Goal: Transaction & Acquisition: Purchase product/service

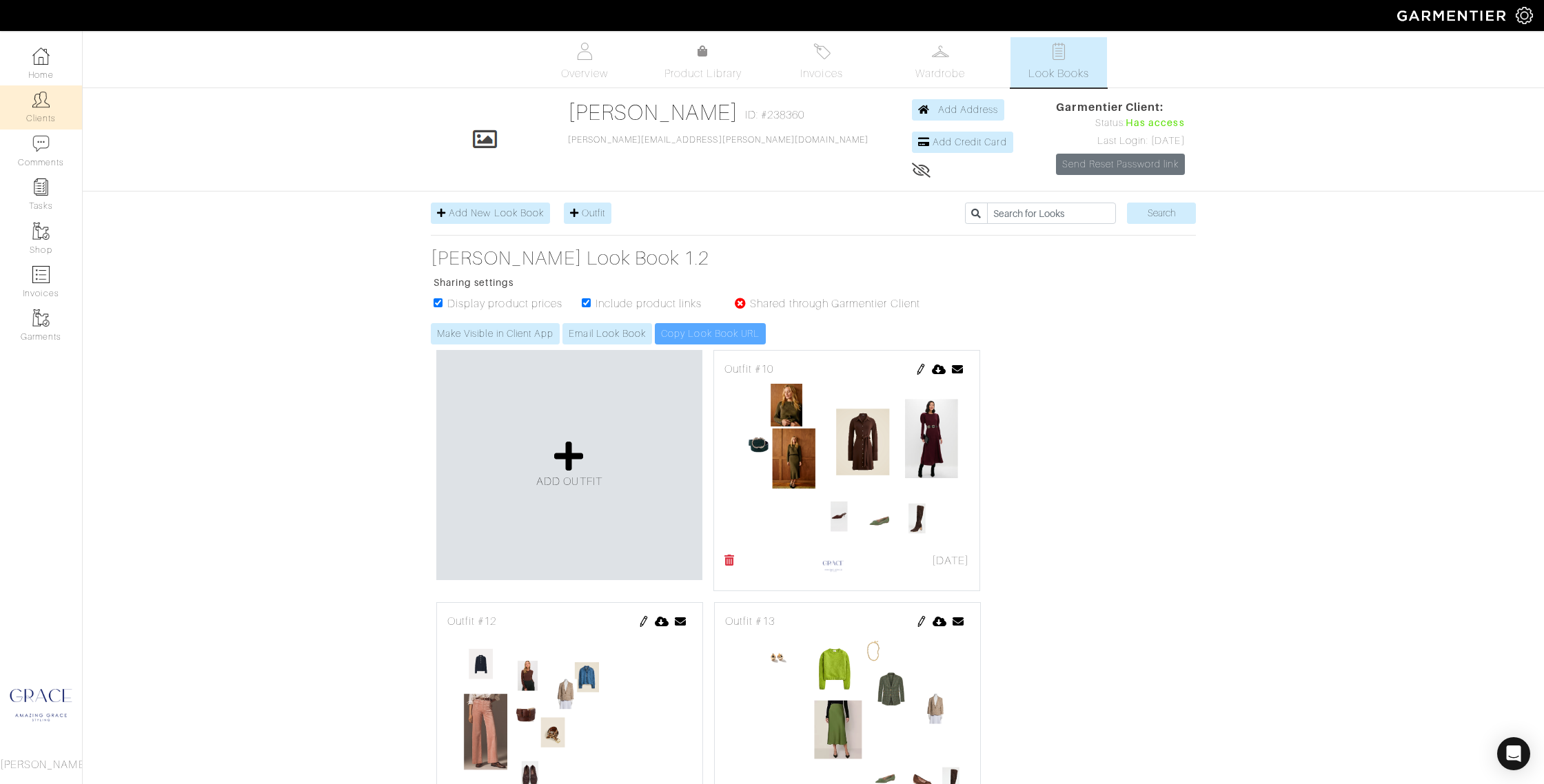
scroll to position [1, 0]
click at [37, 107] on img at bounding box center [41, 100] width 17 height 17
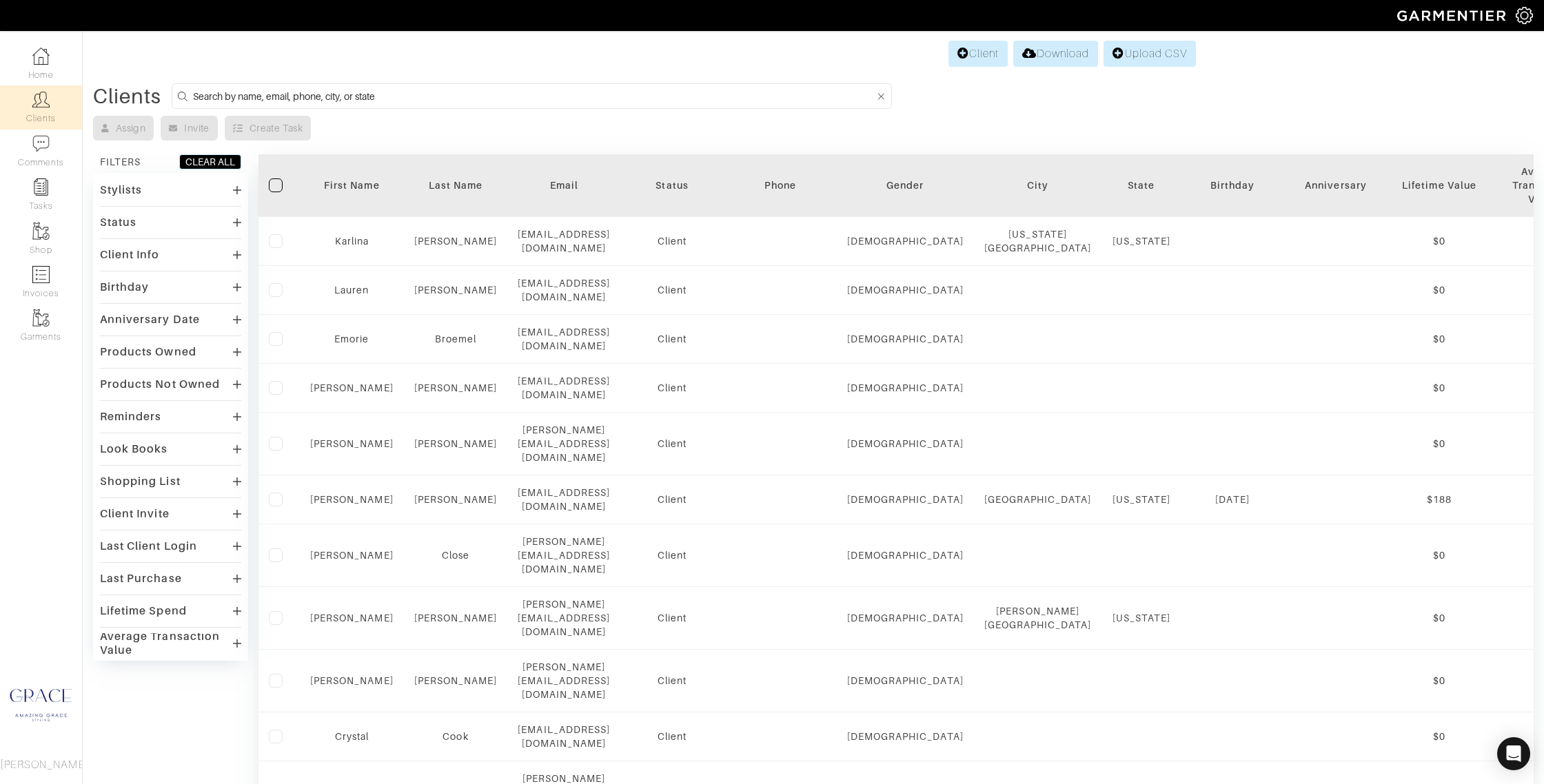
click at [246, 97] on input at bounding box center [534, 96] width 683 height 17
type input "patty"
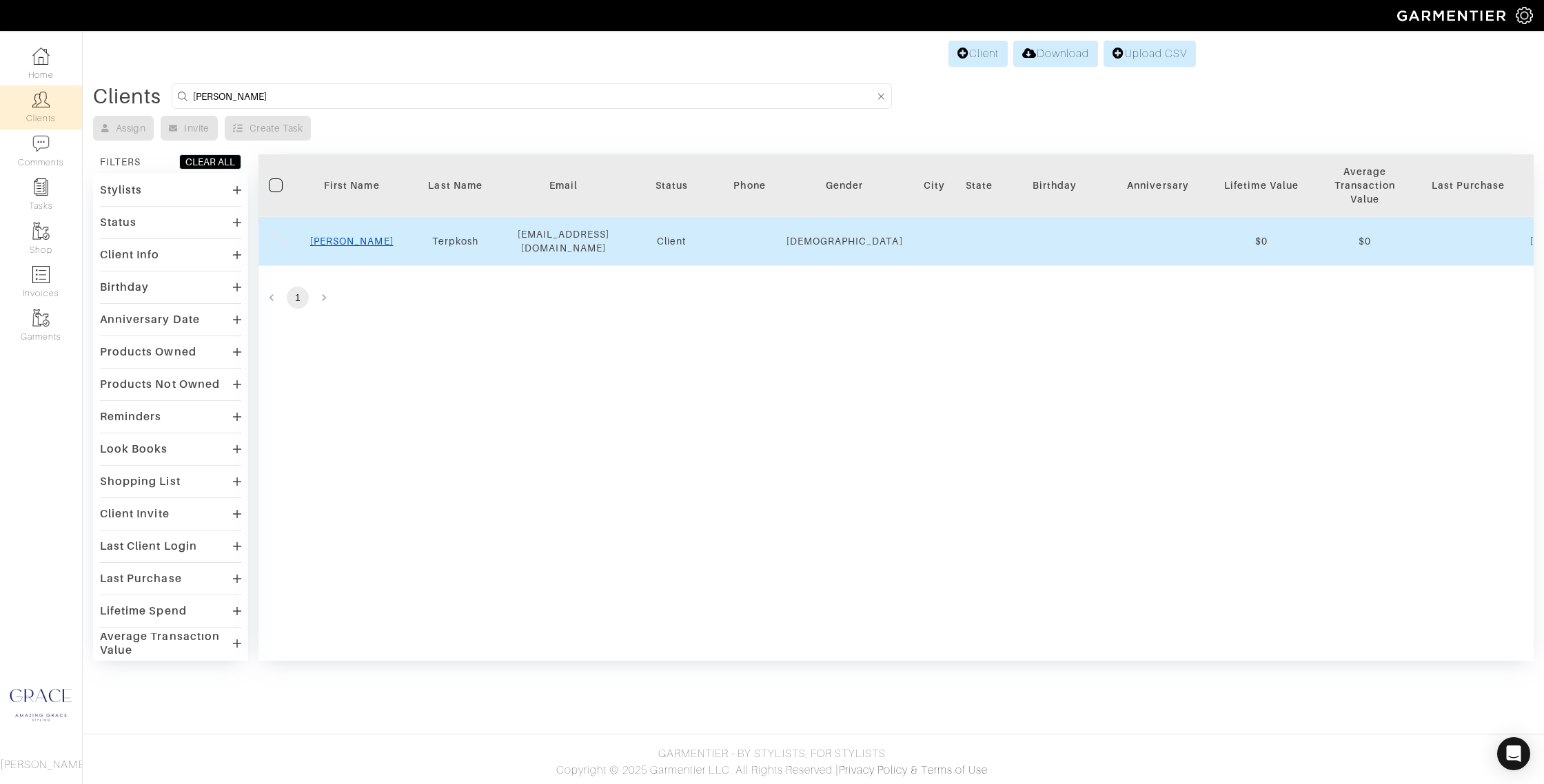
click at [352, 239] on link "Patty" at bounding box center [352, 241] width 83 height 11
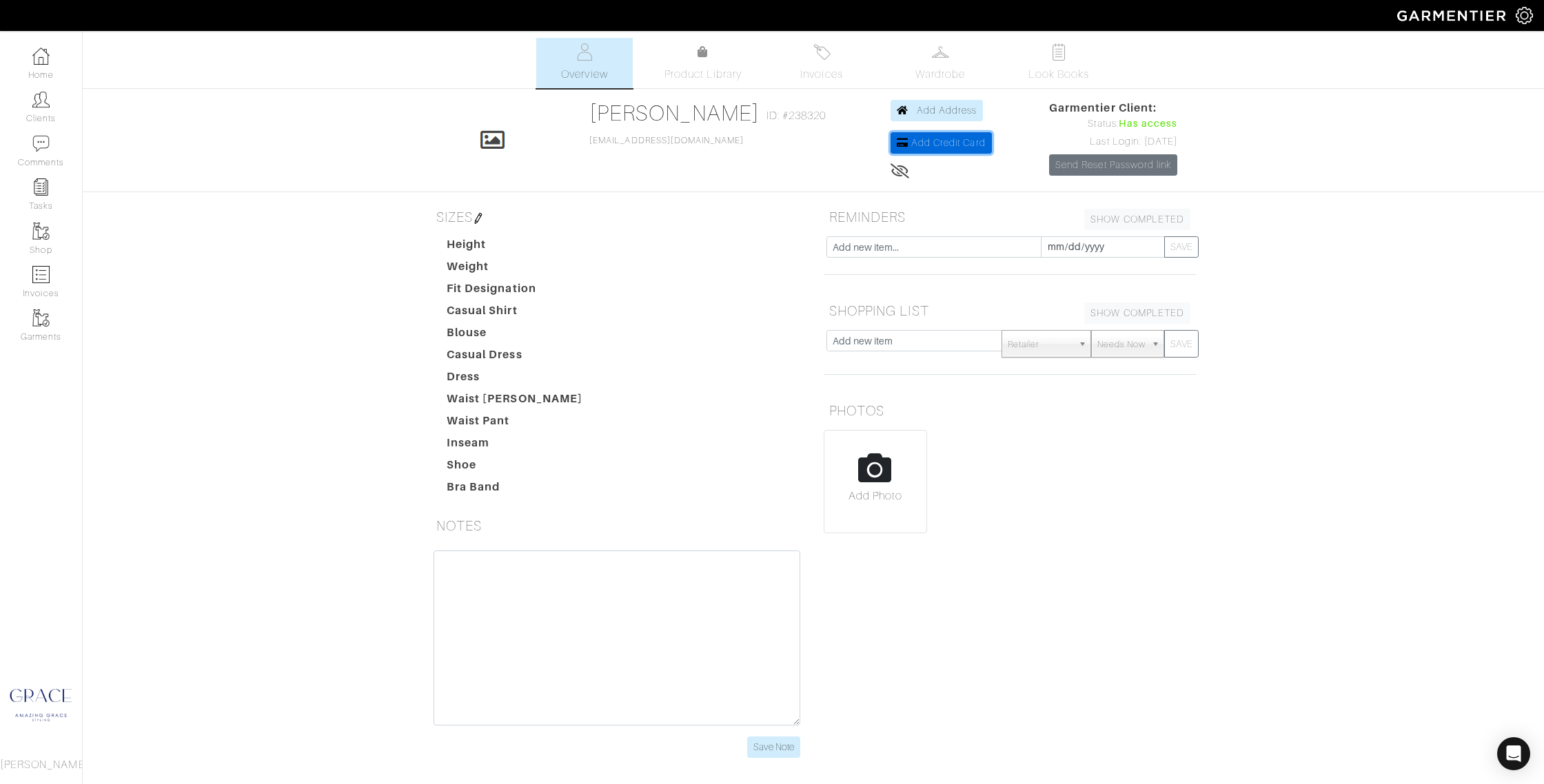
click at [947, 144] on span "Add Credit Card" at bounding box center [949, 143] width 75 height 11
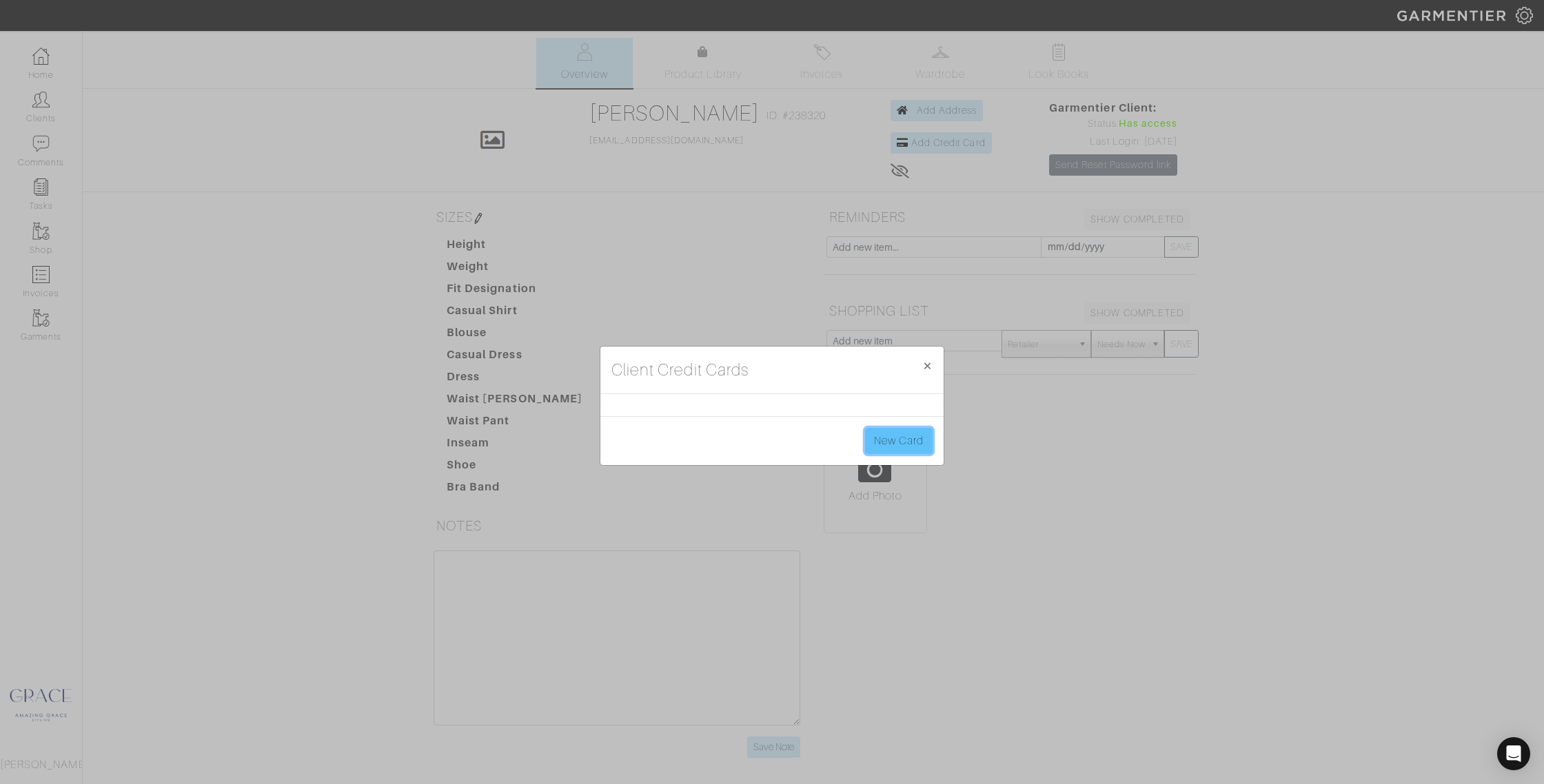
click at [897, 438] on link "New Card" at bounding box center [899, 440] width 67 height 26
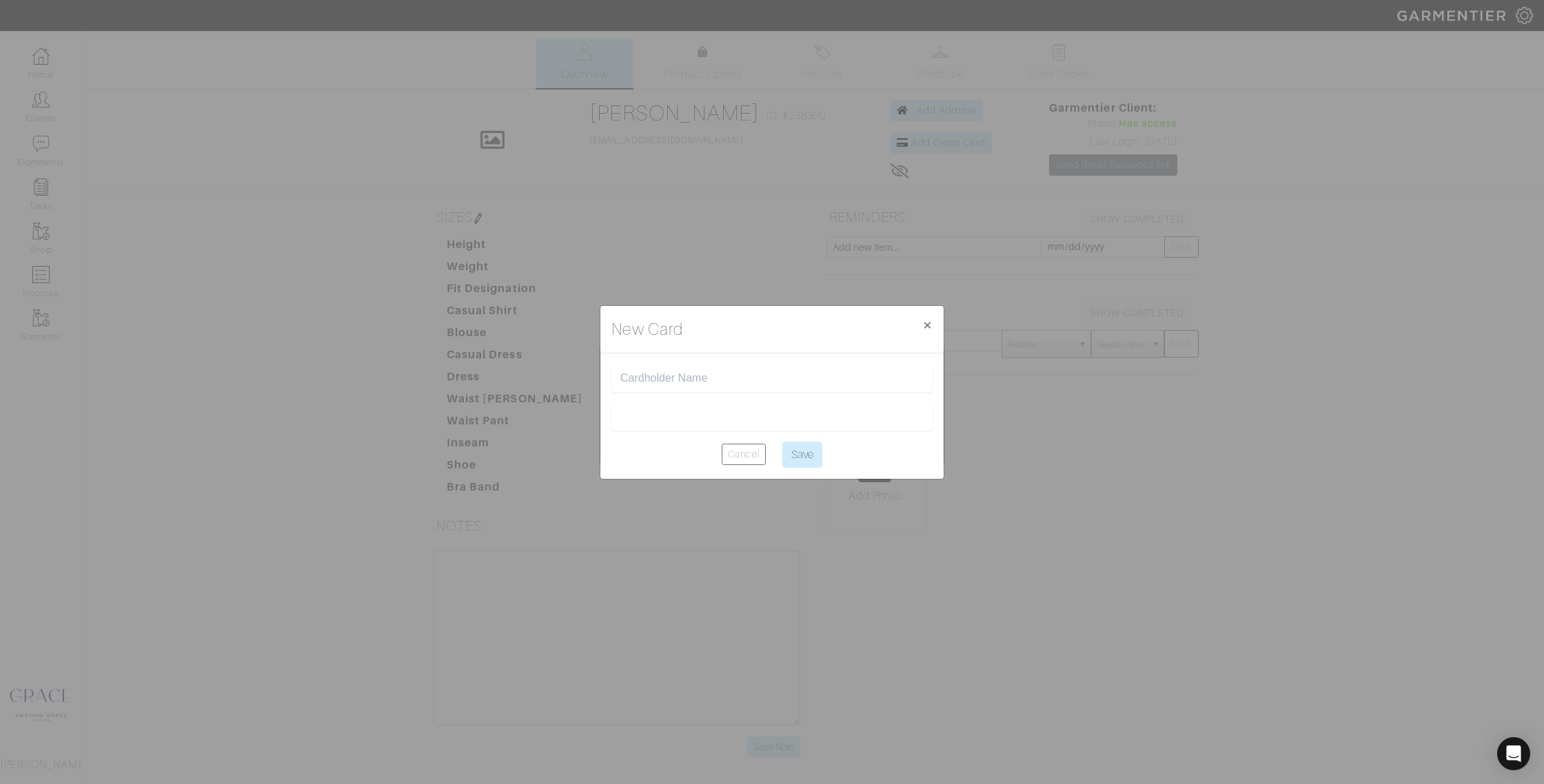
click at [694, 374] on input "text" at bounding box center [772, 379] width 303 height 13
type input "Patricia J Terpkosh"
click at [799, 452] on input "Save" at bounding box center [802, 455] width 40 height 26
type input "Saving..."
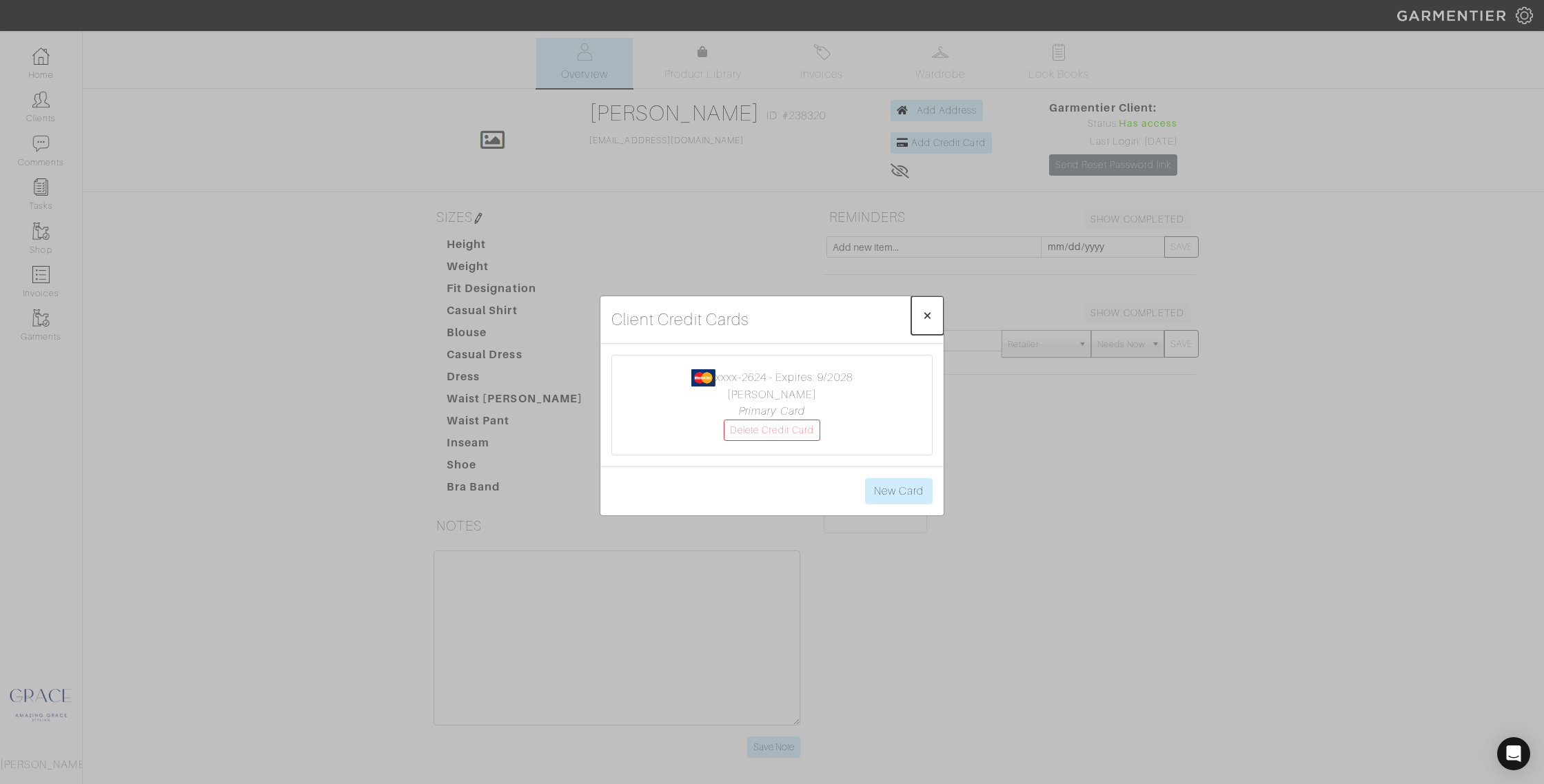
click at [927, 313] on span "×" at bounding box center [927, 314] width 10 height 18
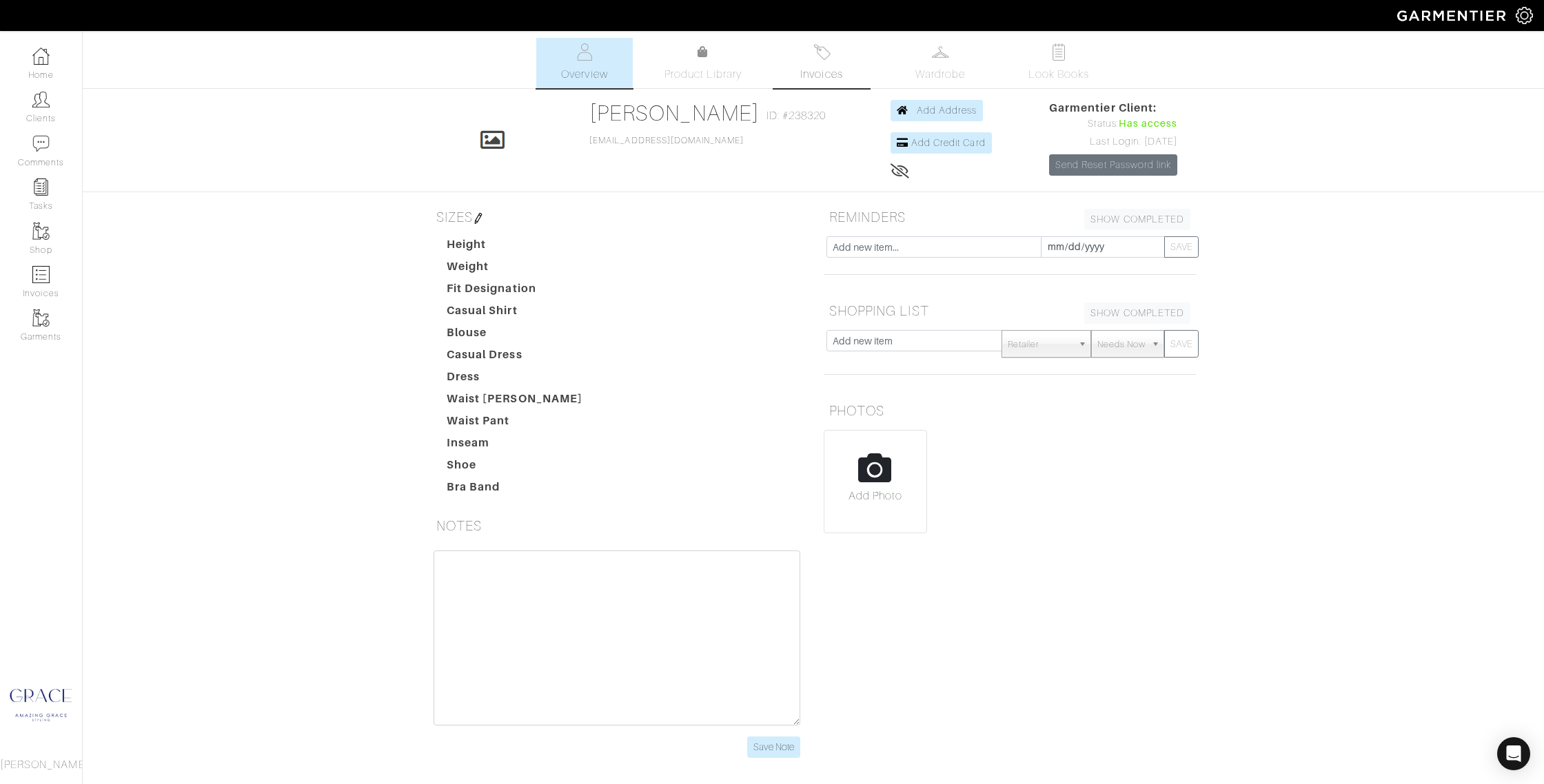
click at [815, 56] on img at bounding box center [822, 52] width 17 height 17
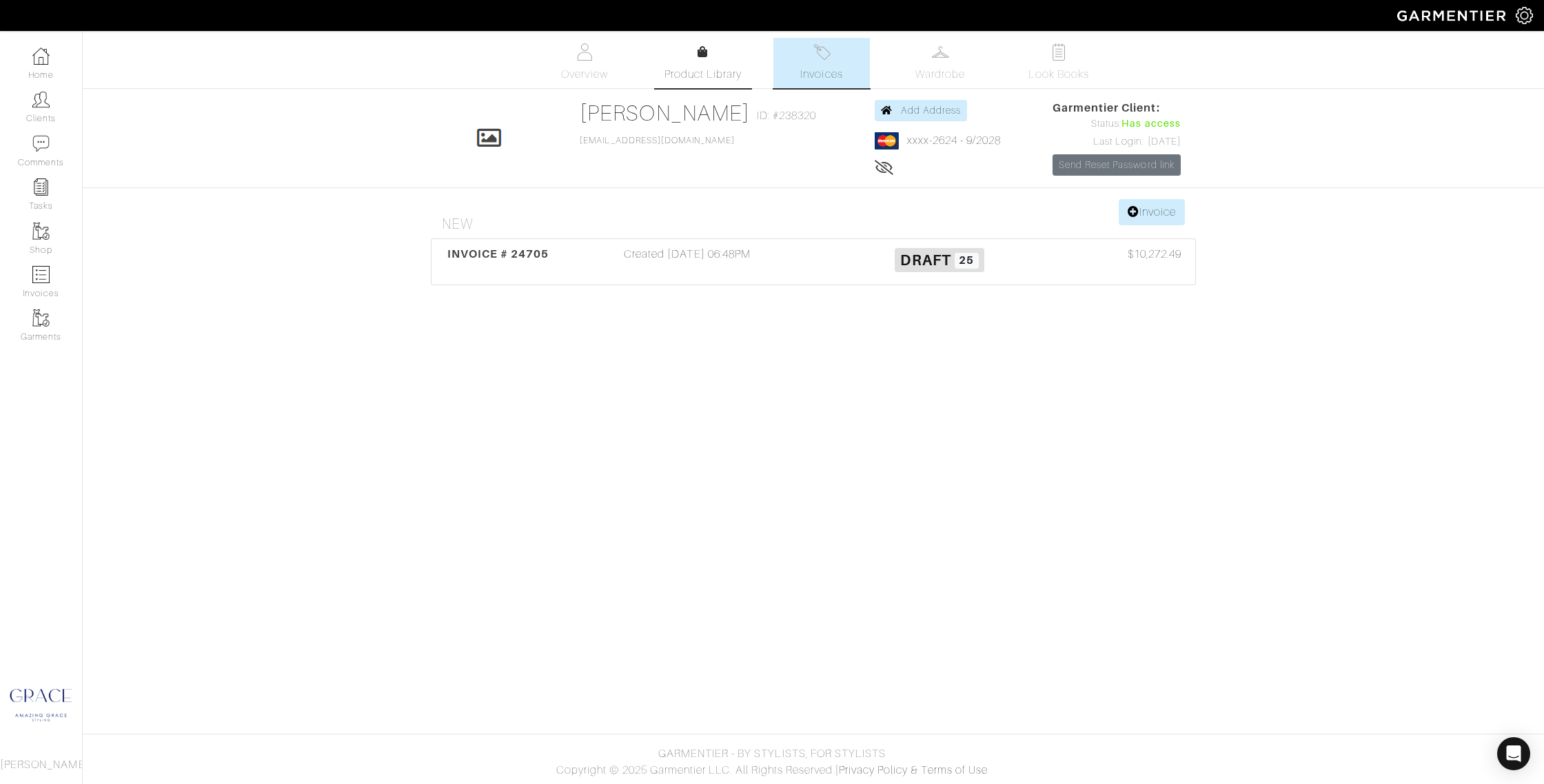
click at [719, 56] on link "Product Library" at bounding box center [703, 63] width 97 height 39
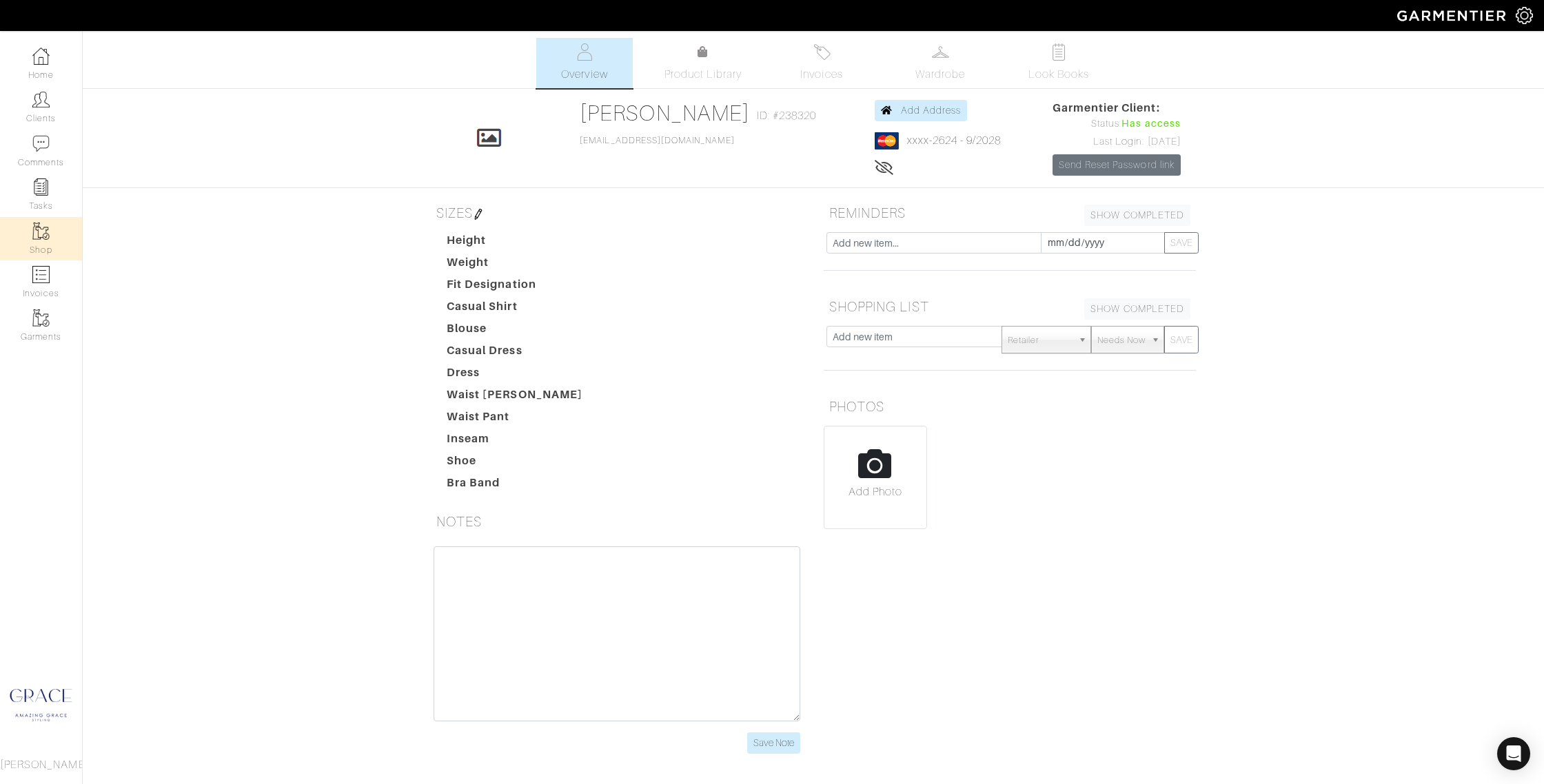
click at [55, 247] on link "Shop" at bounding box center [40, 238] width 82 height 44
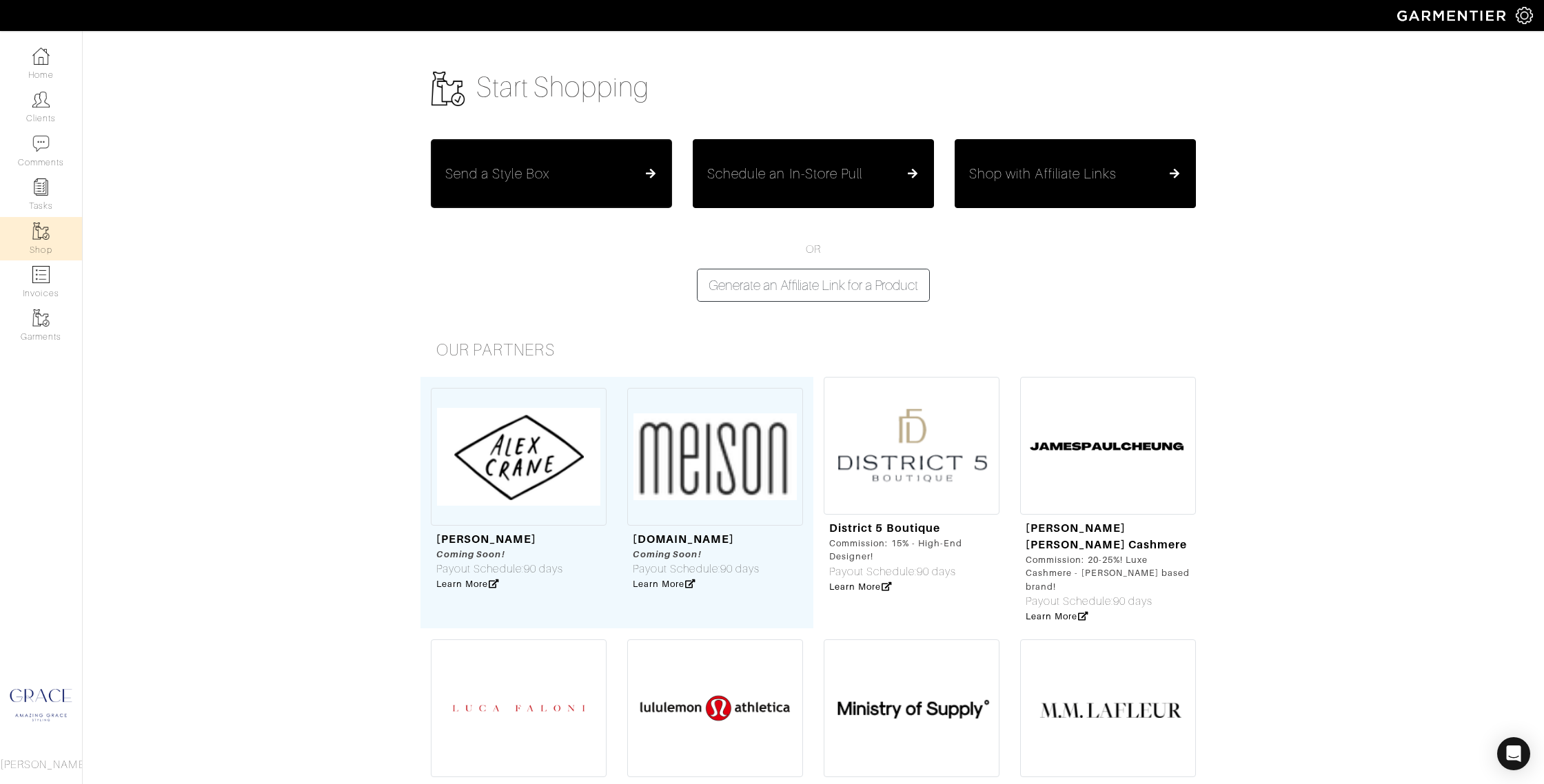
click at [551, 170] on div "Send a Style Box" at bounding box center [551, 173] width 212 height 17
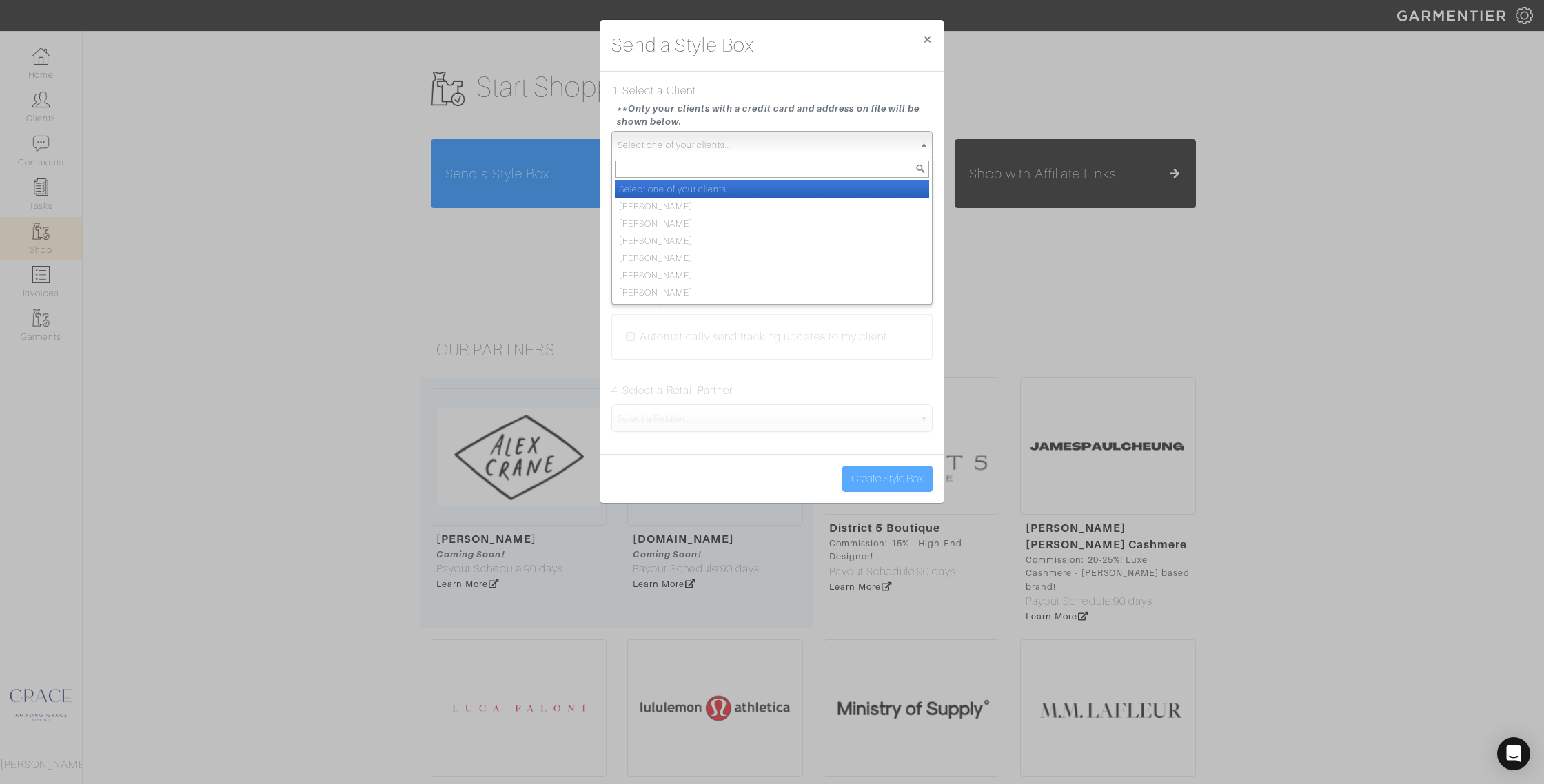
click at [722, 149] on span "Select one of your clients..." at bounding box center [765, 145] width 296 height 28
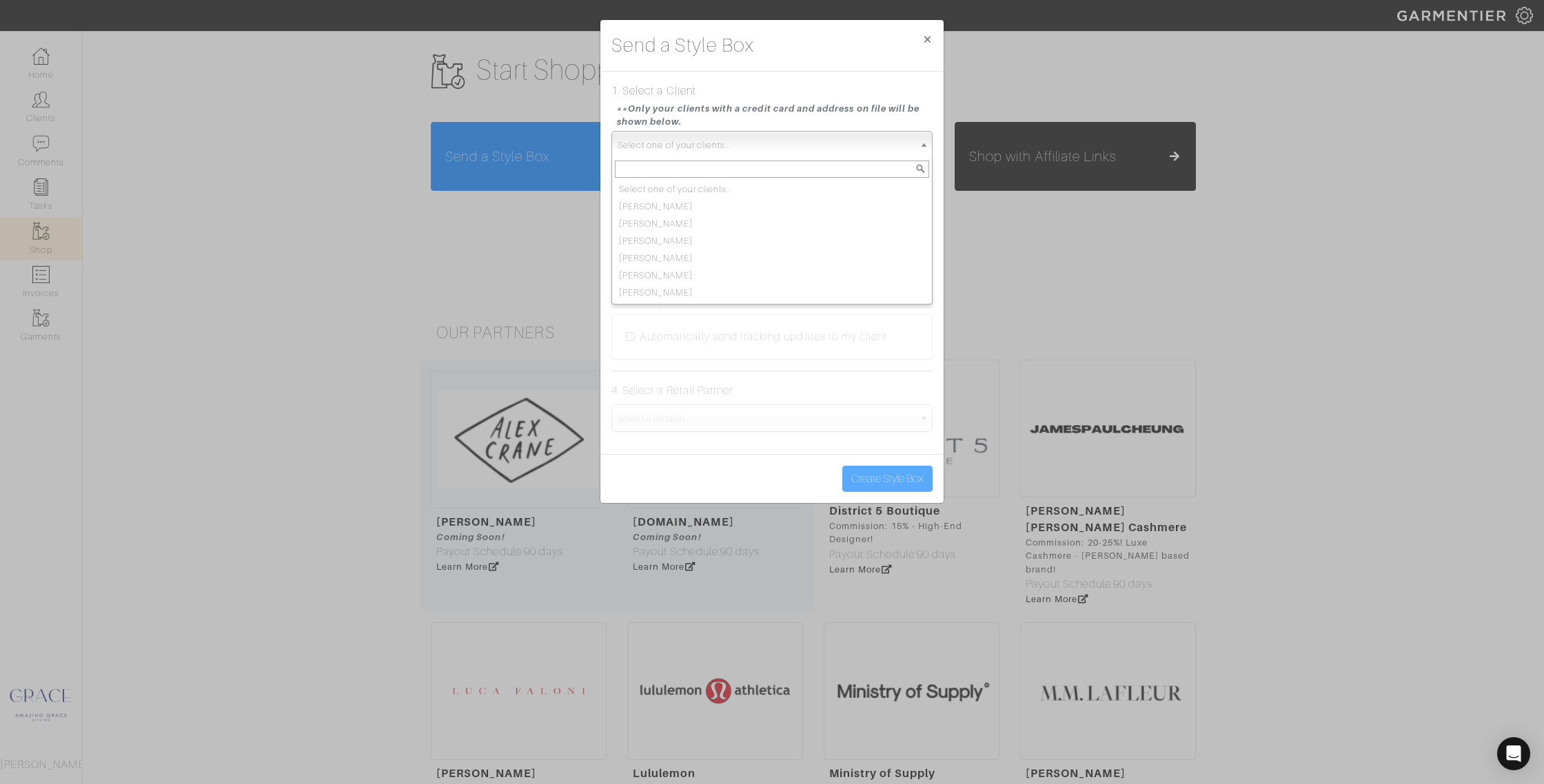
scroll to position [19, 0]
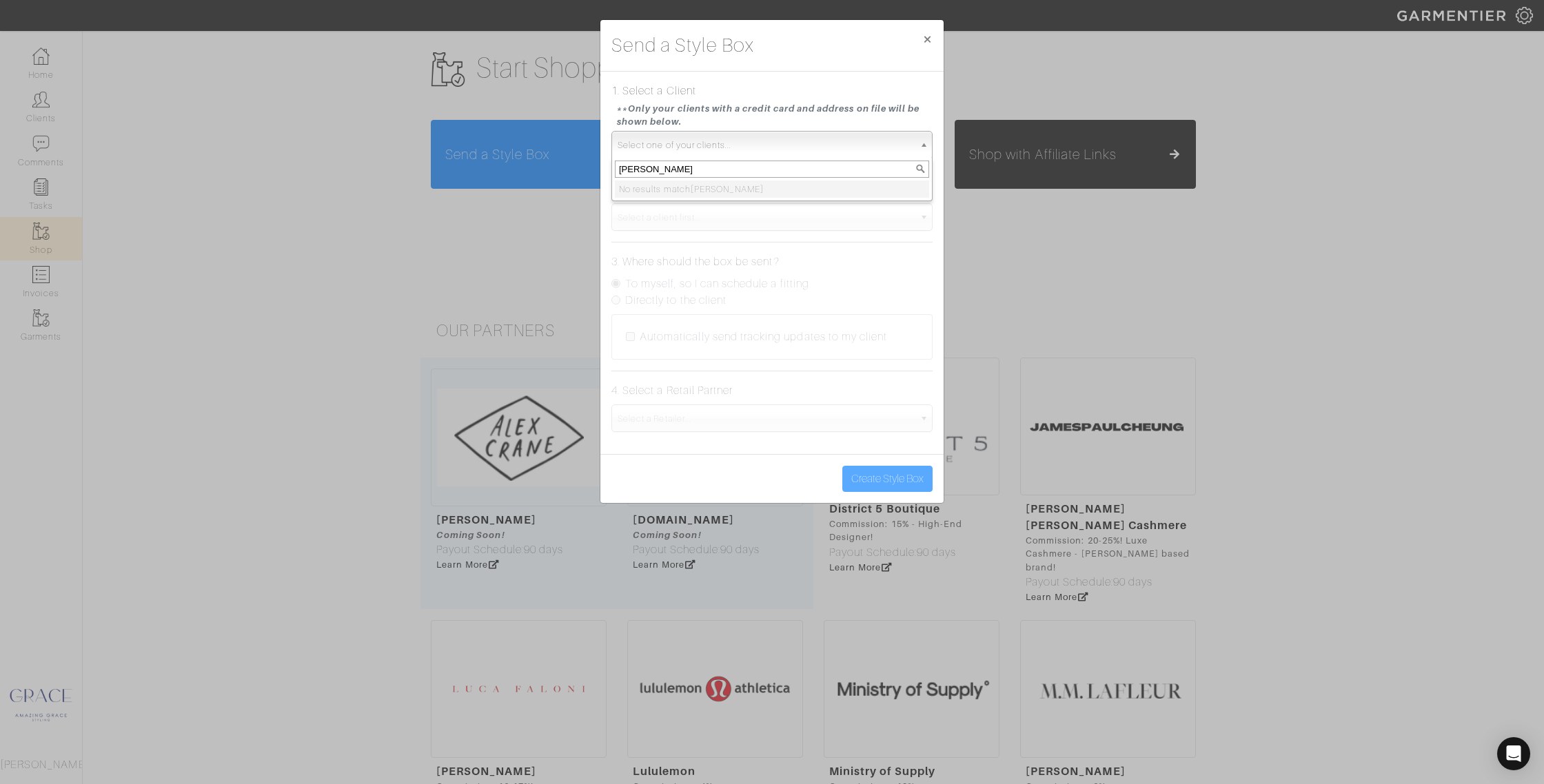
type input "[PERSON_NAME]"
click at [891, 116] on small "**Only your clients with a credit card and address on file will be shown below." at bounding box center [775, 114] width 316 height 26
click at [41, 119] on div "Send a Style Box × 1. Select a Client **Only your clients with a credit card an…" at bounding box center [772, 392] width 1544 height 784
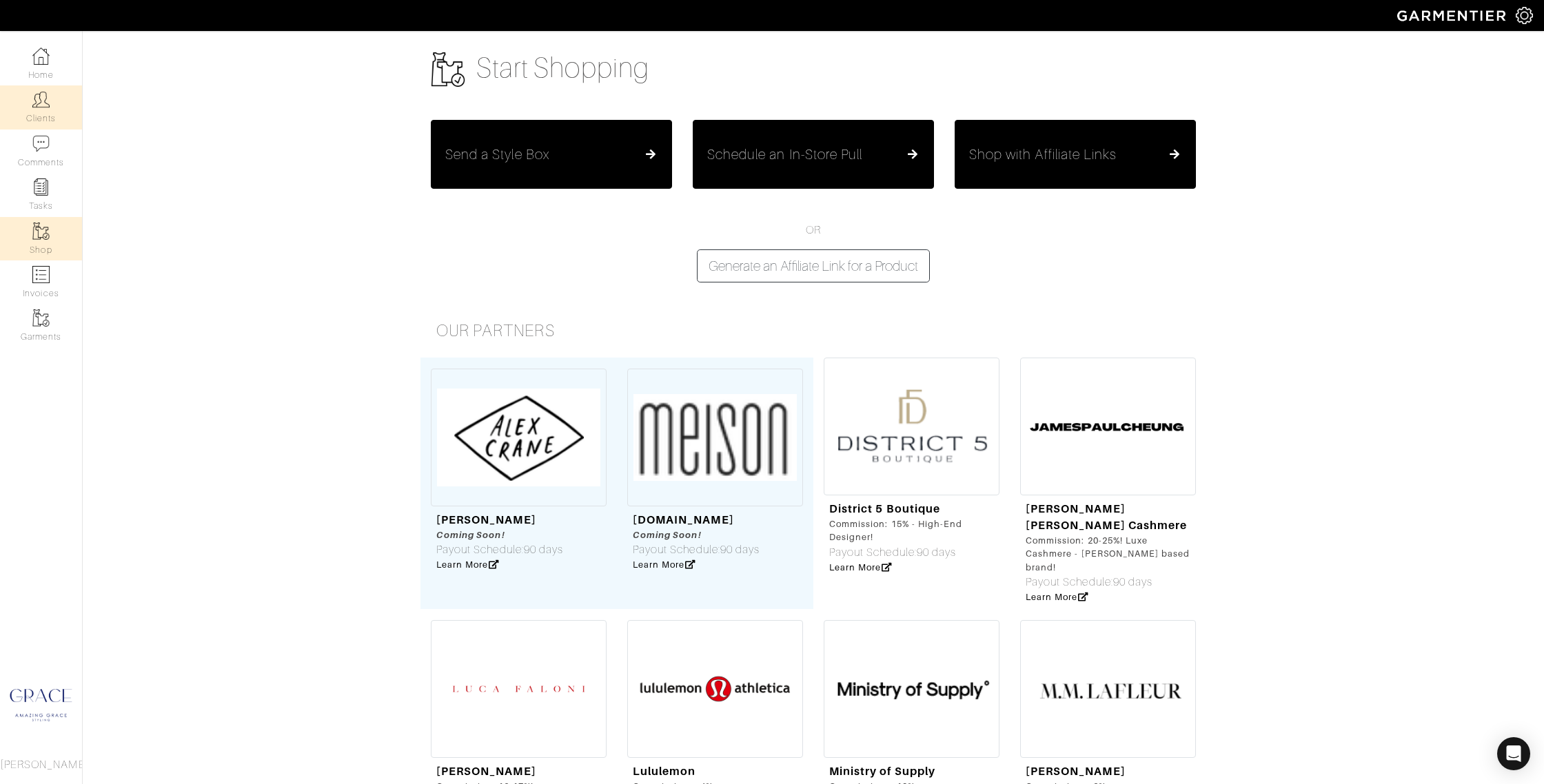
click at [40, 117] on link "Clients" at bounding box center [40, 107] width 82 height 44
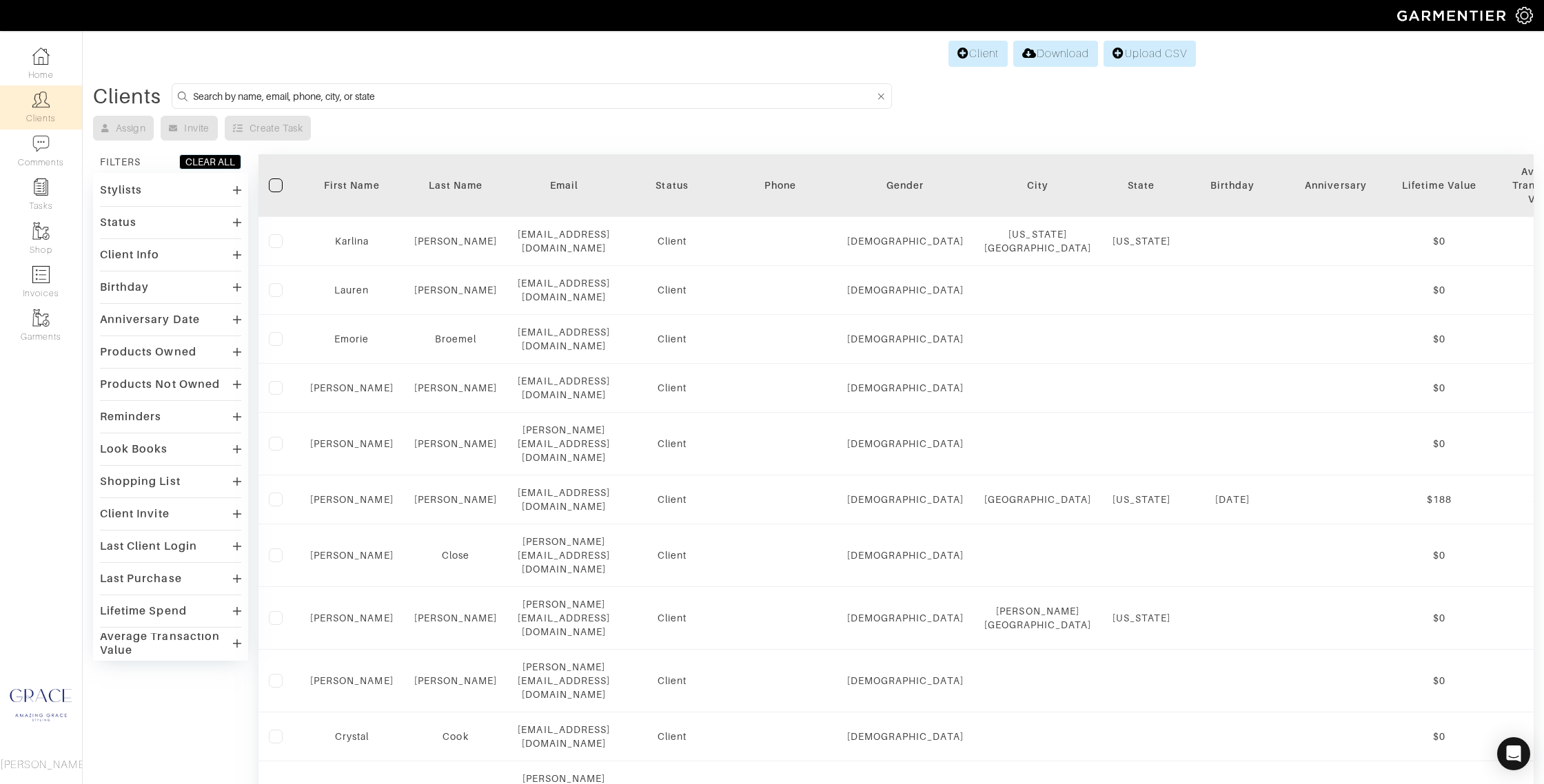
click at [482, 96] on input at bounding box center [534, 96] width 683 height 17
type input "[PERSON_NAME]"
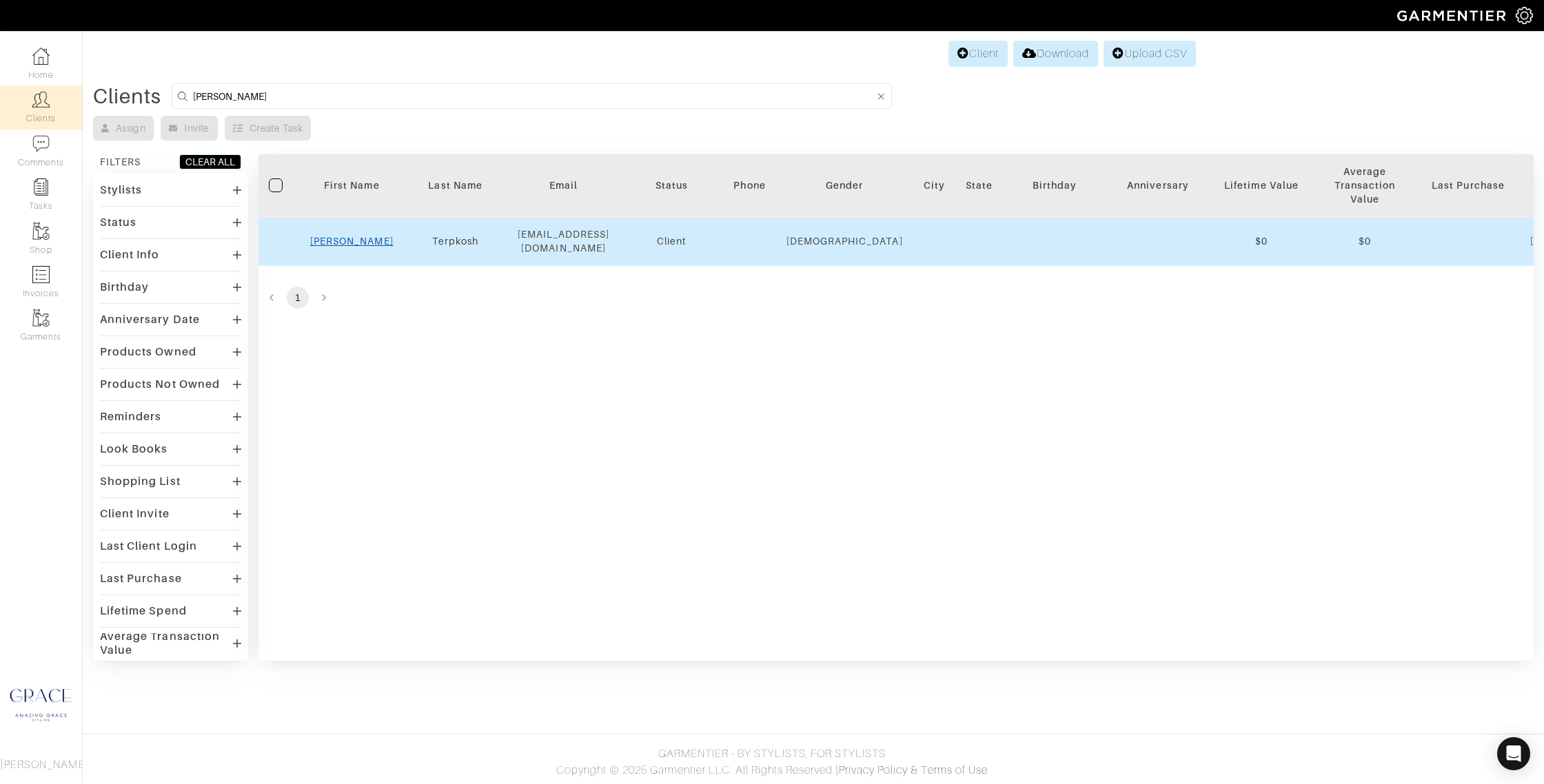
click at [353, 238] on link "[PERSON_NAME]" at bounding box center [352, 241] width 83 height 11
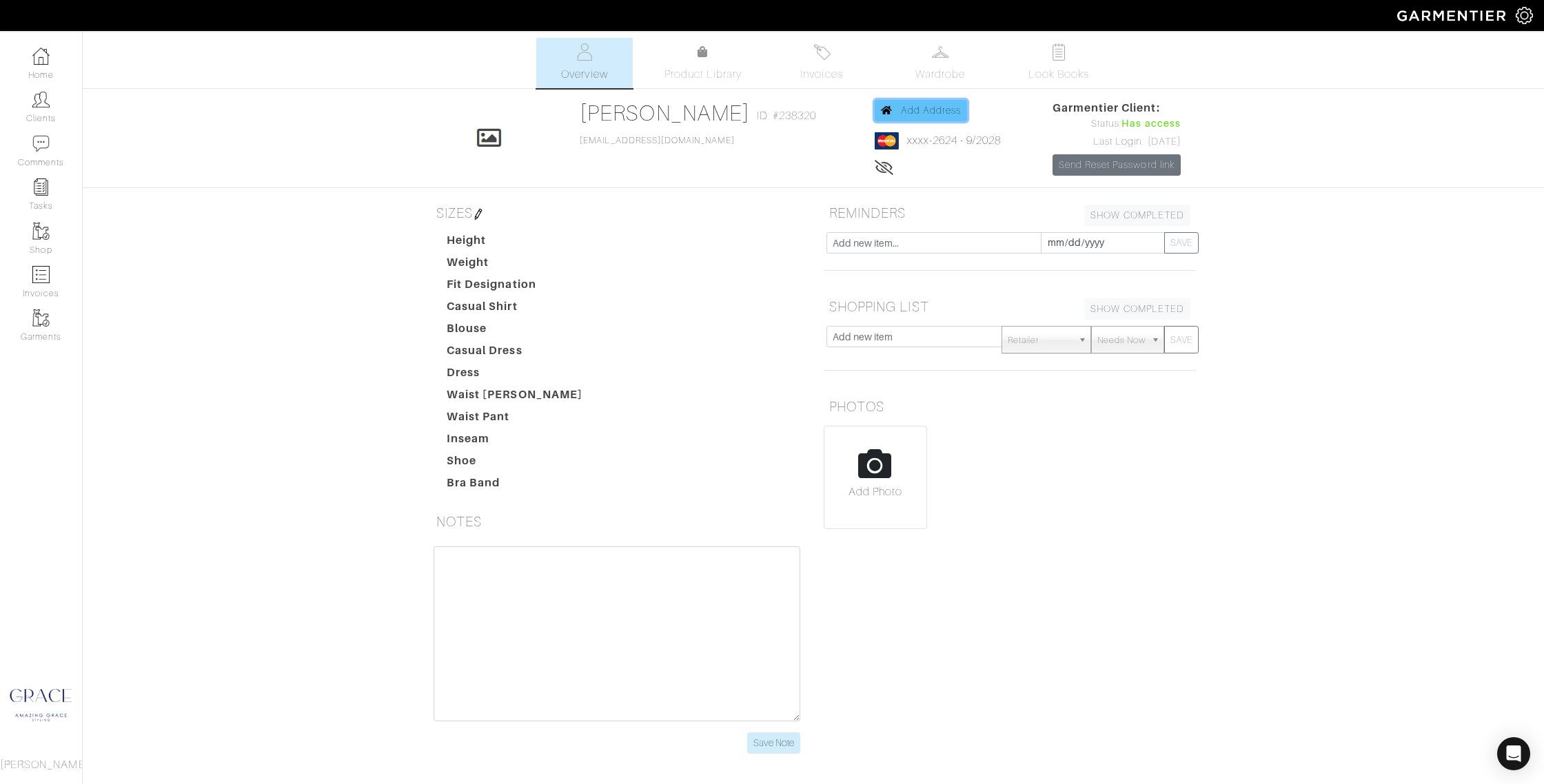
click at [901, 107] on span "Add Address" at bounding box center [931, 110] width 60 height 11
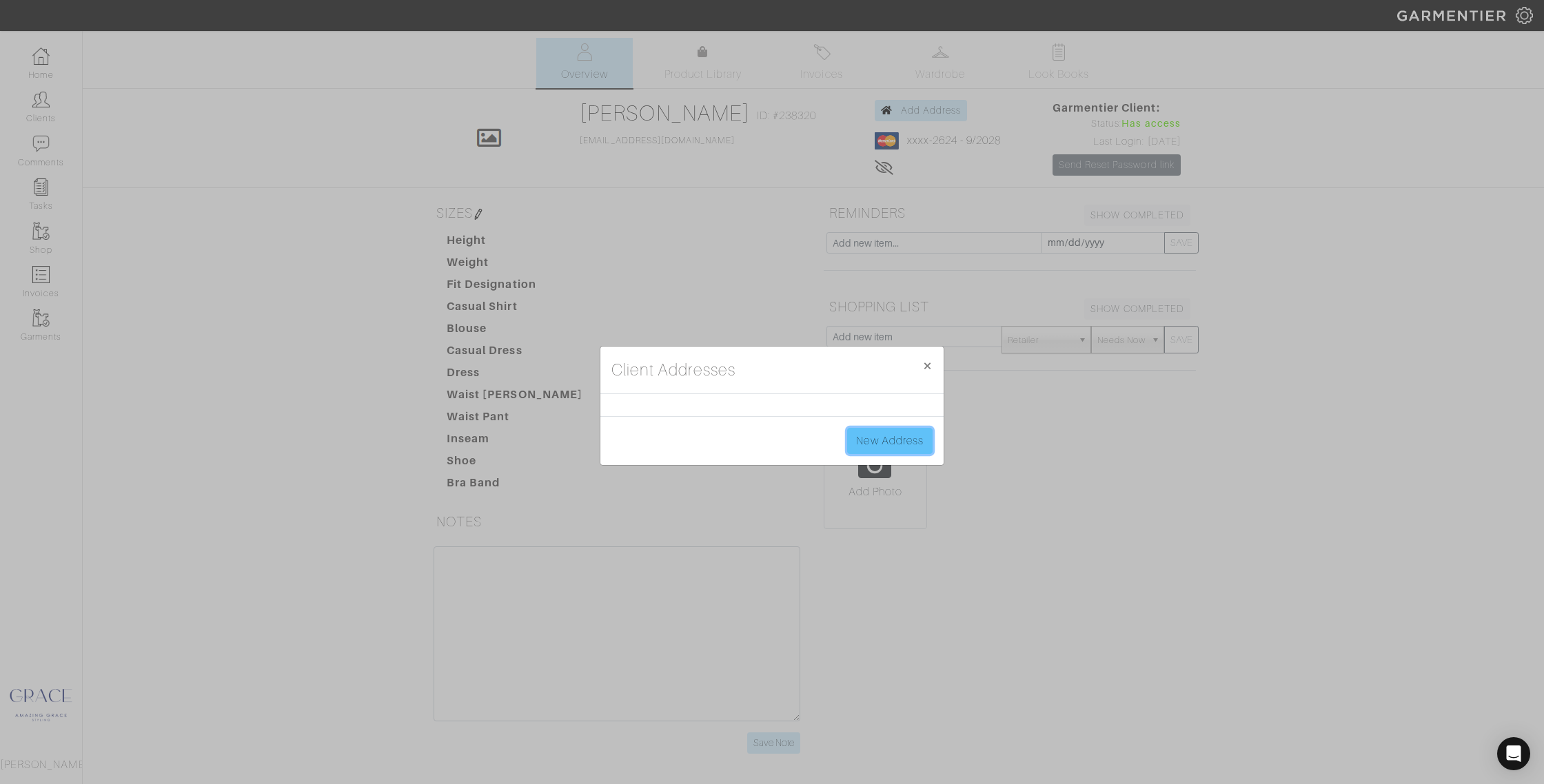
click at [897, 438] on link "New Address" at bounding box center [890, 440] width 86 height 26
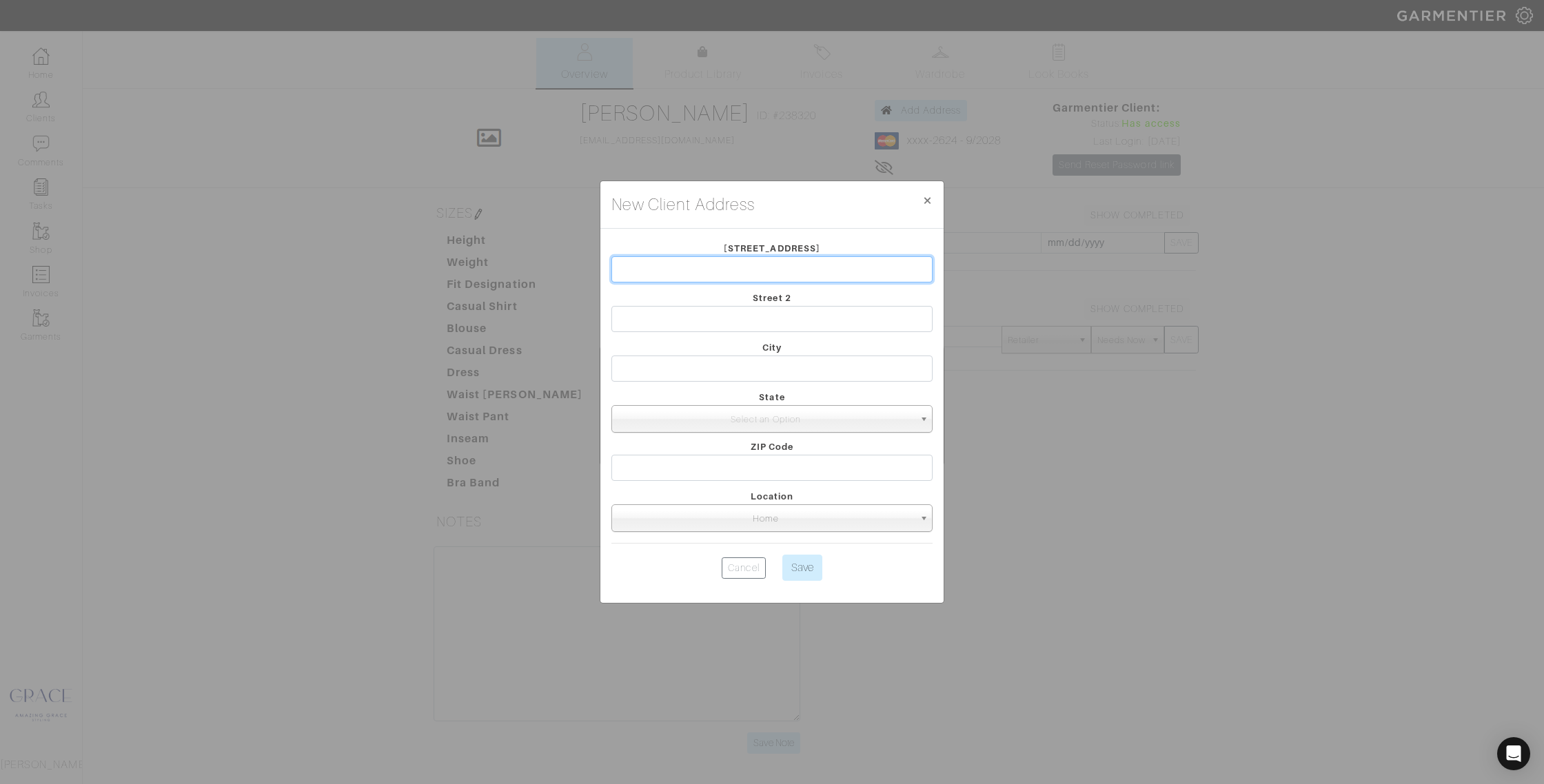
click at [691, 258] on input "text" at bounding box center [772, 269] width 322 height 26
type input "2835 Kingman Blvd"
click at [675, 365] on input "text" at bounding box center [772, 368] width 322 height 26
type input "Des Moines"
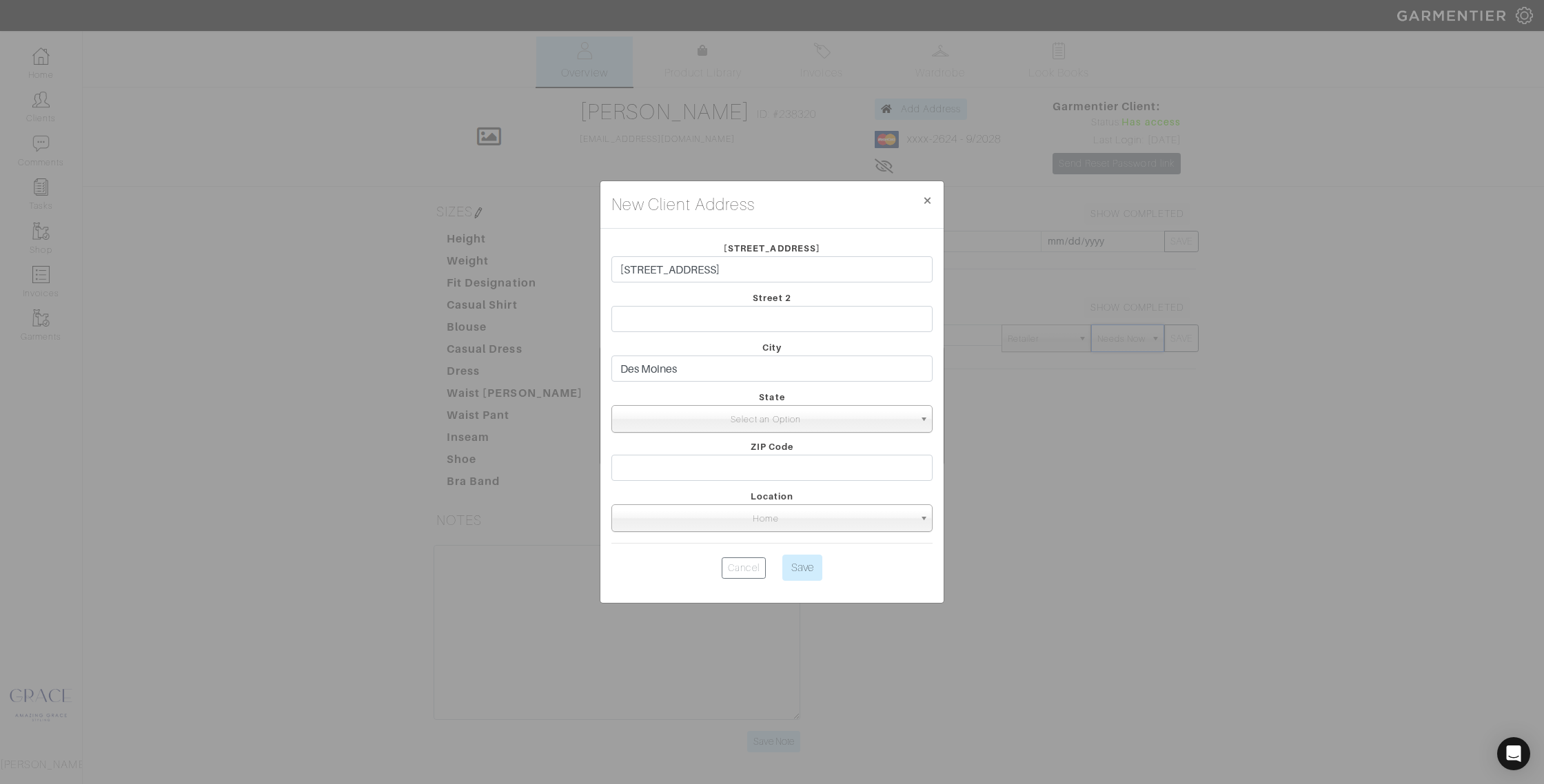
click at [707, 409] on span "Select an Option" at bounding box center [765, 419] width 296 height 28
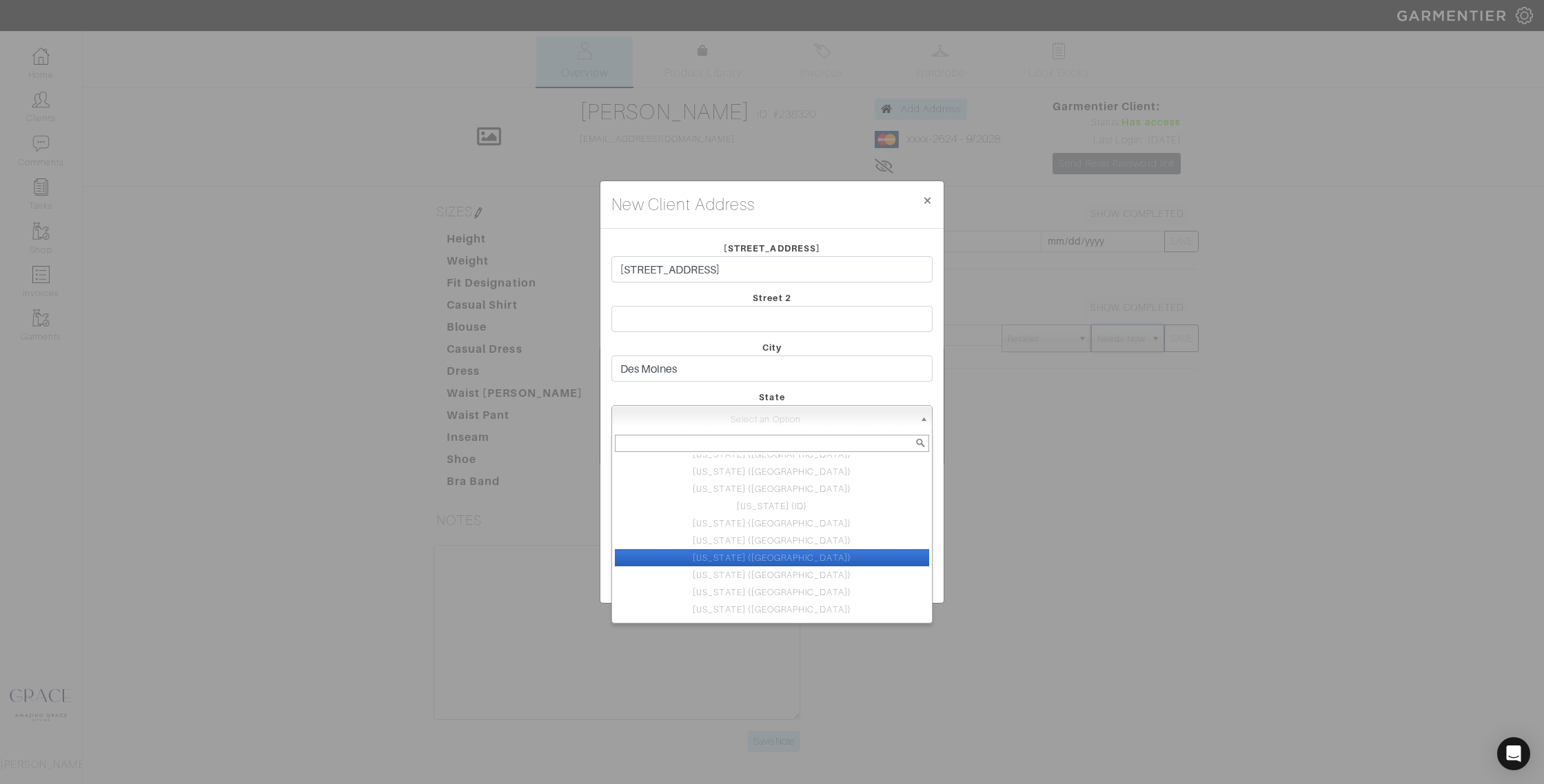
scroll to position [241, 0]
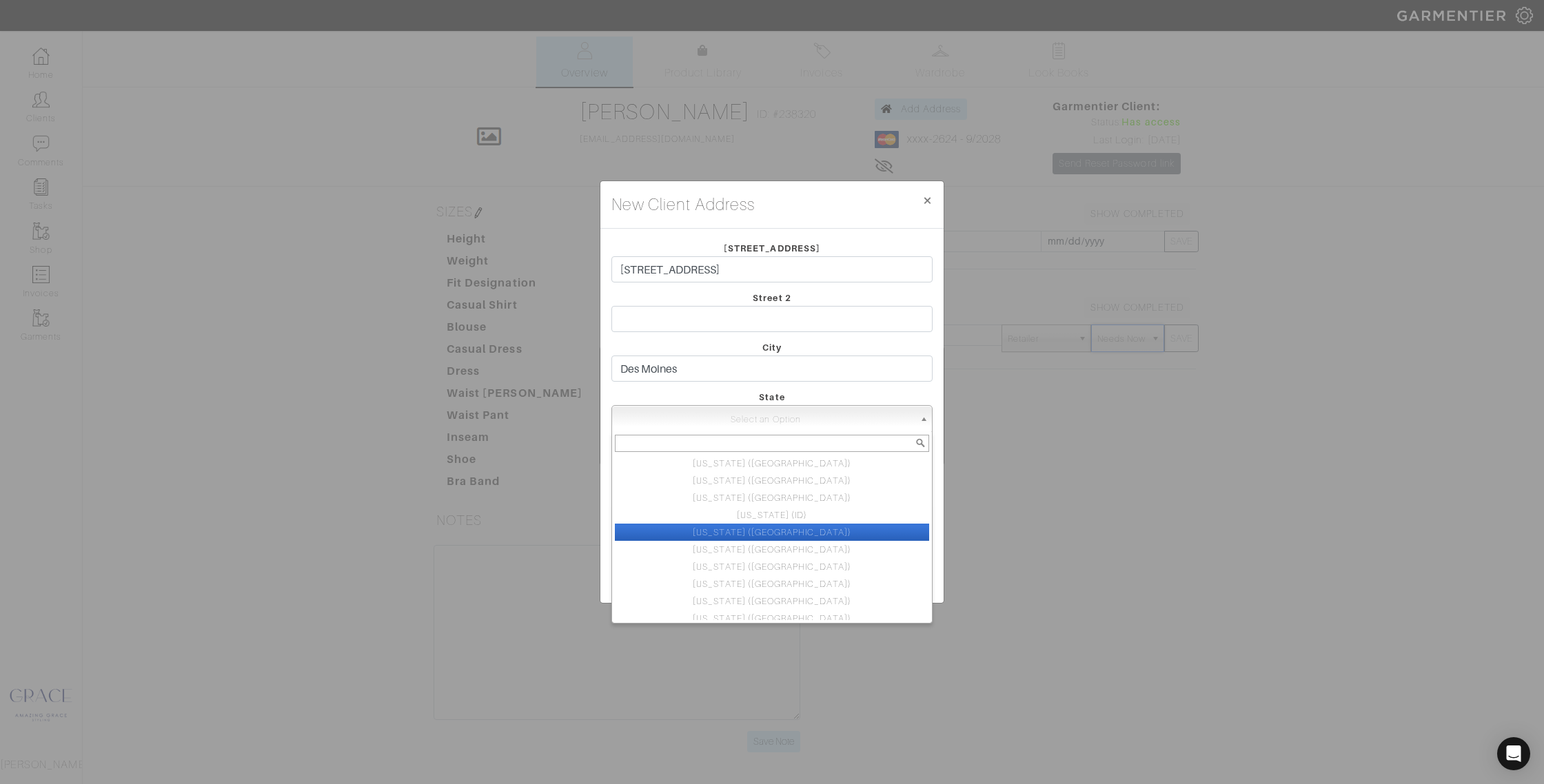
click at [750, 534] on li "Iowa (IA)" at bounding box center [772, 532] width 314 height 17
select select "19"
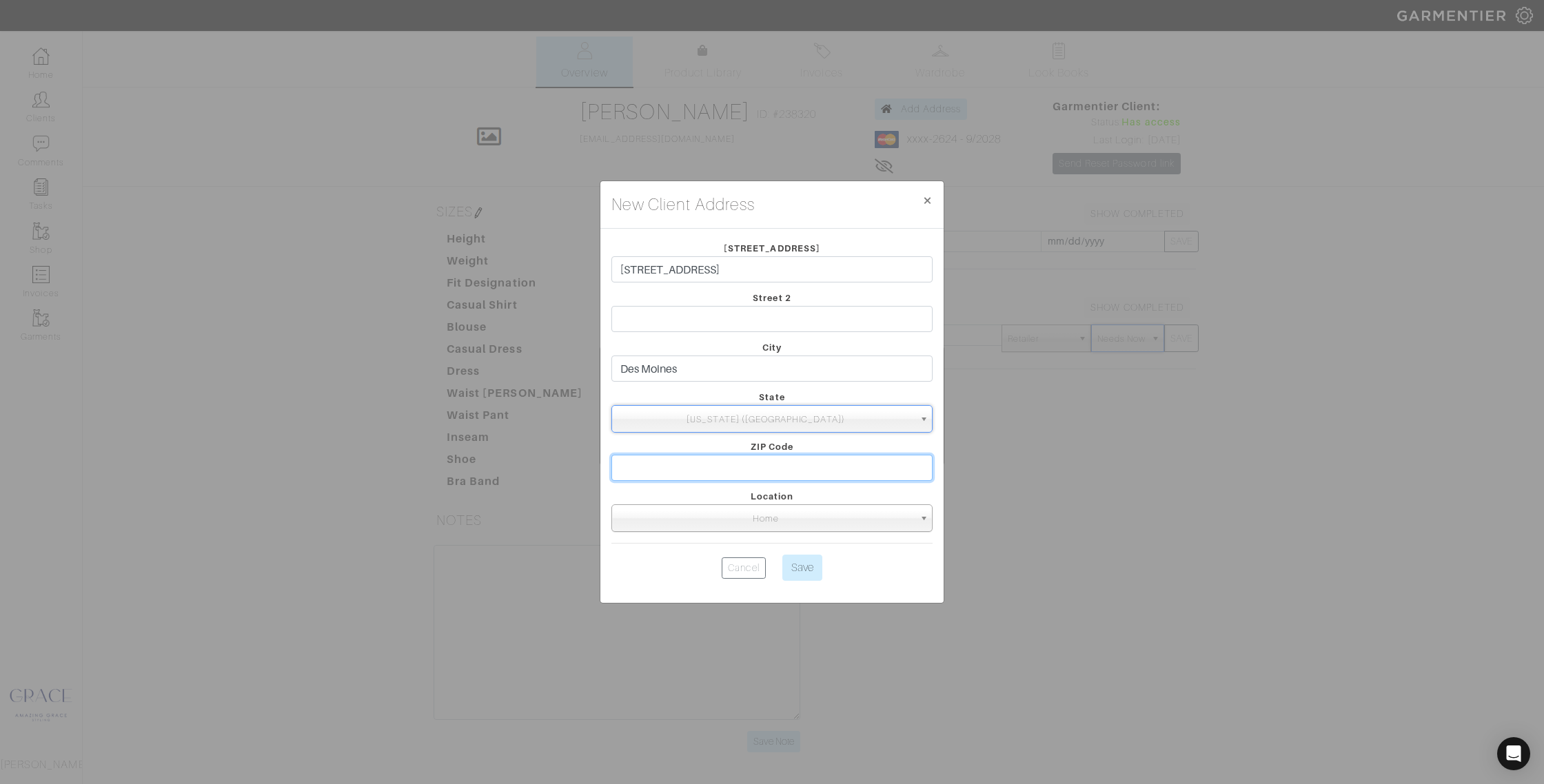
click at [723, 465] on input "text" at bounding box center [772, 467] width 322 height 26
type input "50311"
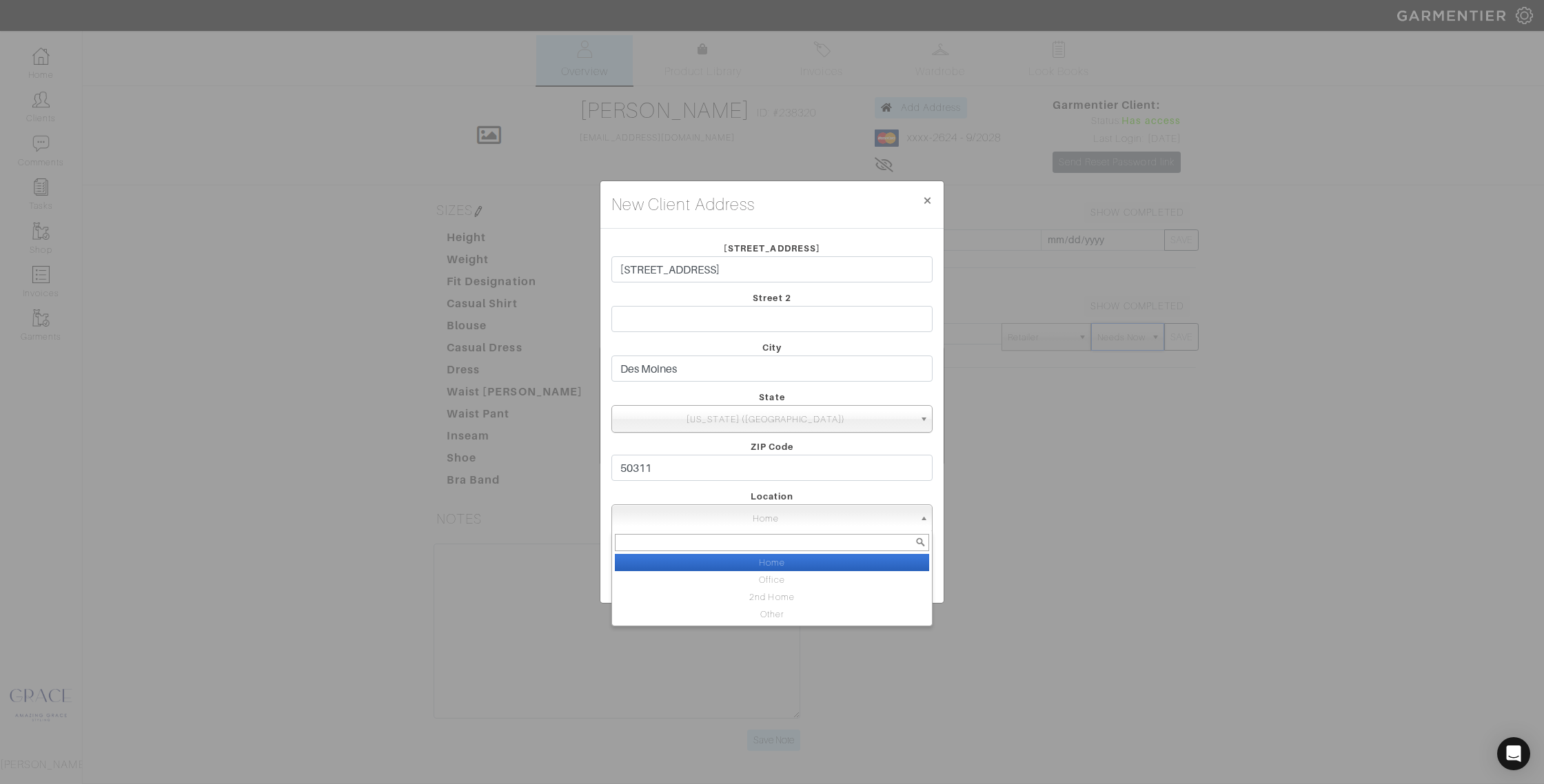
click at [767, 521] on span "Home" at bounding box center [765, 518] width 296 height 28
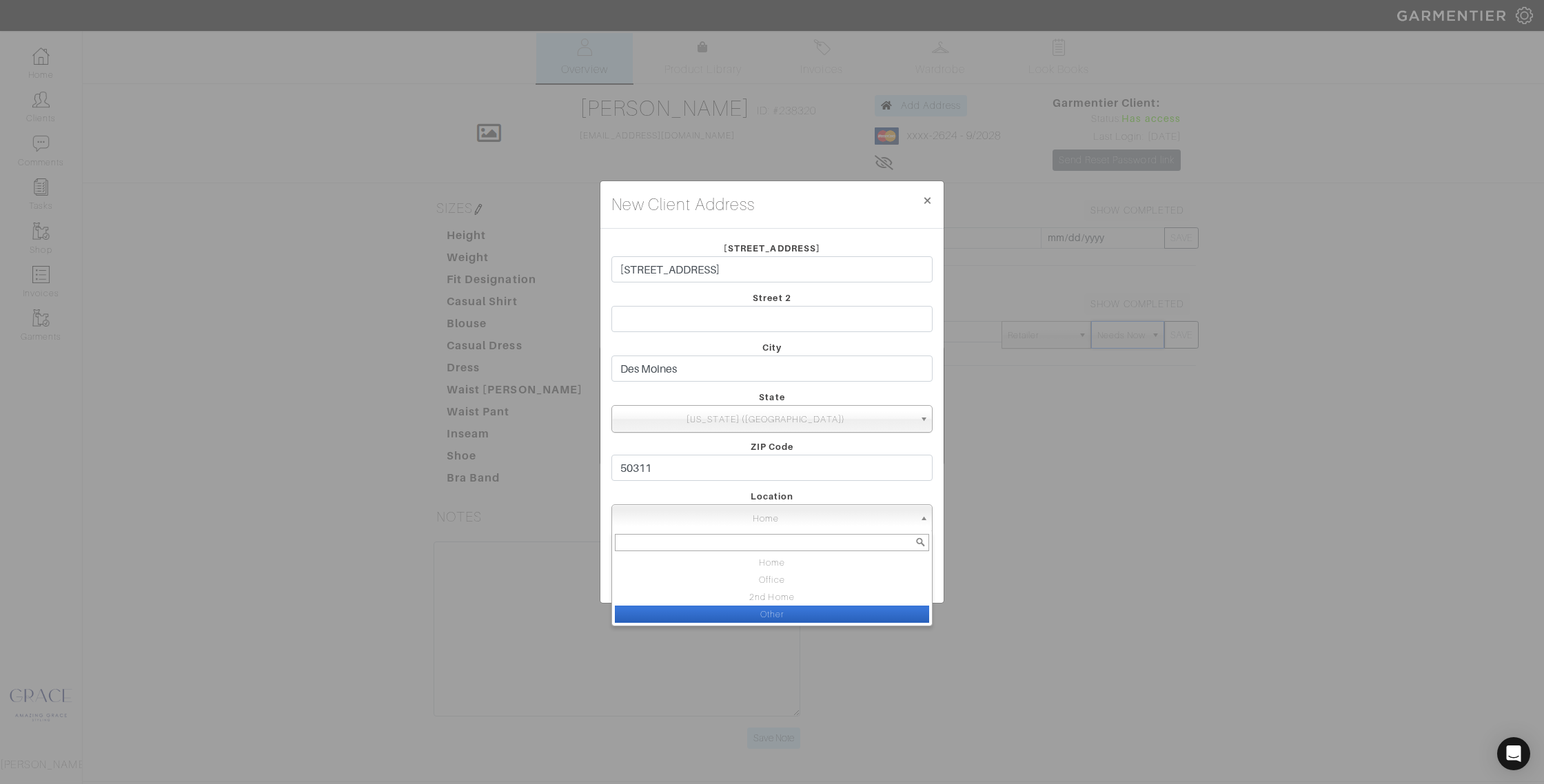
scroll to position [4, 0]
click at [787, 620] on li "Other" at bounding box center [772, 614] width 314 height 17
select select "Other"
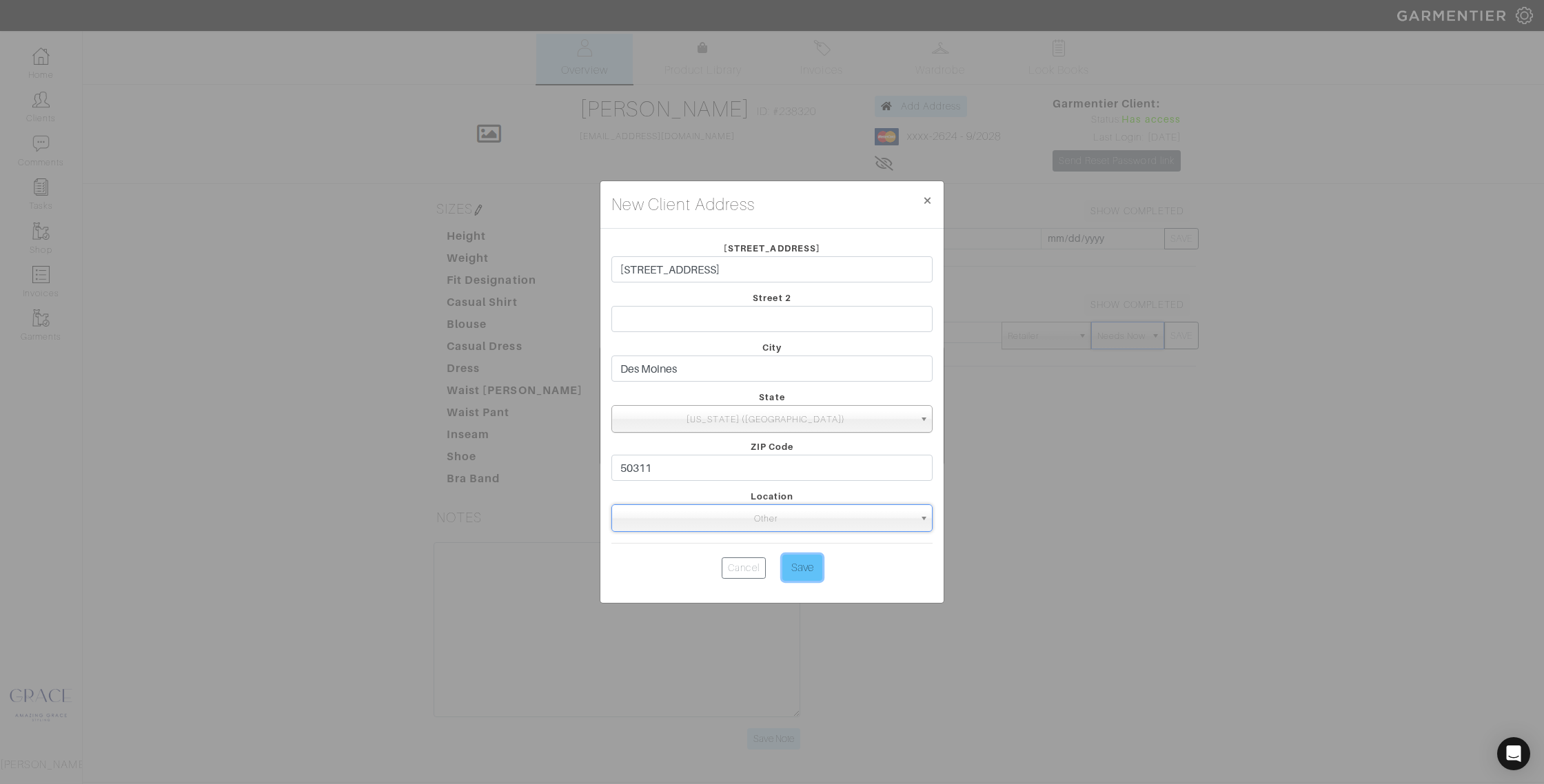
click at [799, 567] on input "Save" at bounding box center [802, 567] width 40 height 26
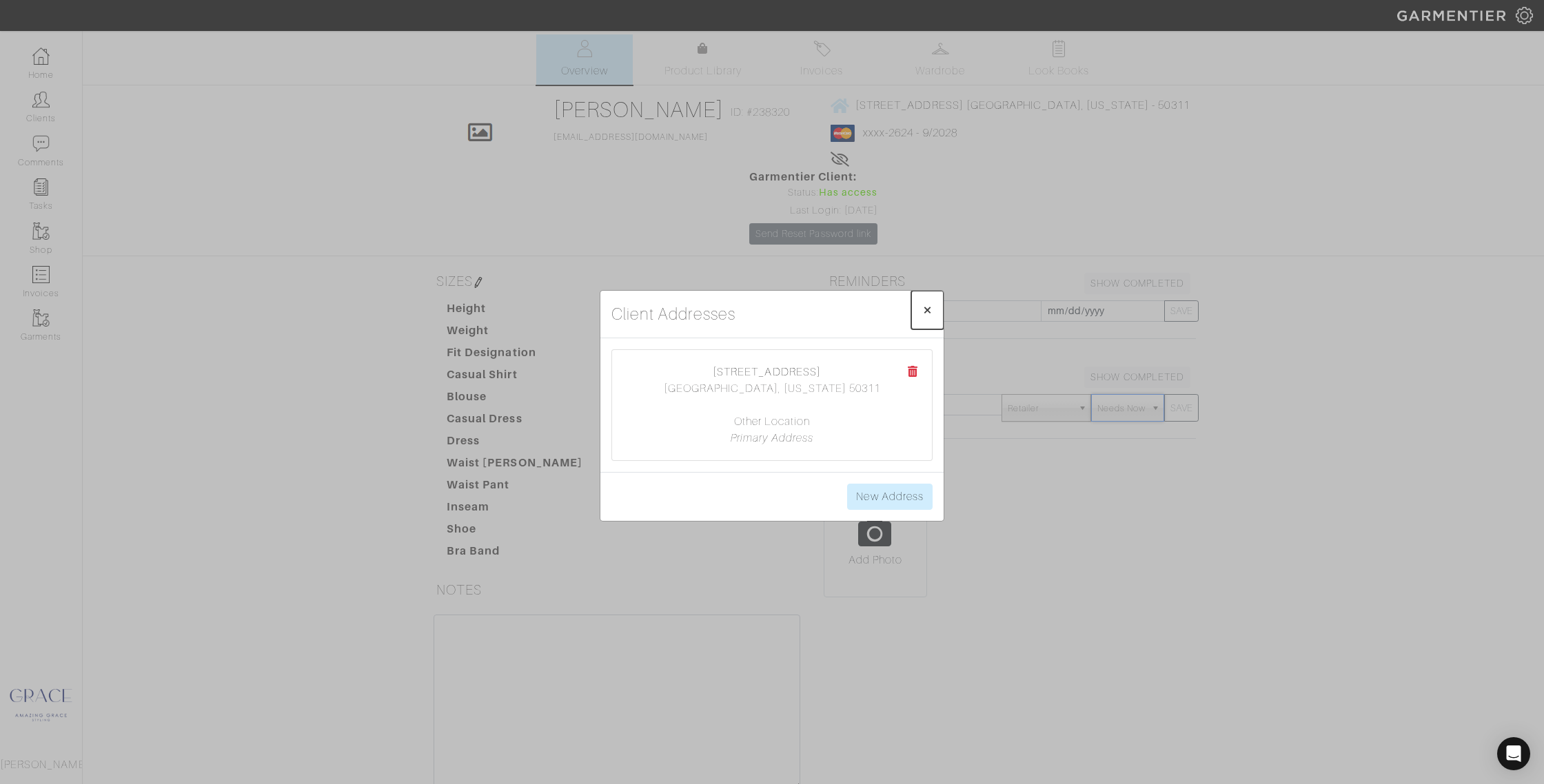
click at [926, 308] on span "×" at bounding box center [927, 309] width 10 height 18
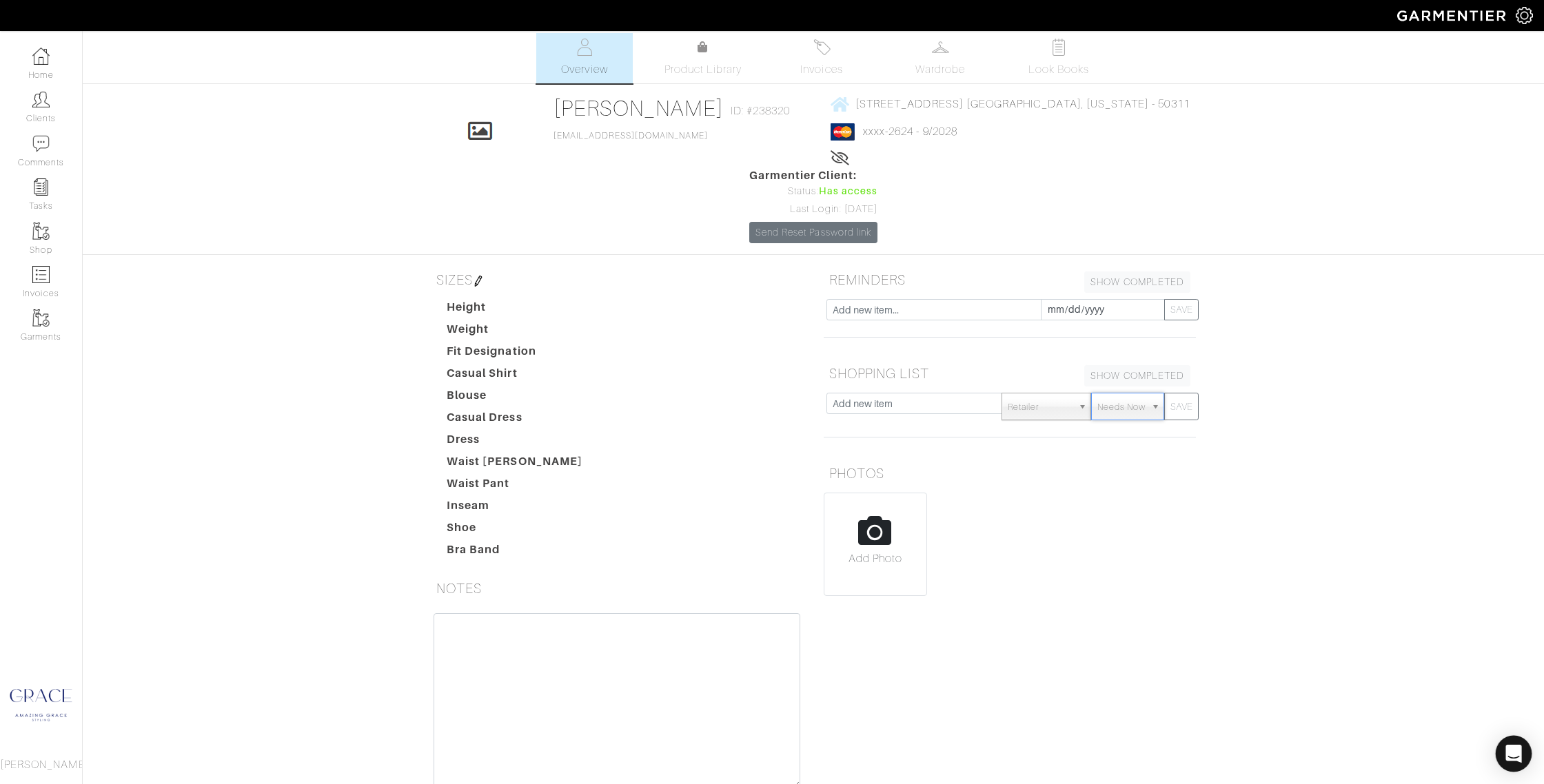
click at [1516, 751] on icon "Open Intercom Messenger" at bounding box center [1513, 754] width 16 height 18
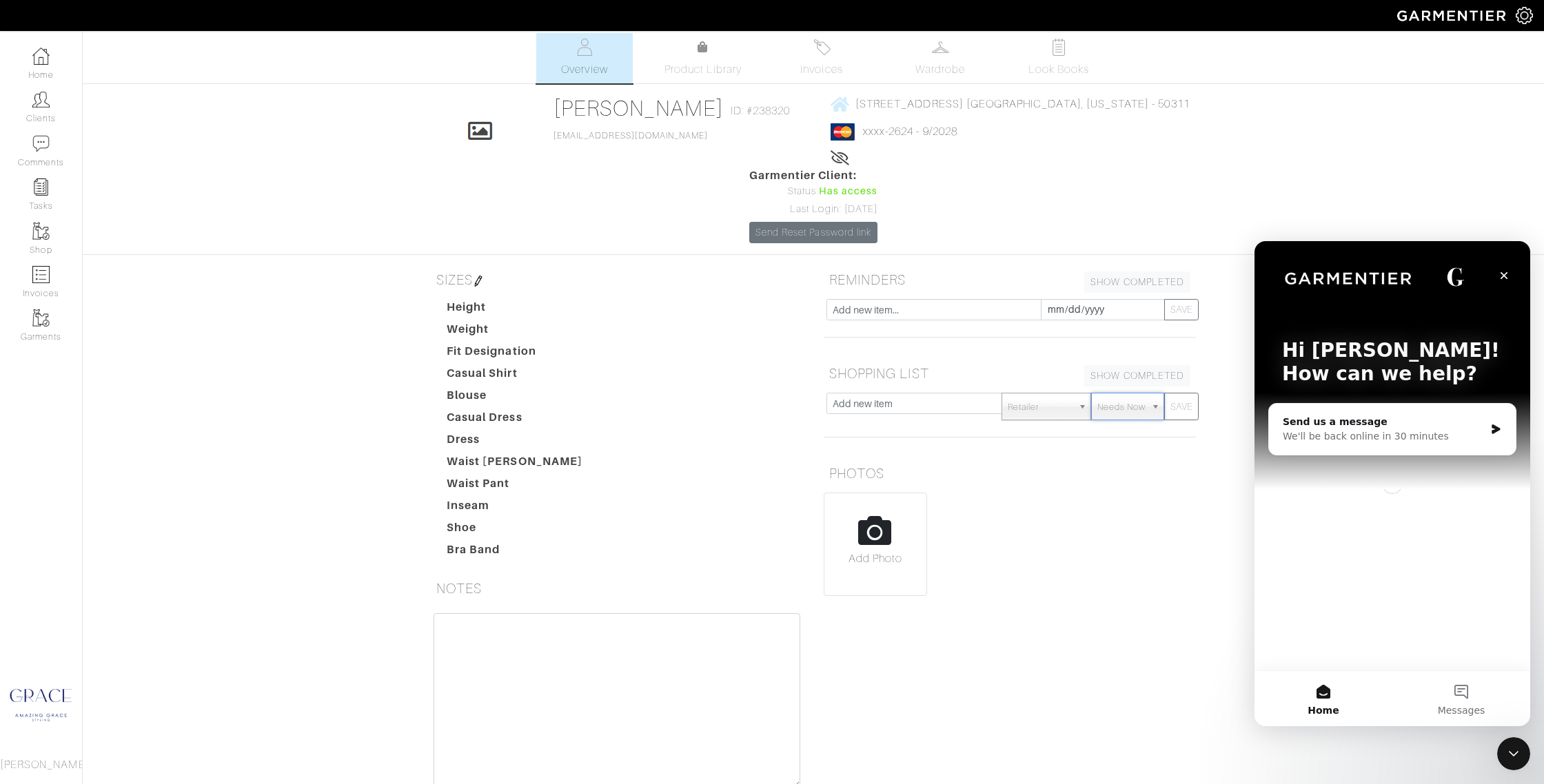
scroll to position [0, 0]
click at [1415, 434] on div "We'll be back online in 30 minutes" at bounding box center [1384, 436] width 202 height 14
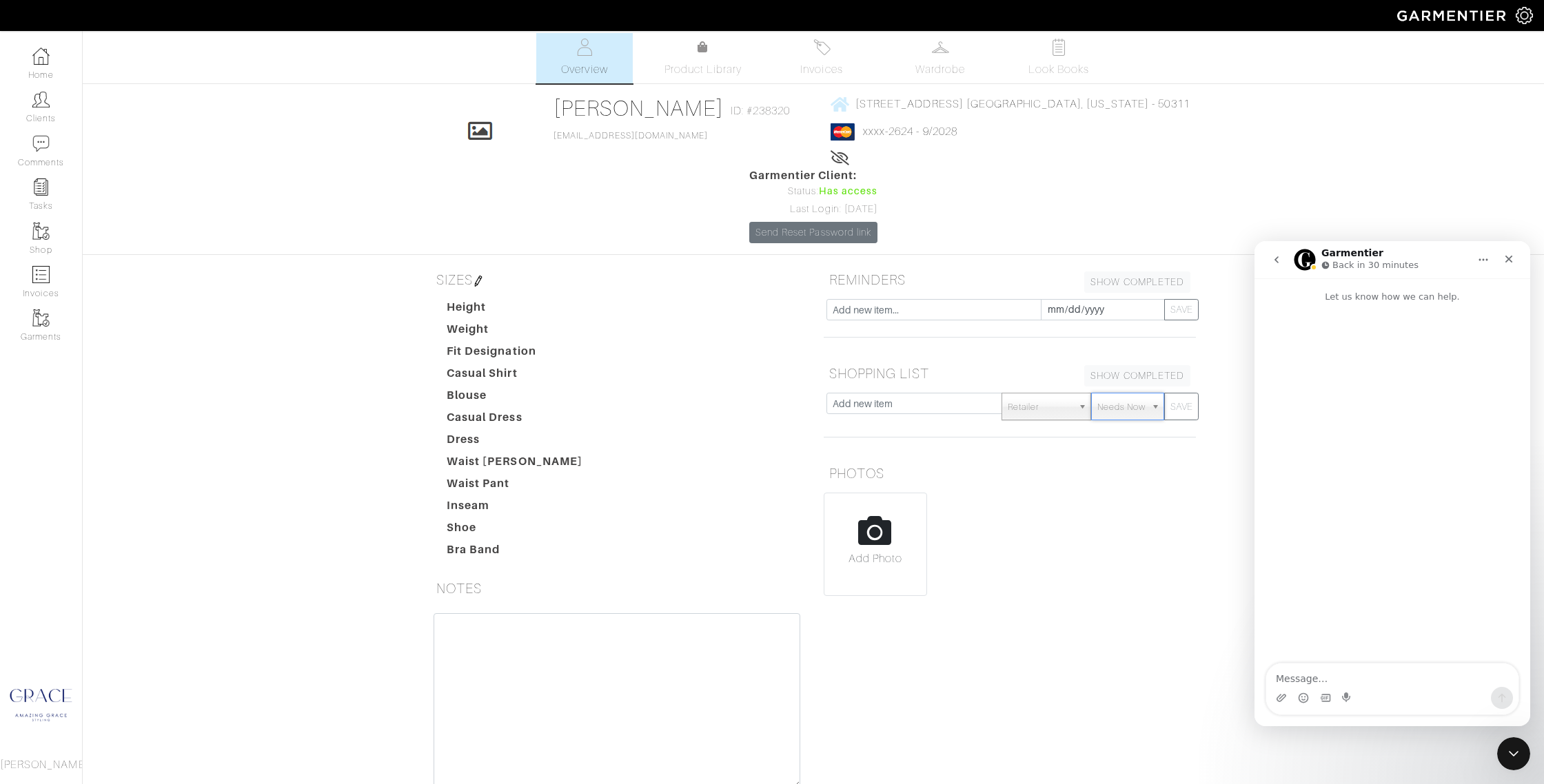
scroll to position [4, 0]
type textarea "Hi! I was wondering if it was possible to order a style box today for delivery …"
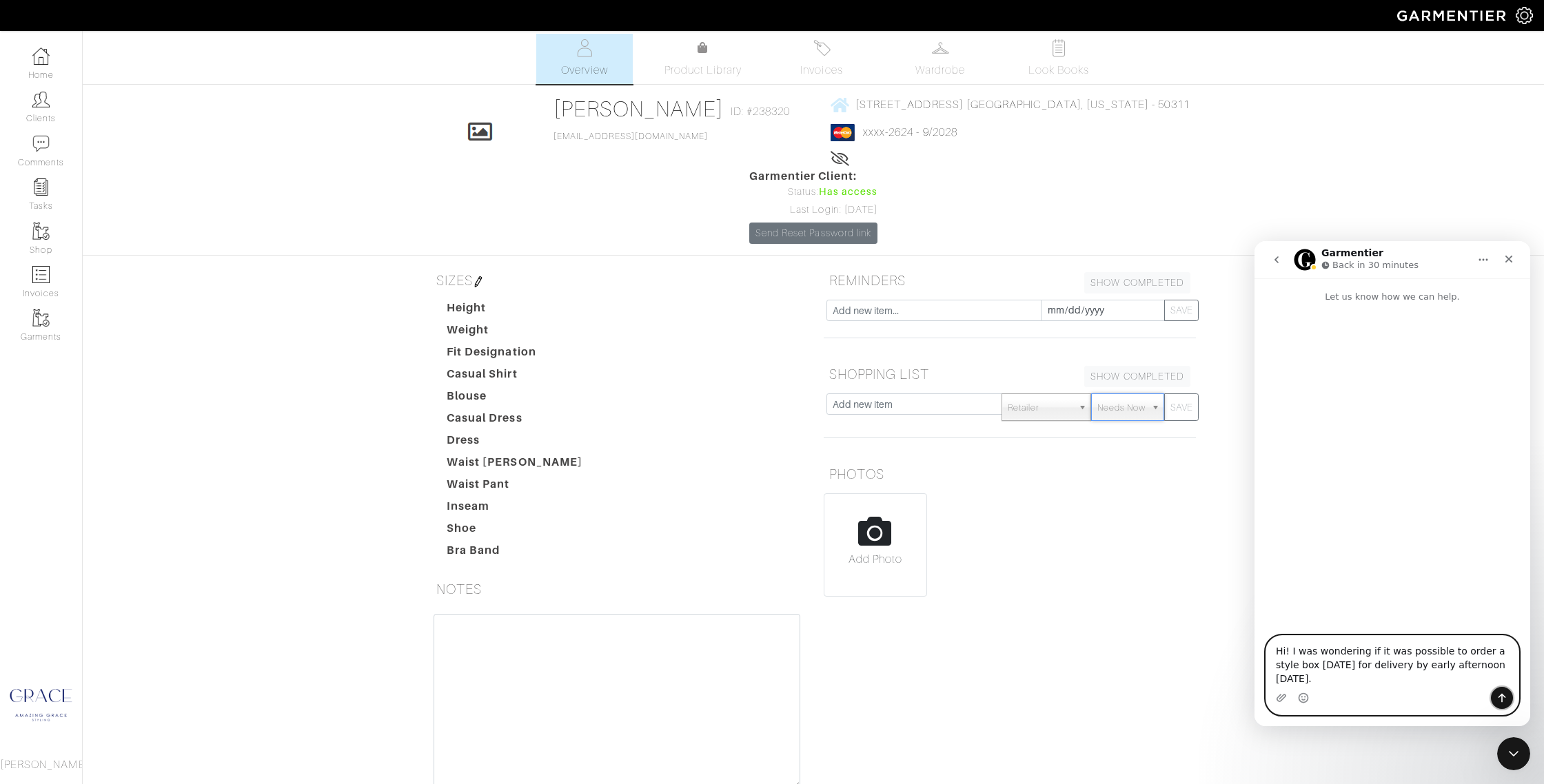
click at [1504, 696] on icon "Send a message…" at bounding box center [1503, 698] width 8 height 9
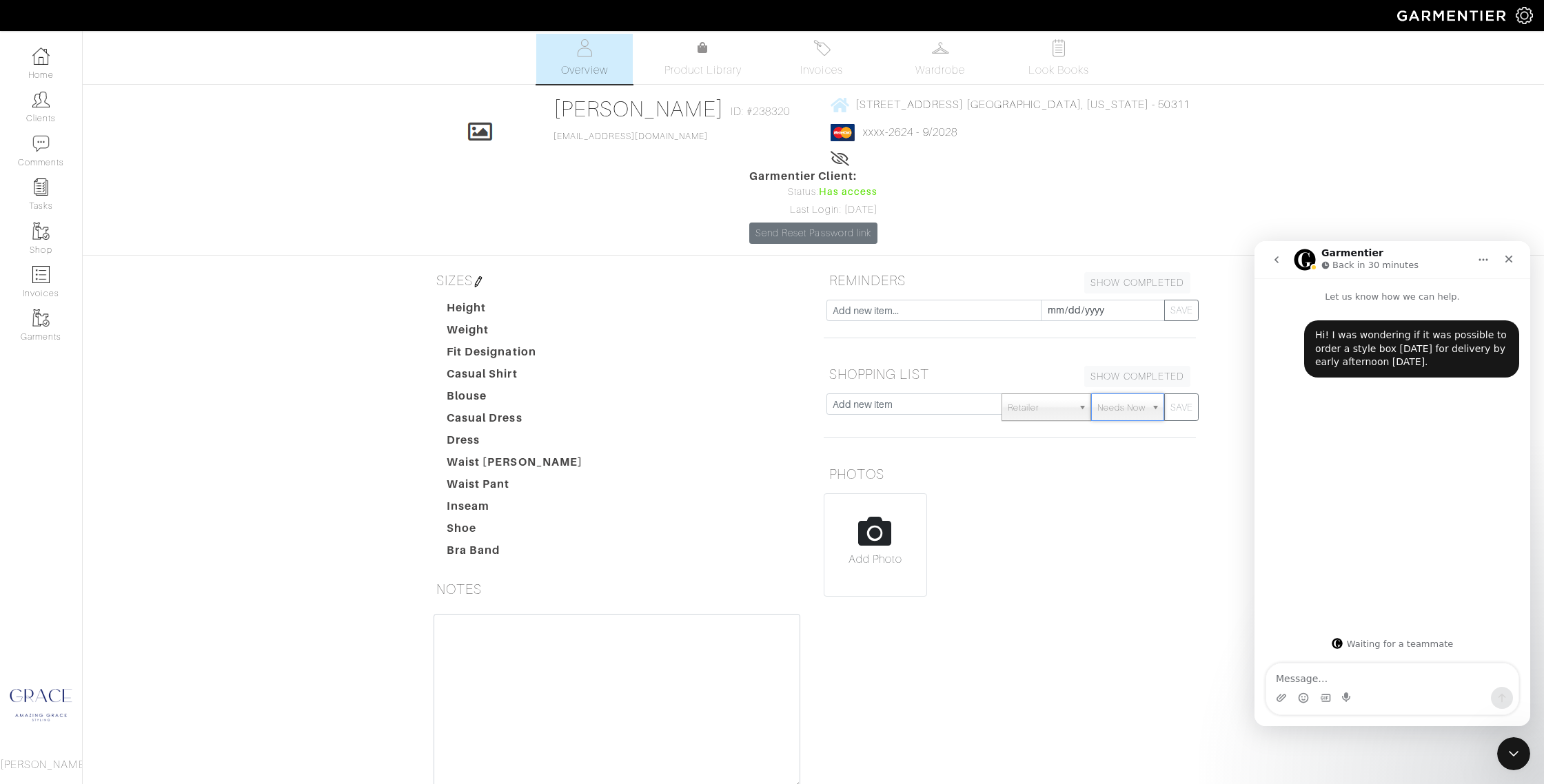
scroll to position [5, 0]
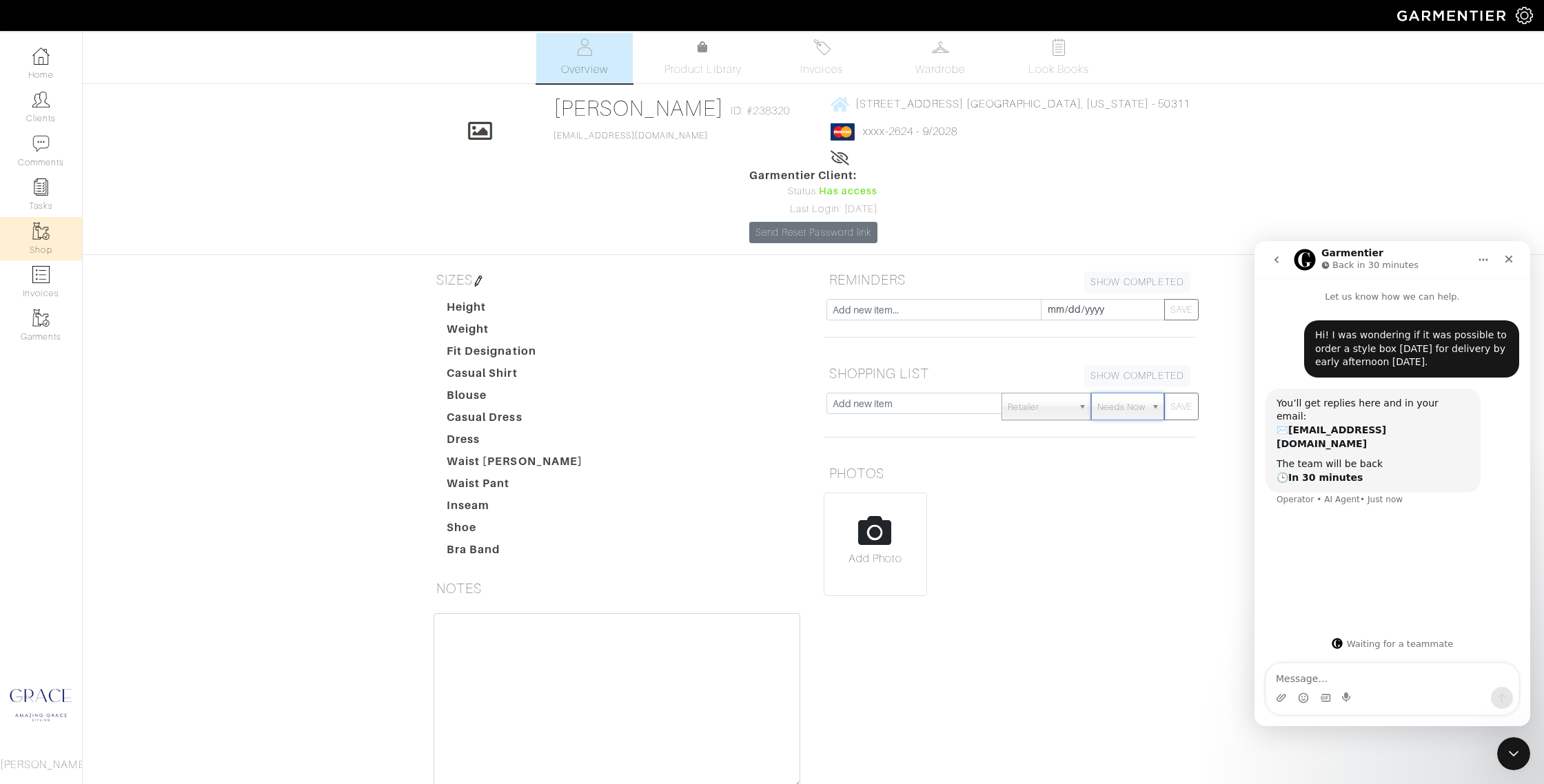
click at [44, 244] on link "Shop" at bounding box center [40, 238] width 82 height 44
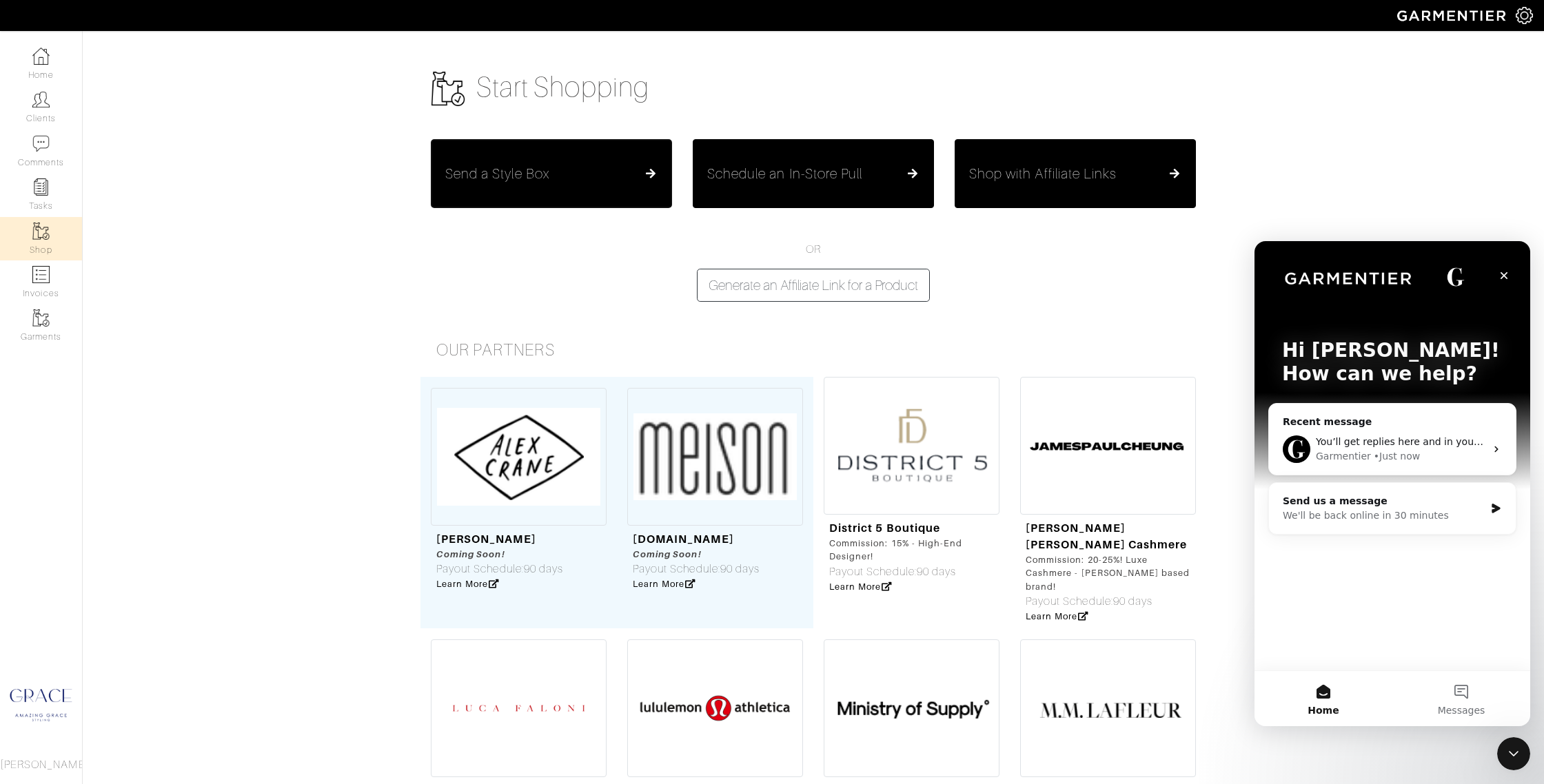
click at [560, 170] on div "Send a Style Box" at bounding box center [551, 173] width 212 height 17
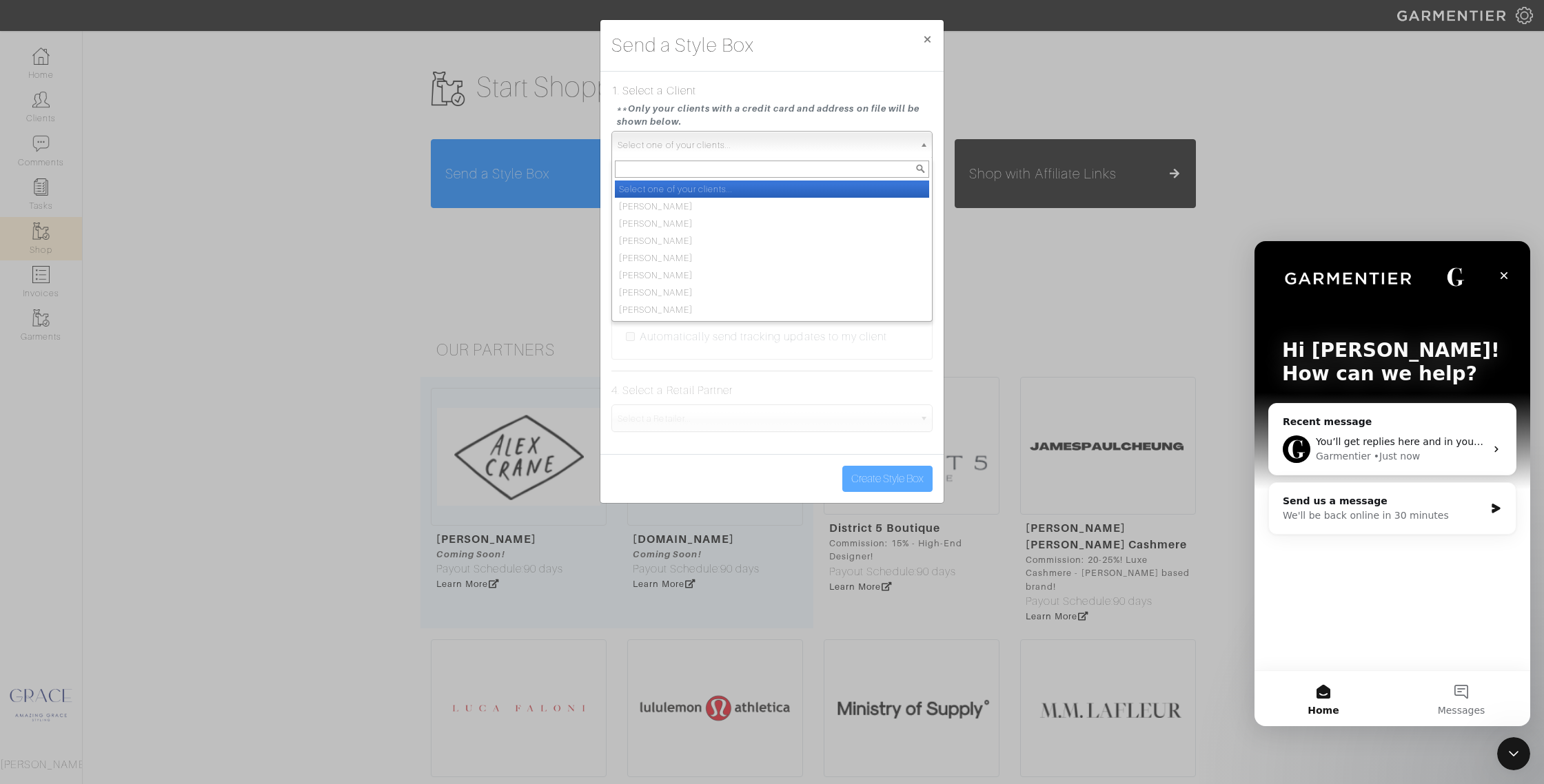
click at [699, 145] on span "Select one of your clients..." at bounding box center [765, 145] width 296 height 28
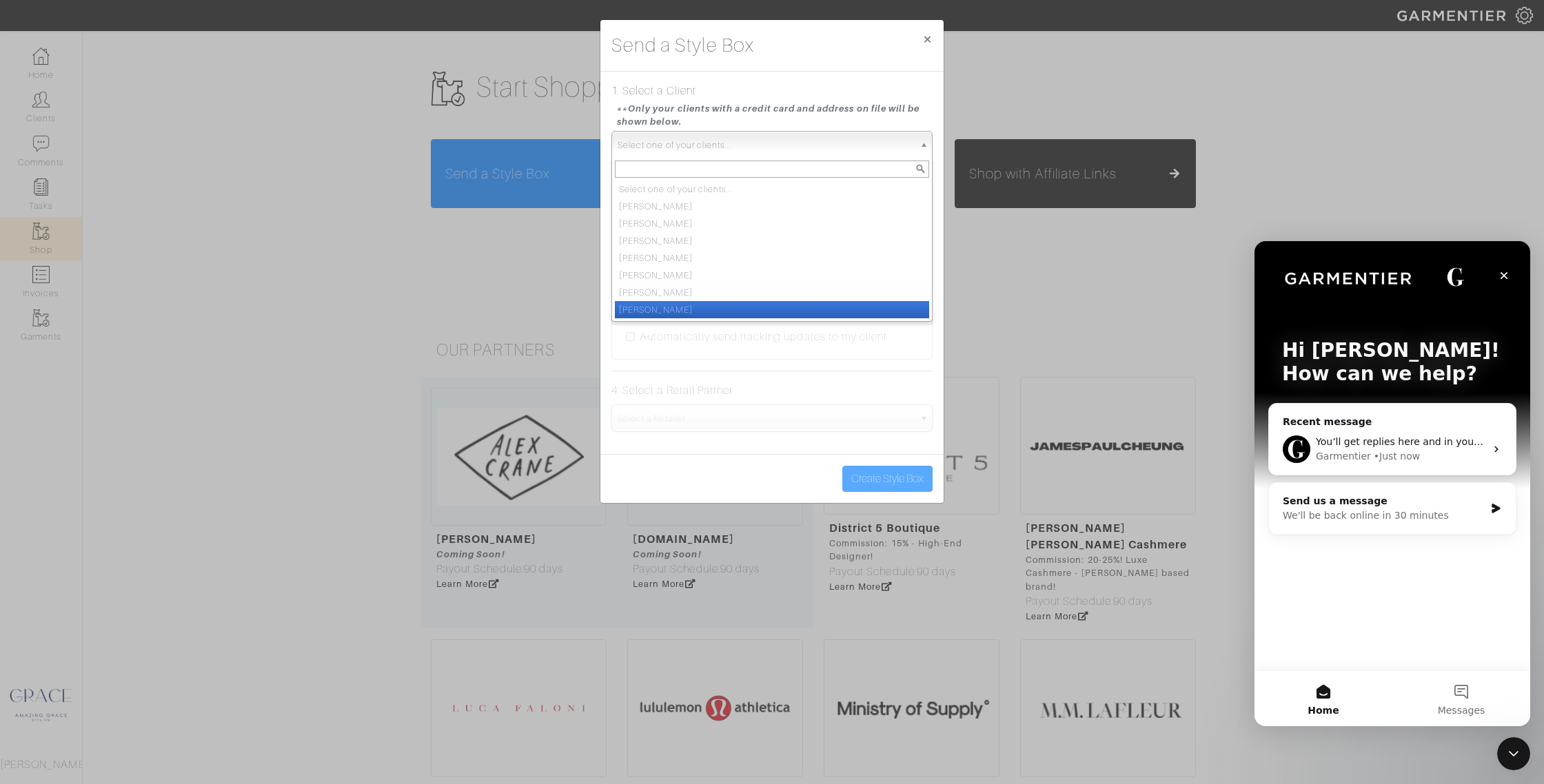
click at [705, 306] on li "[PERSON_NAME]" at bounding box center [772, 309] width 314 height 17
select select "patty-terpkosh"
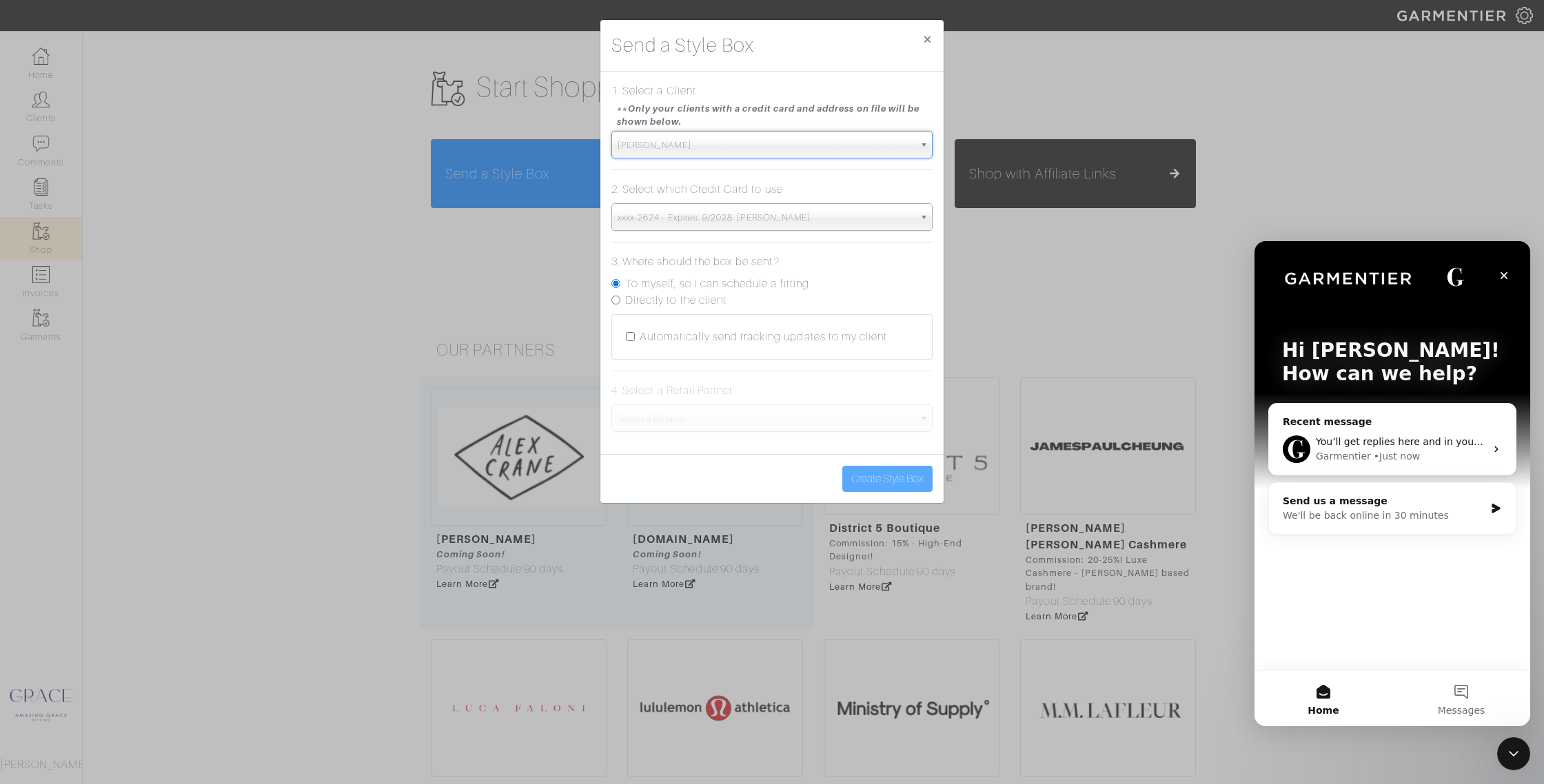
click at [613, 285] on input "To myself, so I can schedule a fitting" at bounding box center [615, 283] width 9 height 9
radio input "true"
click at [801, 415] on span "Select a Retailer..." at bounding box center [765, 419] width 296 height 28
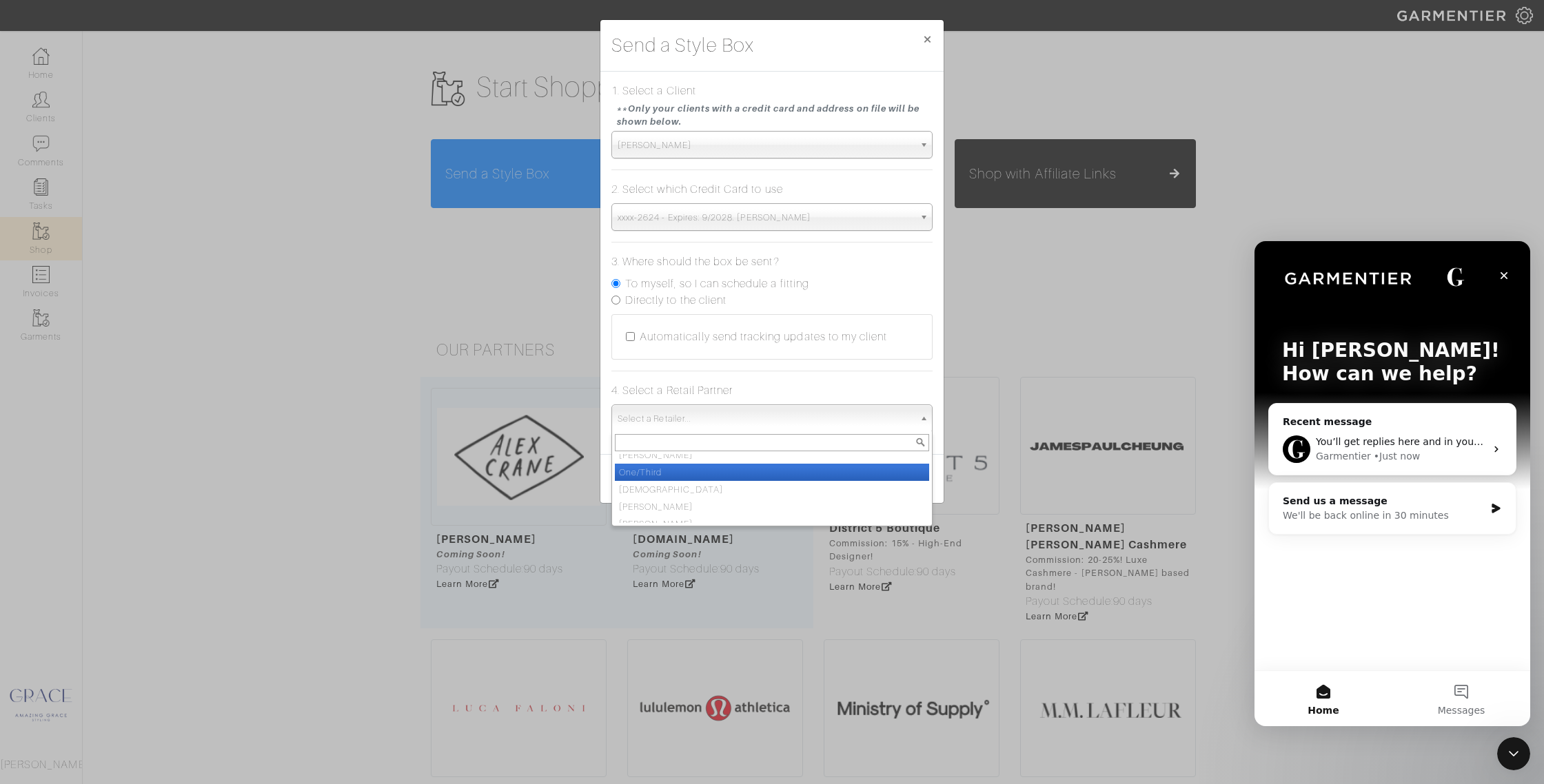
scroll to position [103, 0]
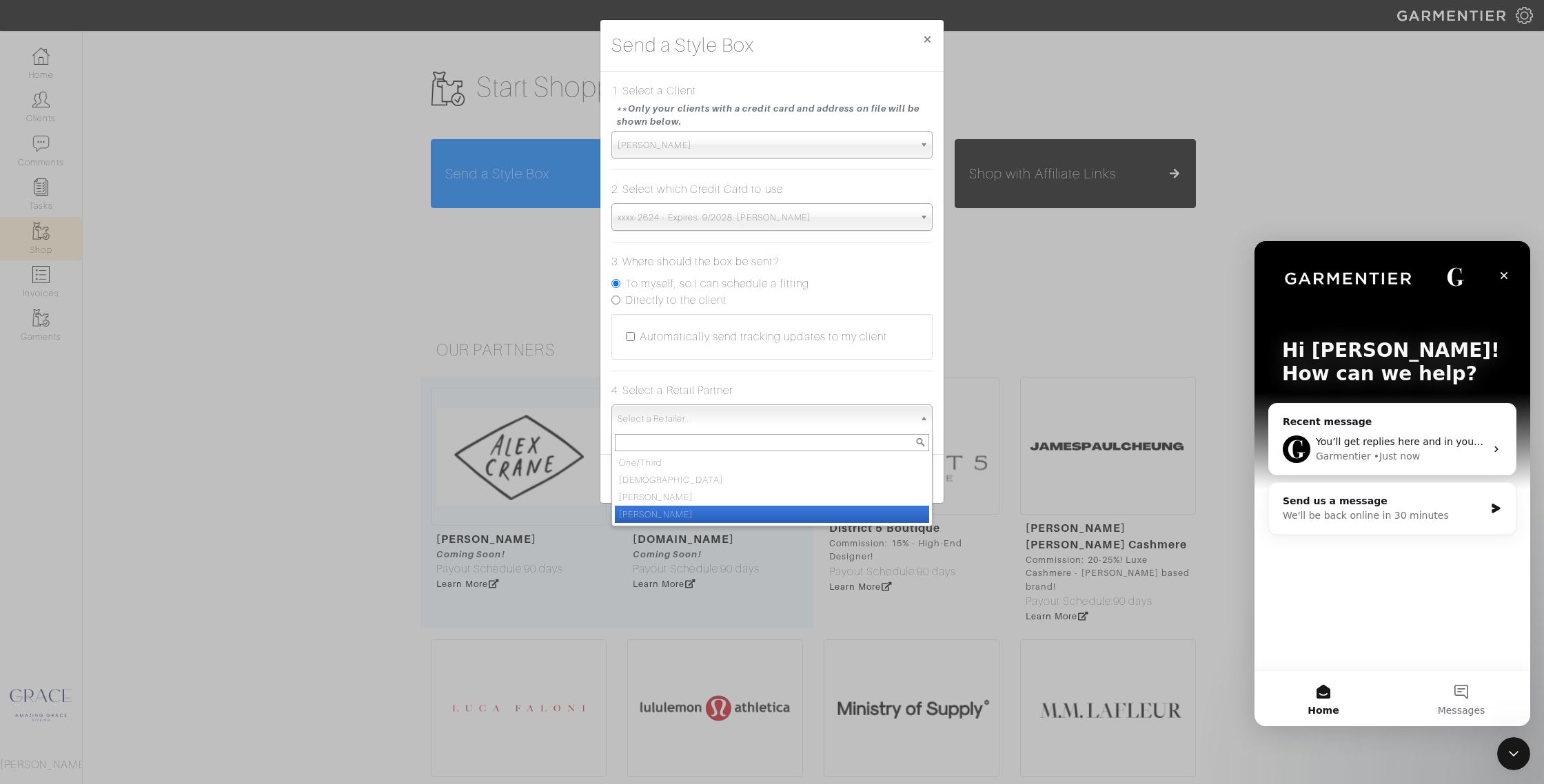
click at [736, 516] on li "[PERSON_NAME]" at bounding box center [772, 514] width 314 height 17
select select "19"
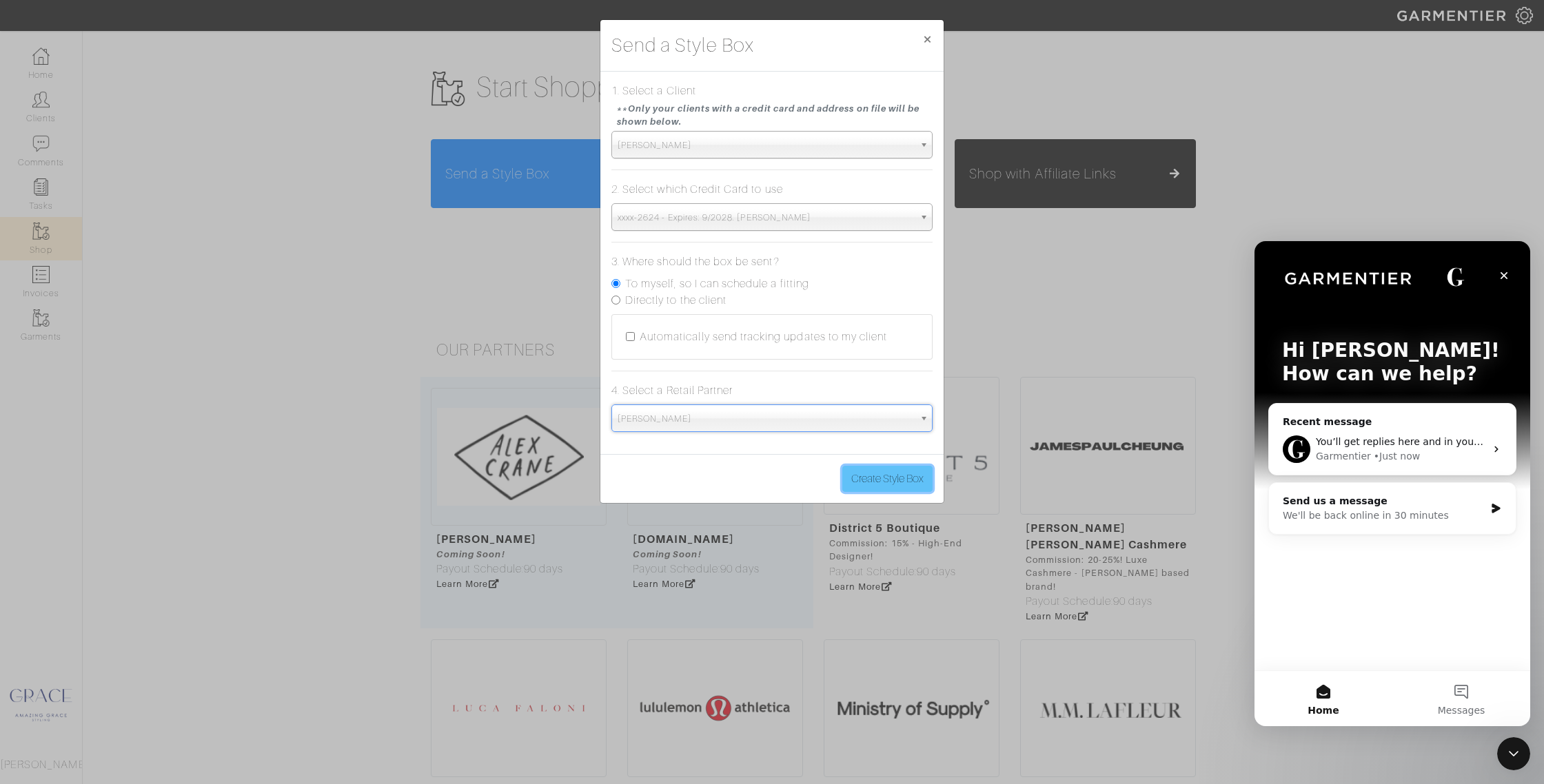
click at [865, 473] on button "Create Style Box" at bounding box center [888, 478] width 90 height 26
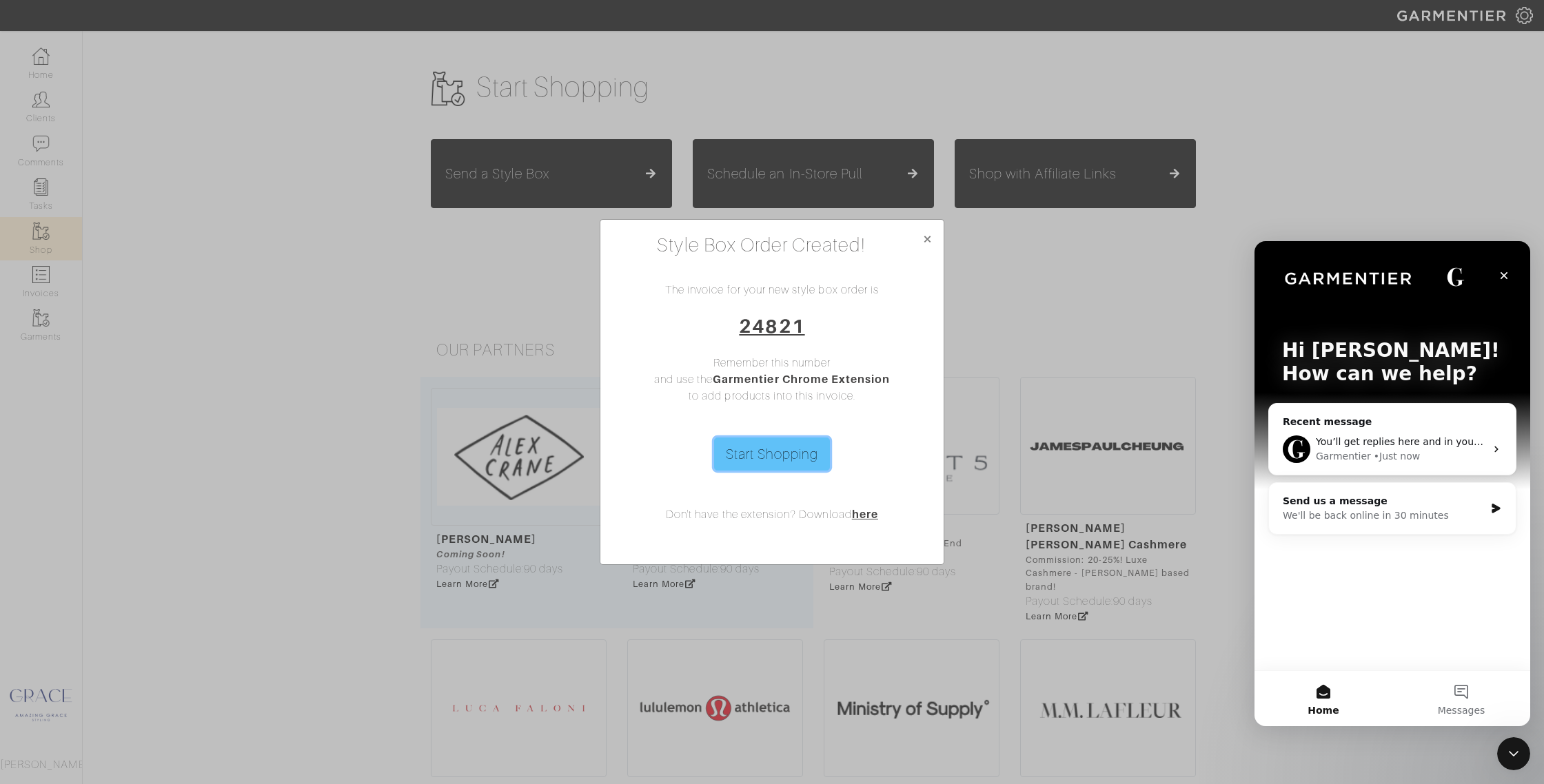
click at [760, 452] on link "Start Shopping" at bounding box center [772, 454] width 117 height 33
click at [928, 238] on span "×" at bounding box center [927, 238] width 10 height 18
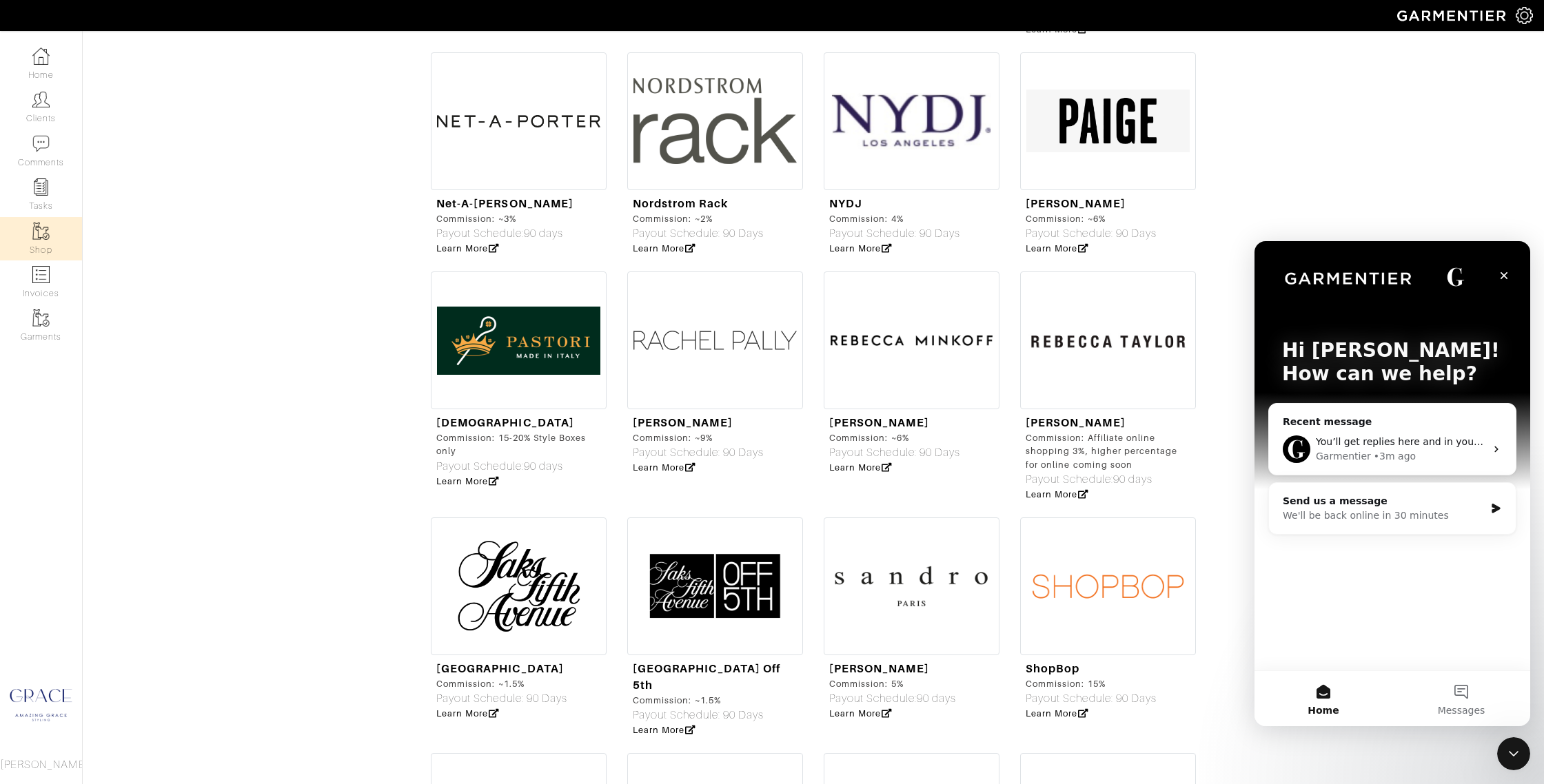
scroll to position [4172, 0]
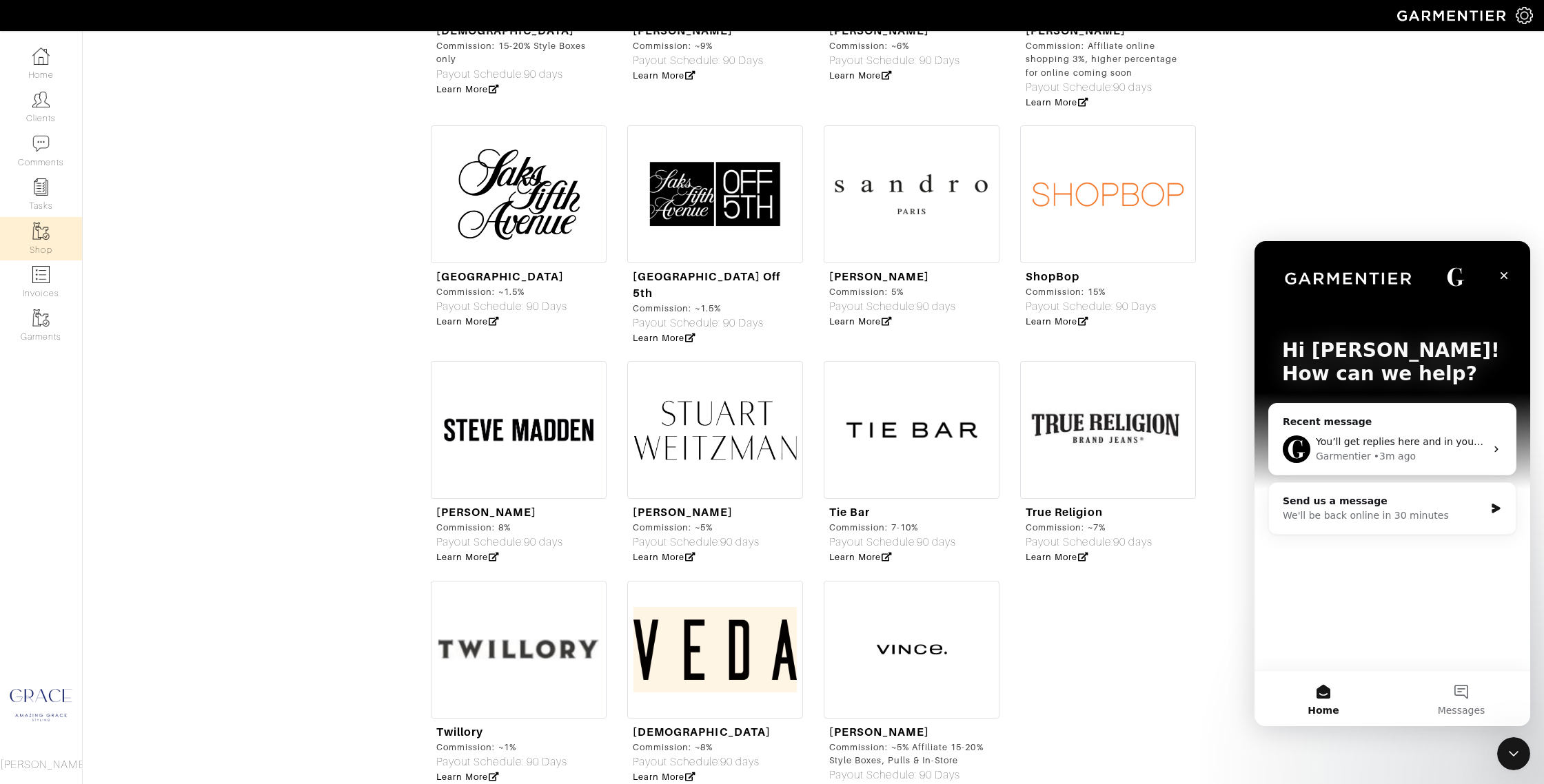
click at [909, 740] on div "Commission: ~5% Affiliate 15-20% Style Boxes, Pulls & In-Store" at bounding box center [911, 753] width 165 height 26
click at [888, 783] on icon at bounding box center [886, 790] width 10 height 9
click at [870, 783] on link "Learn More" at bounding box center [860, 790] width 63 height 10
click at [1502, 270] on icon "Close" at bounding box center [1504, 275] width 11 height 11
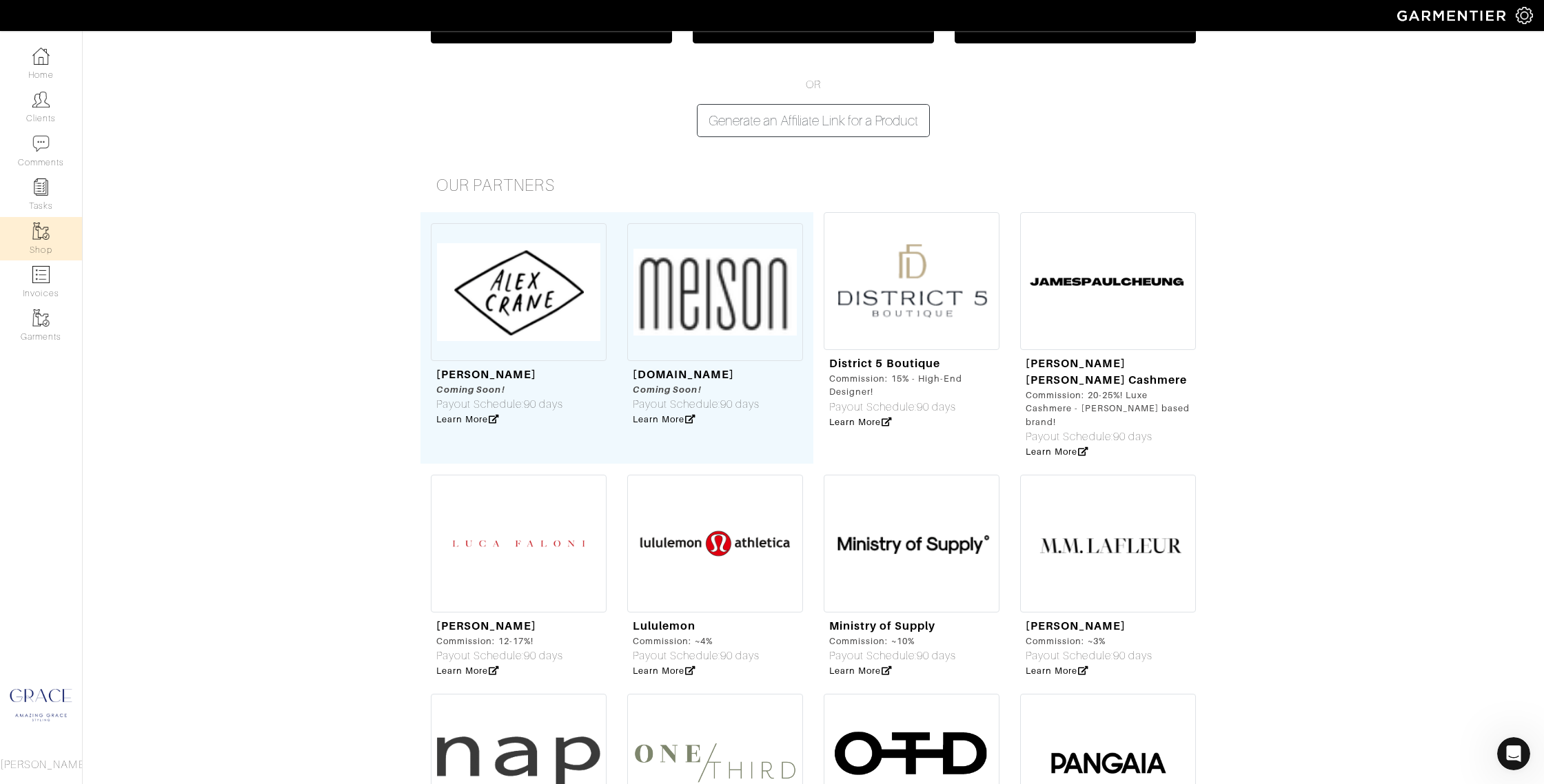
scroll to position [0, 0]
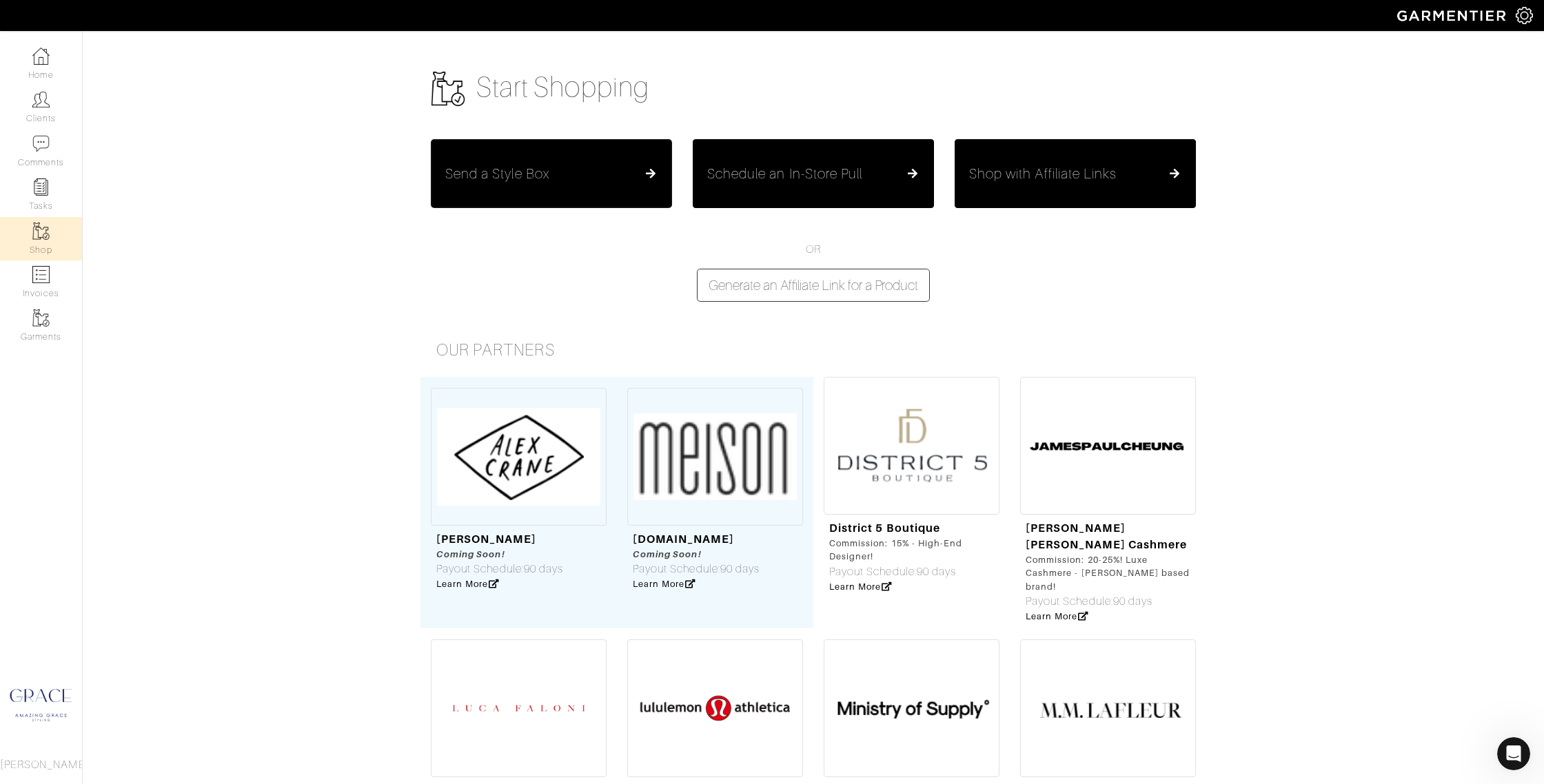
click at [515, 165] on button "Send a Style Box" at bounding box center [552, 173] width 241 height 69
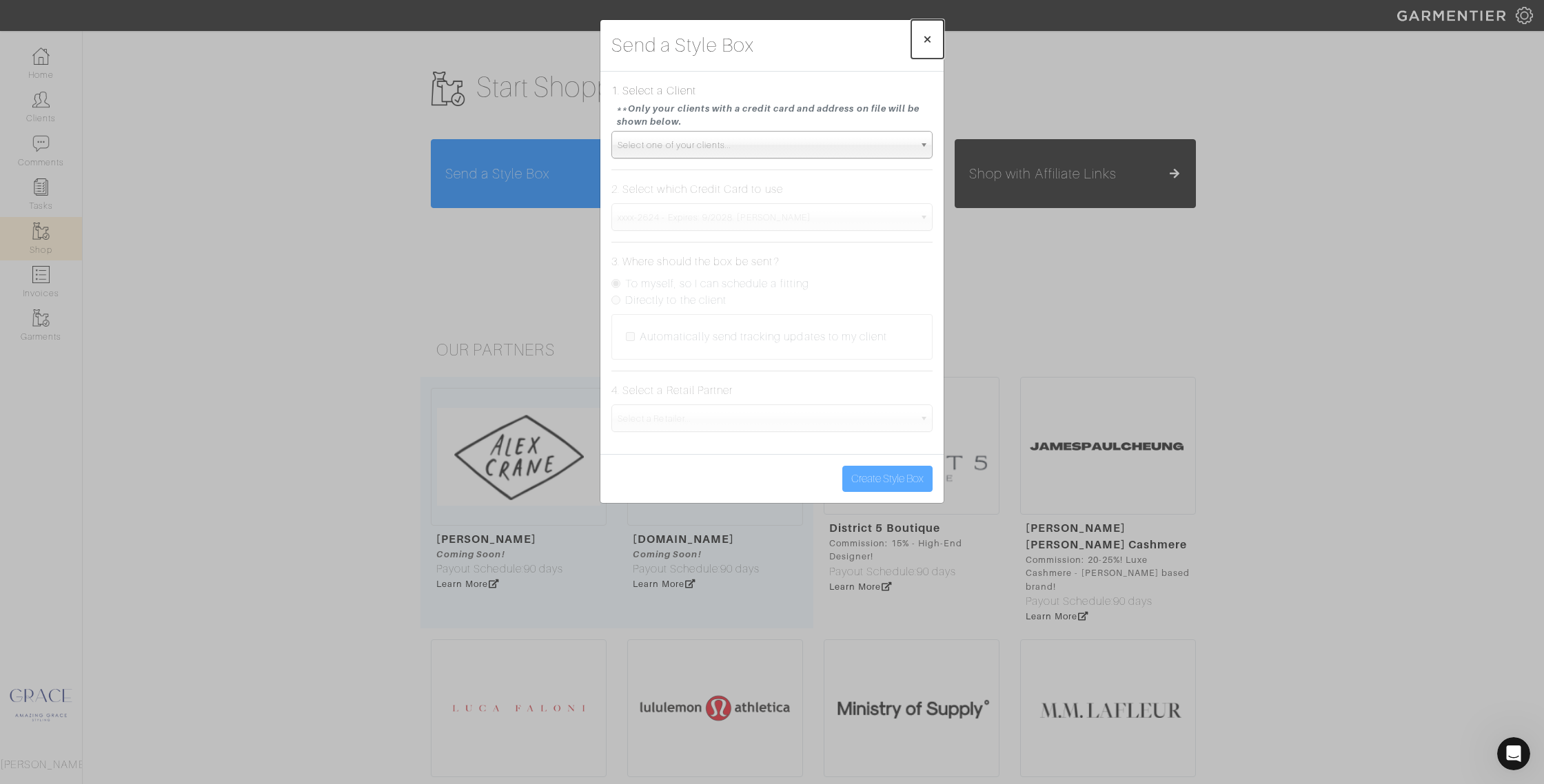
click at [925, 34] on span "×" at bounding box center [927, 38] width 10 height 18
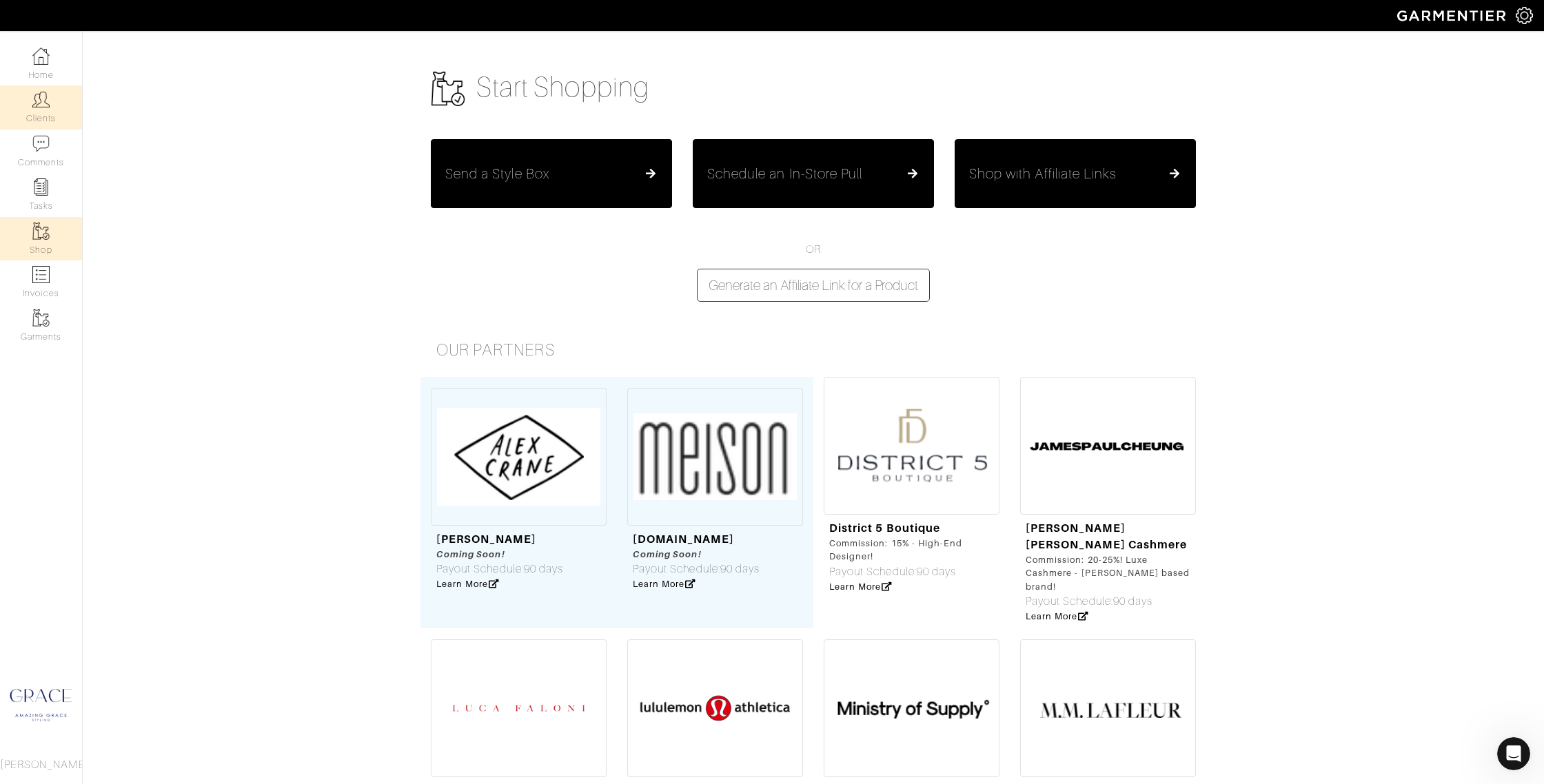
click at [55, 114] on link "Clients" at bounding box center [40, 107] width 82 height 44
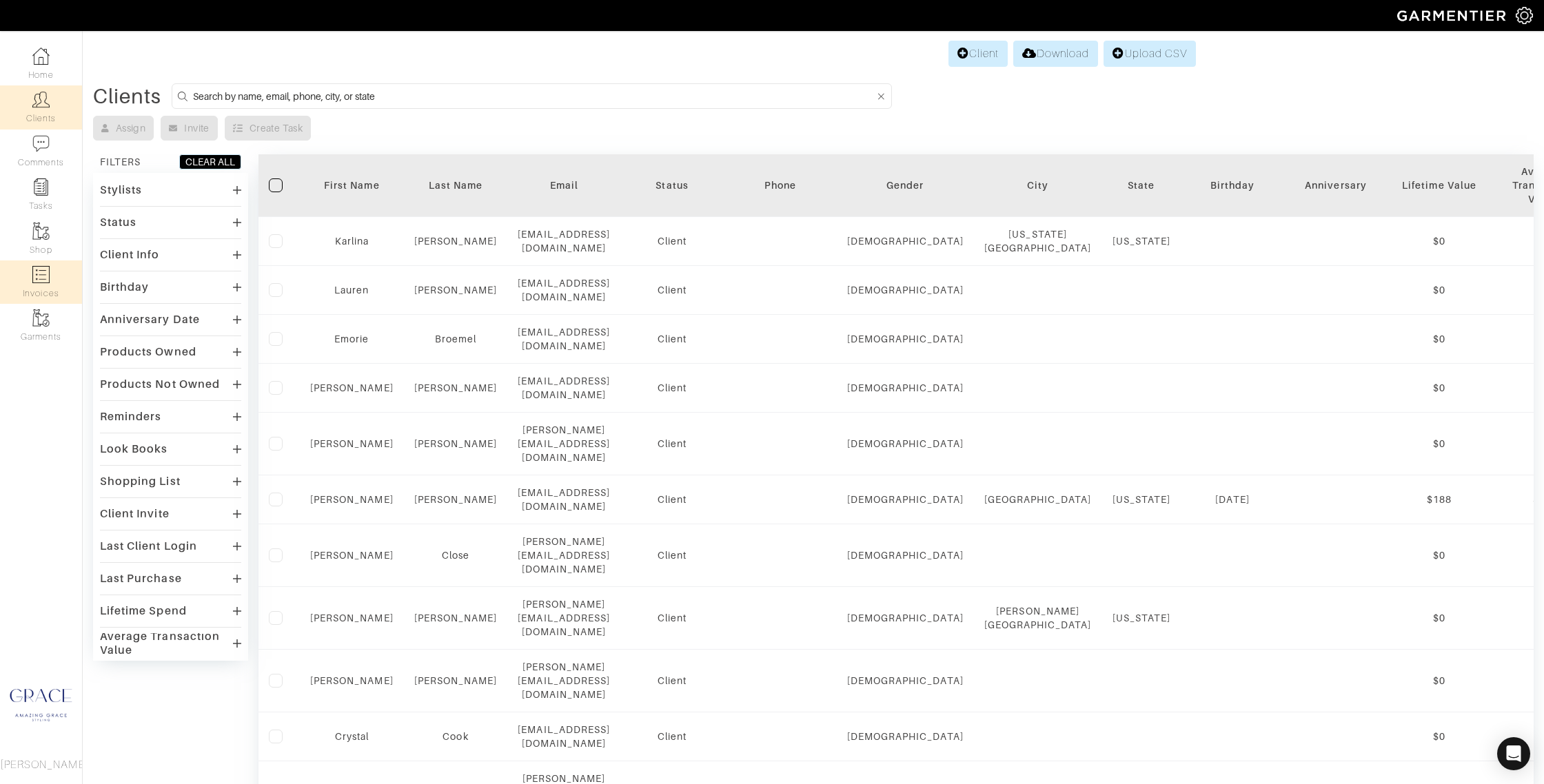
click at [53, 289] on link "Invoices" at bounding box center [40, 282] width 82 height 44
select select
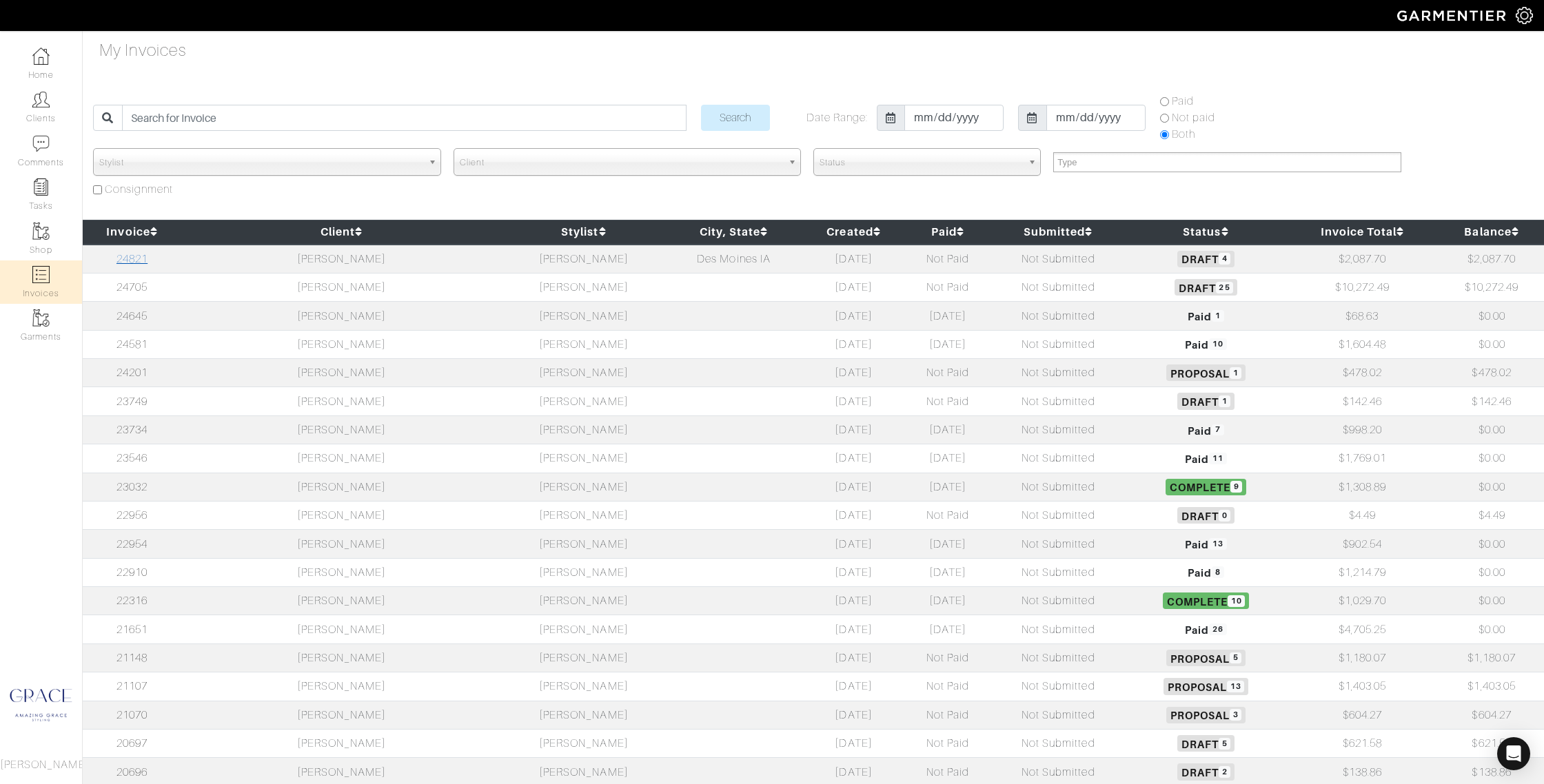
click at [132, 259] on link "24821" at bounding box center [132, 259] width 31 height 13
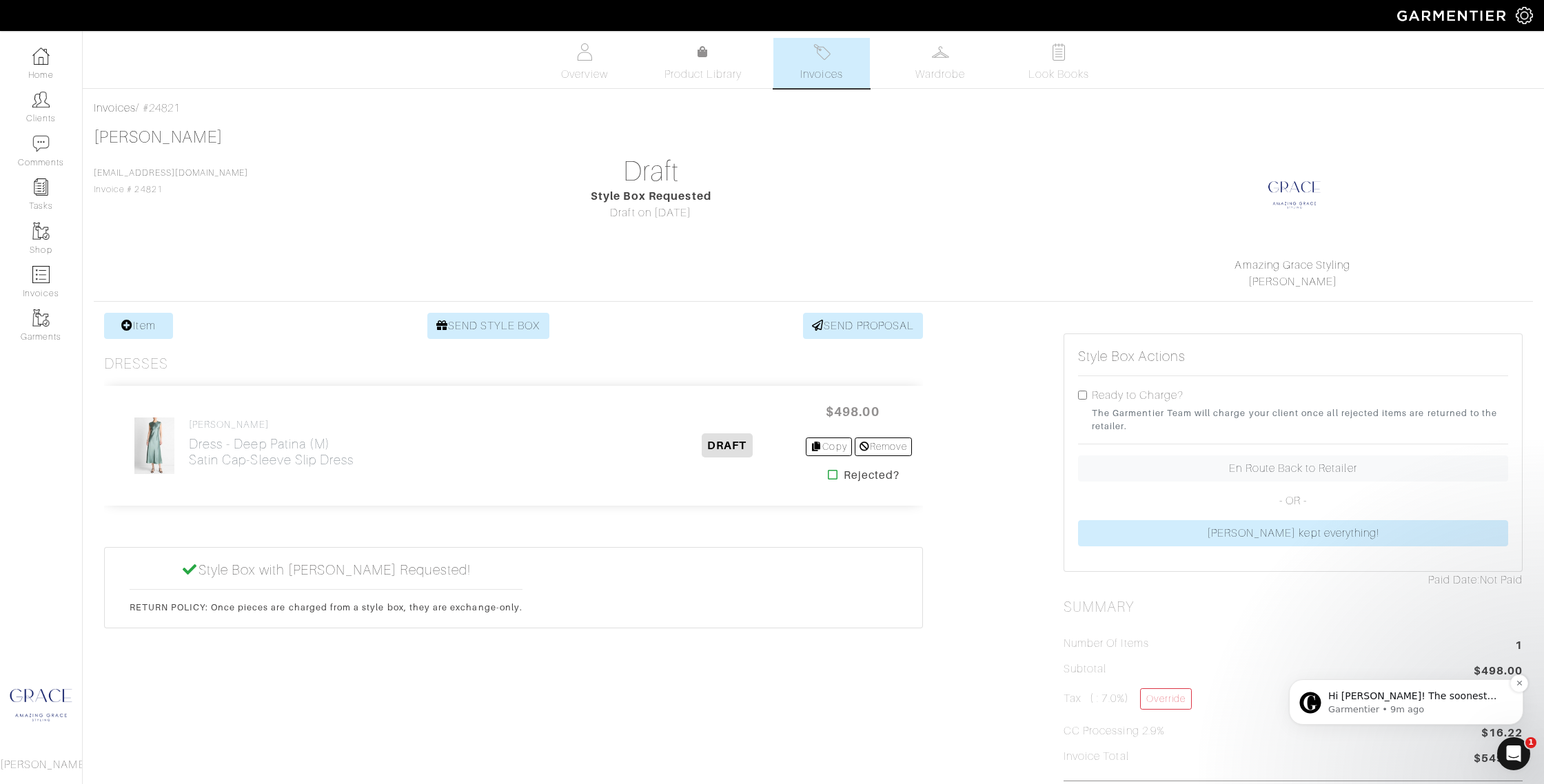
click at [1415, 705] on p "Garmentier • 9m ago" at bounding box center [1417, 709] width 178 height 13
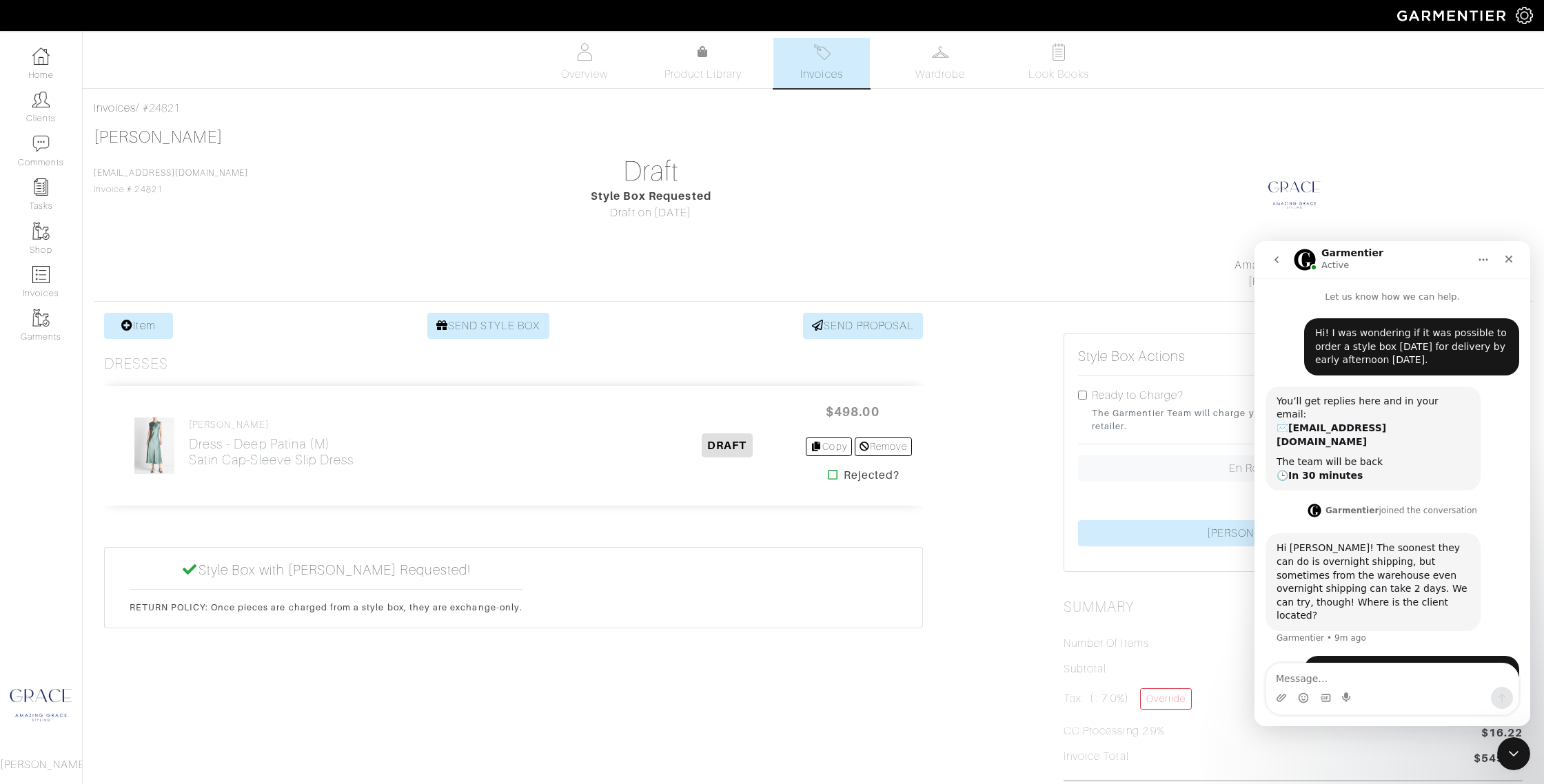
scroll to position [13, 0]
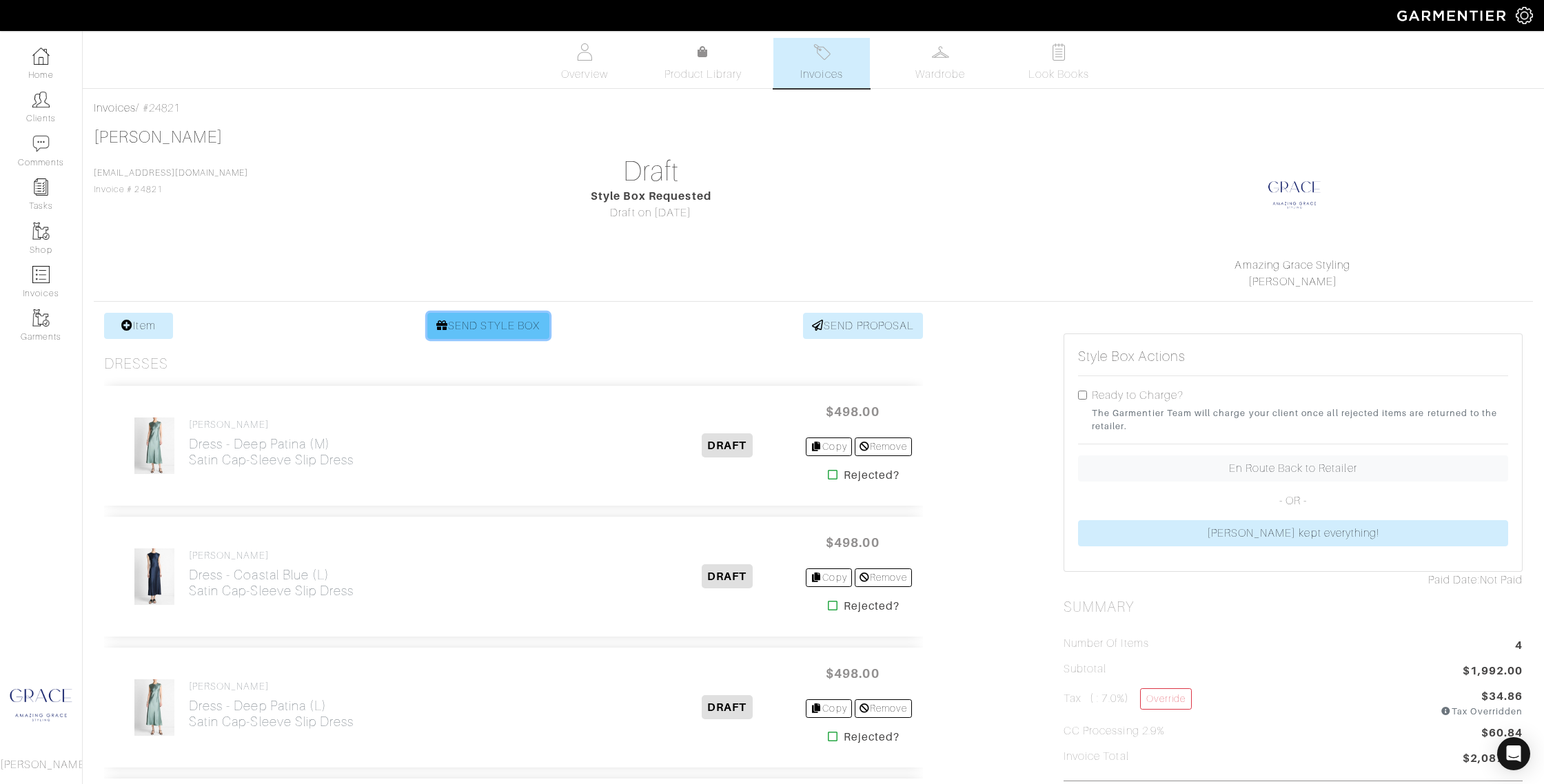
click at [483, 330] on link "SEND STYLE BOX" at bounding box center [488, 325] width 122 height 26
click at [694, 63] on link "Product Library" at bounding box center [703, 63] width 97 height 39
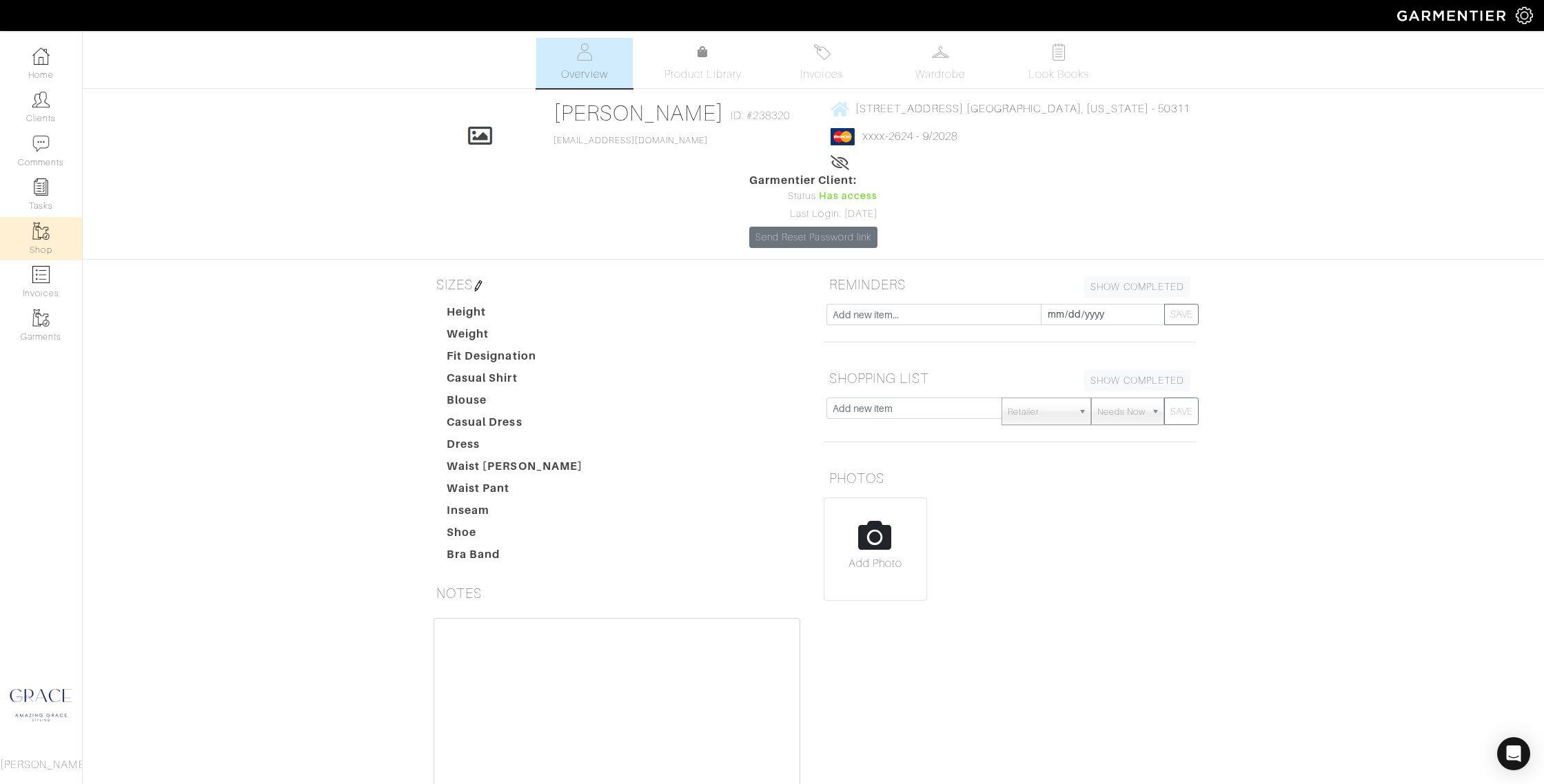
click at [30, 237] on link "Shop" at bounding box center [40, 238] width 82 height 44
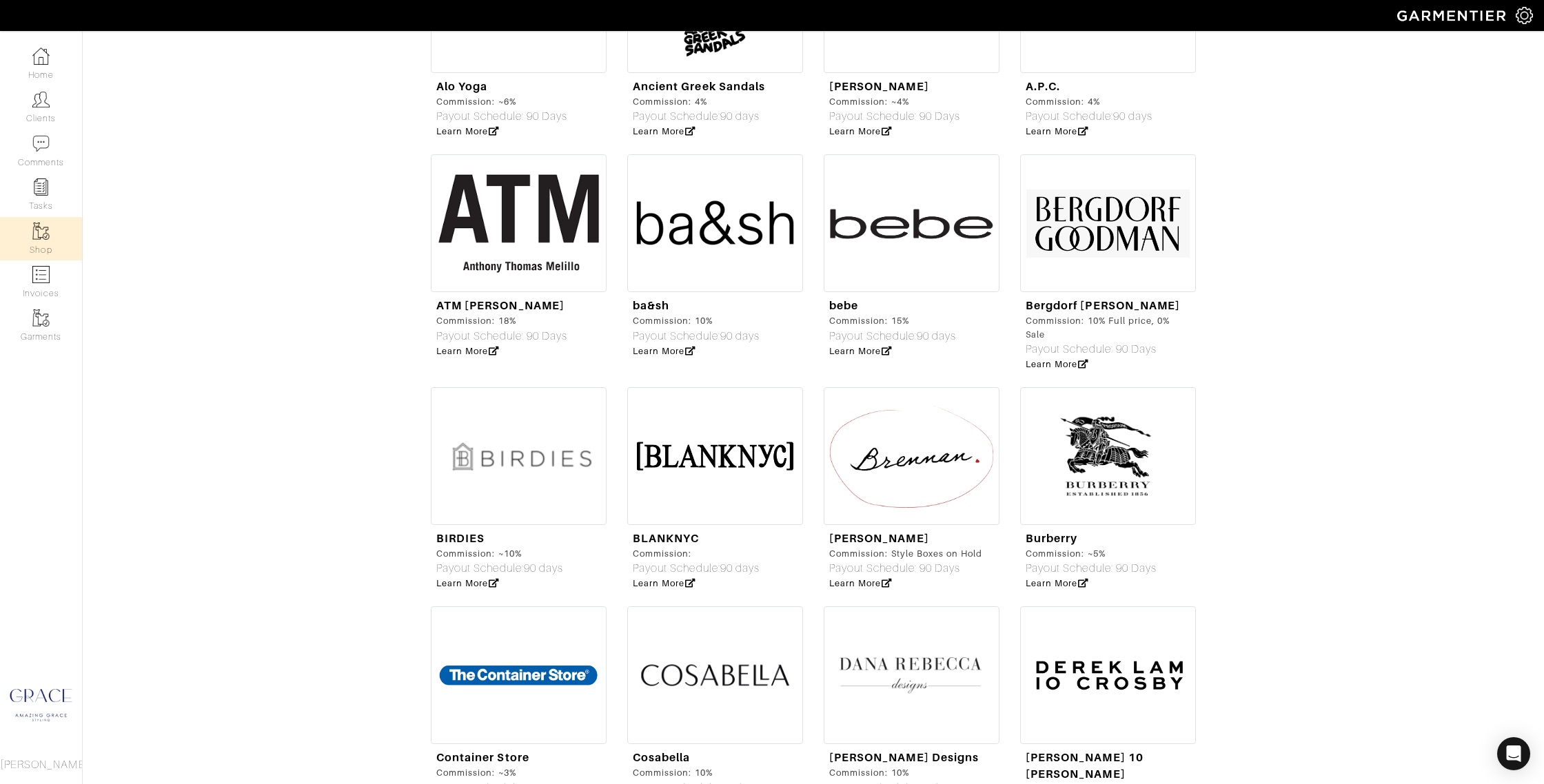
scroll to position [1383, 0]
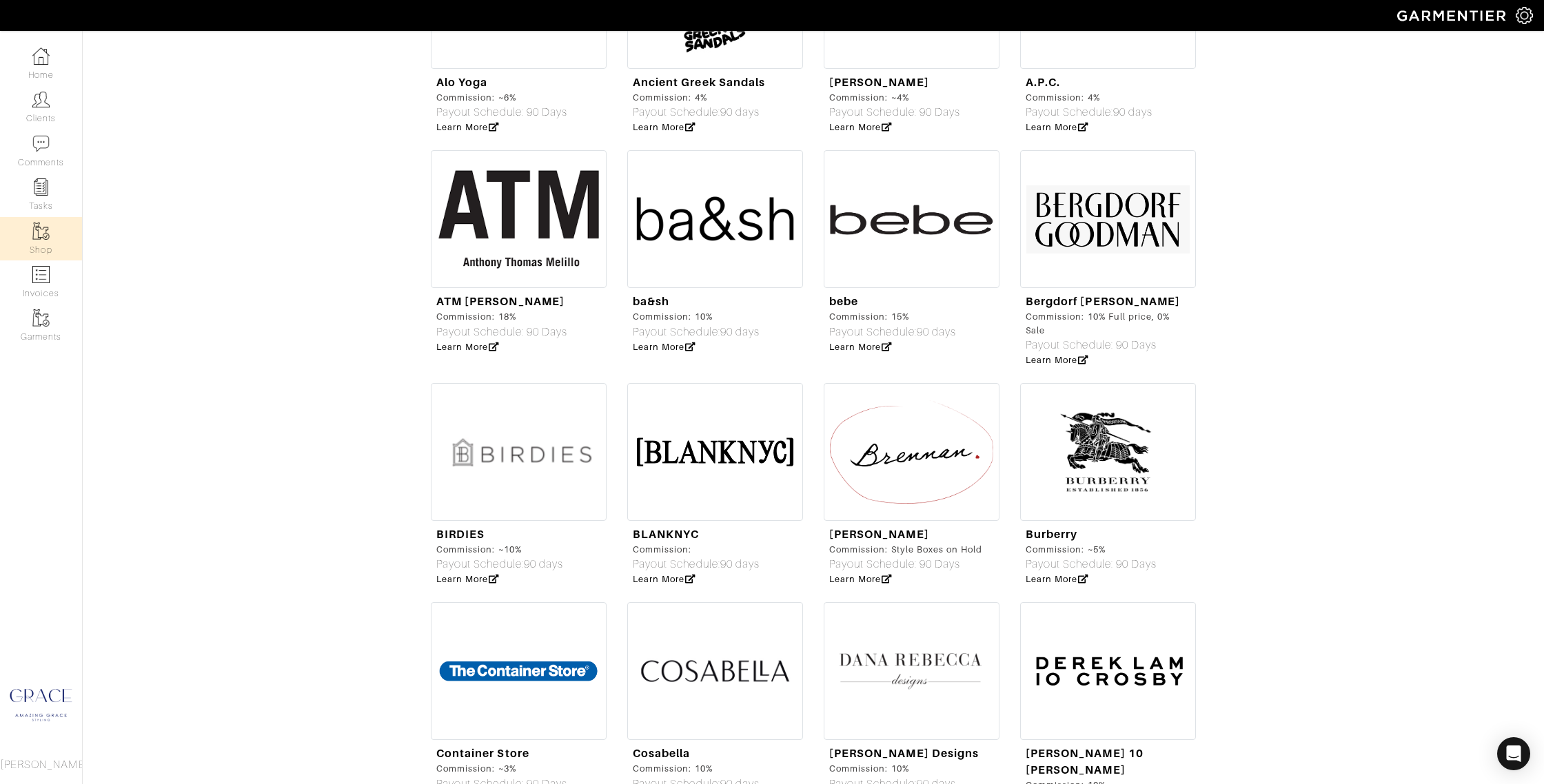
click at [934, 462] on img at bounding box center [911, 452] width 175 height 138
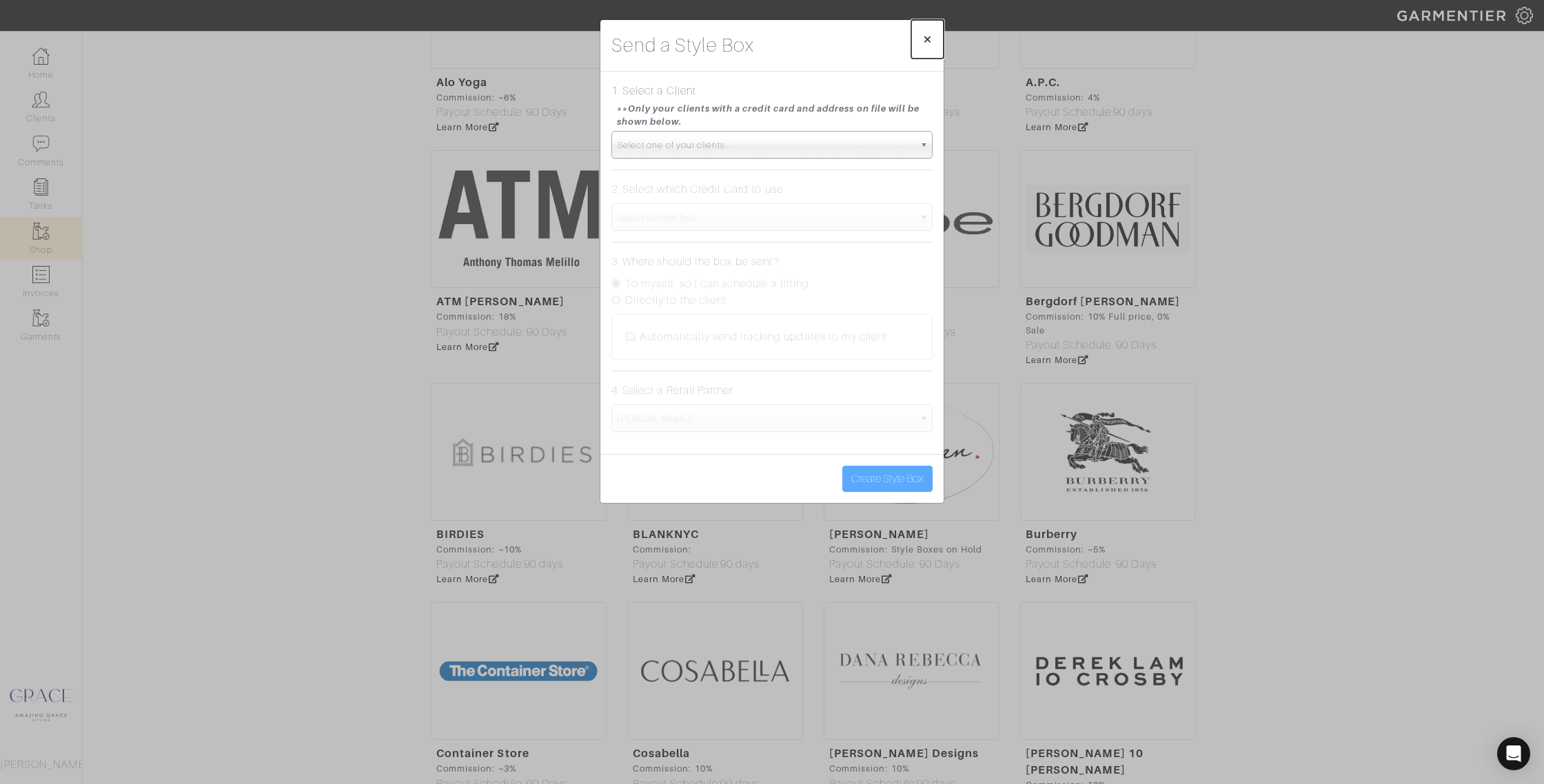
drag, startPoint x: 928, startPoint y: 37, endPoint x: 926, endPoint y: 44, distance: 7.3
click at [928, 37] on span "×" at bounding box center [927, 38] width 10 height 18
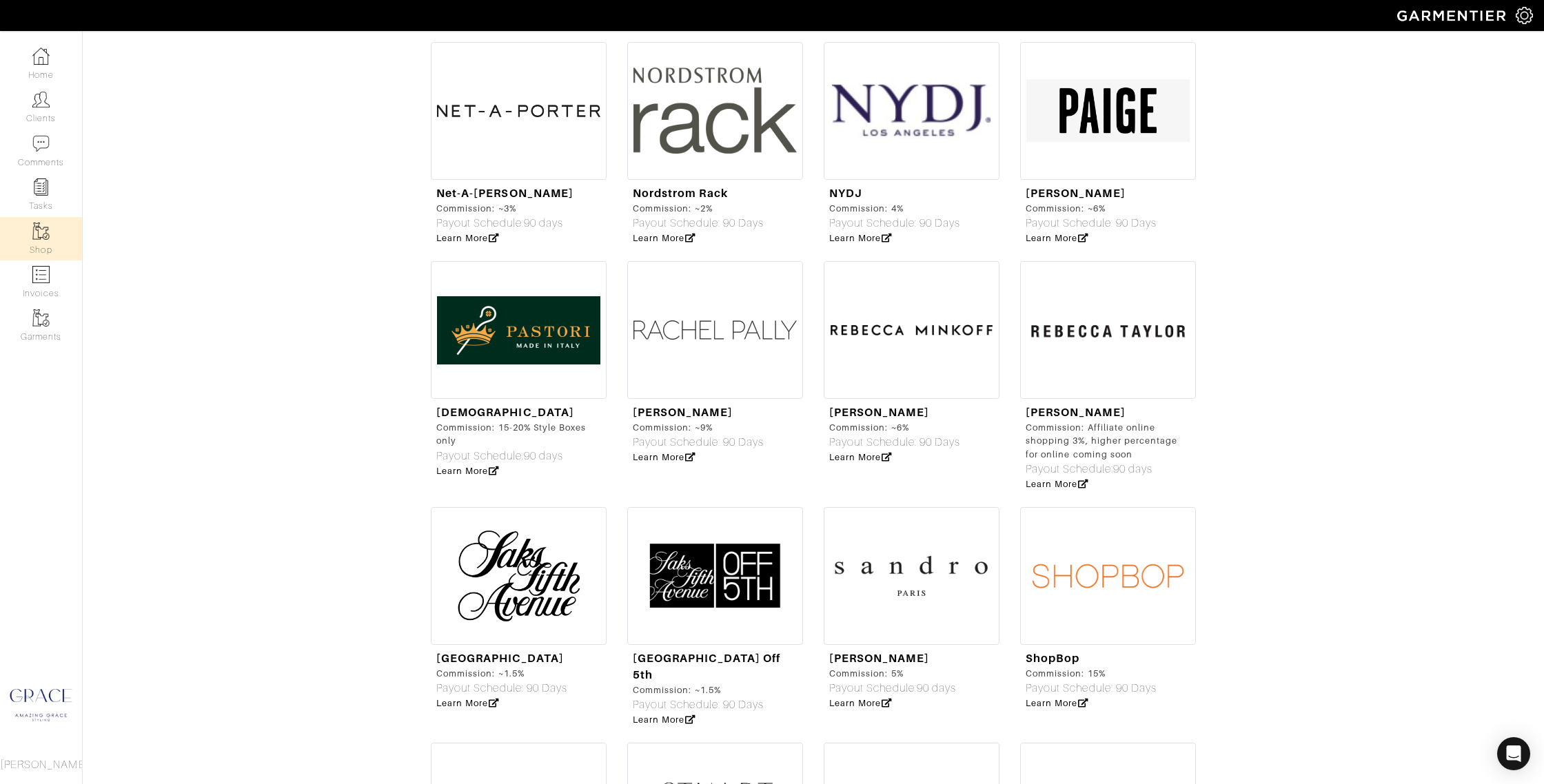
scroll to position [3747, 0]
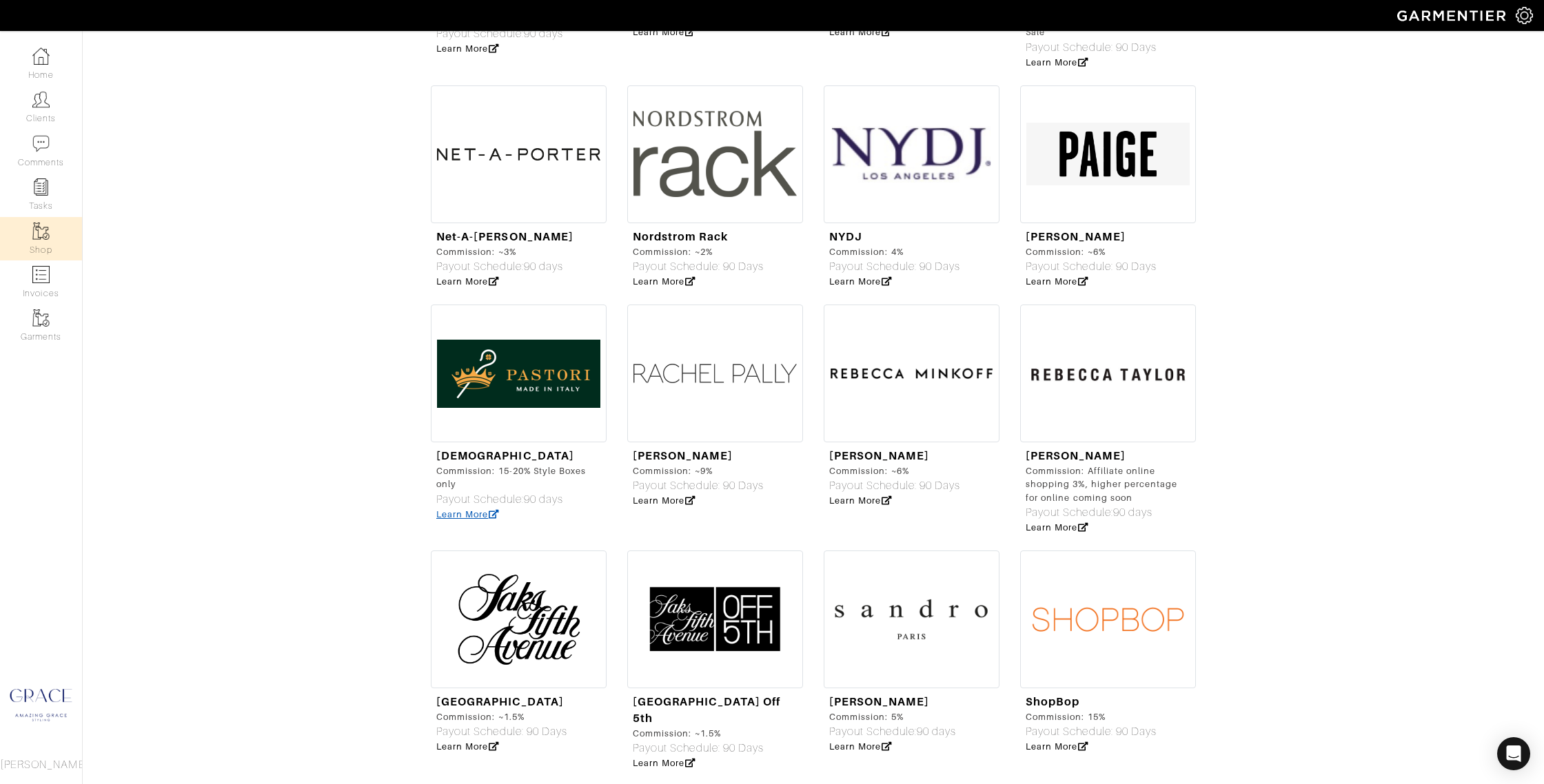
click at [482, 509] on link "Learn More" at bounding box center [468, 514] width 63 height 10
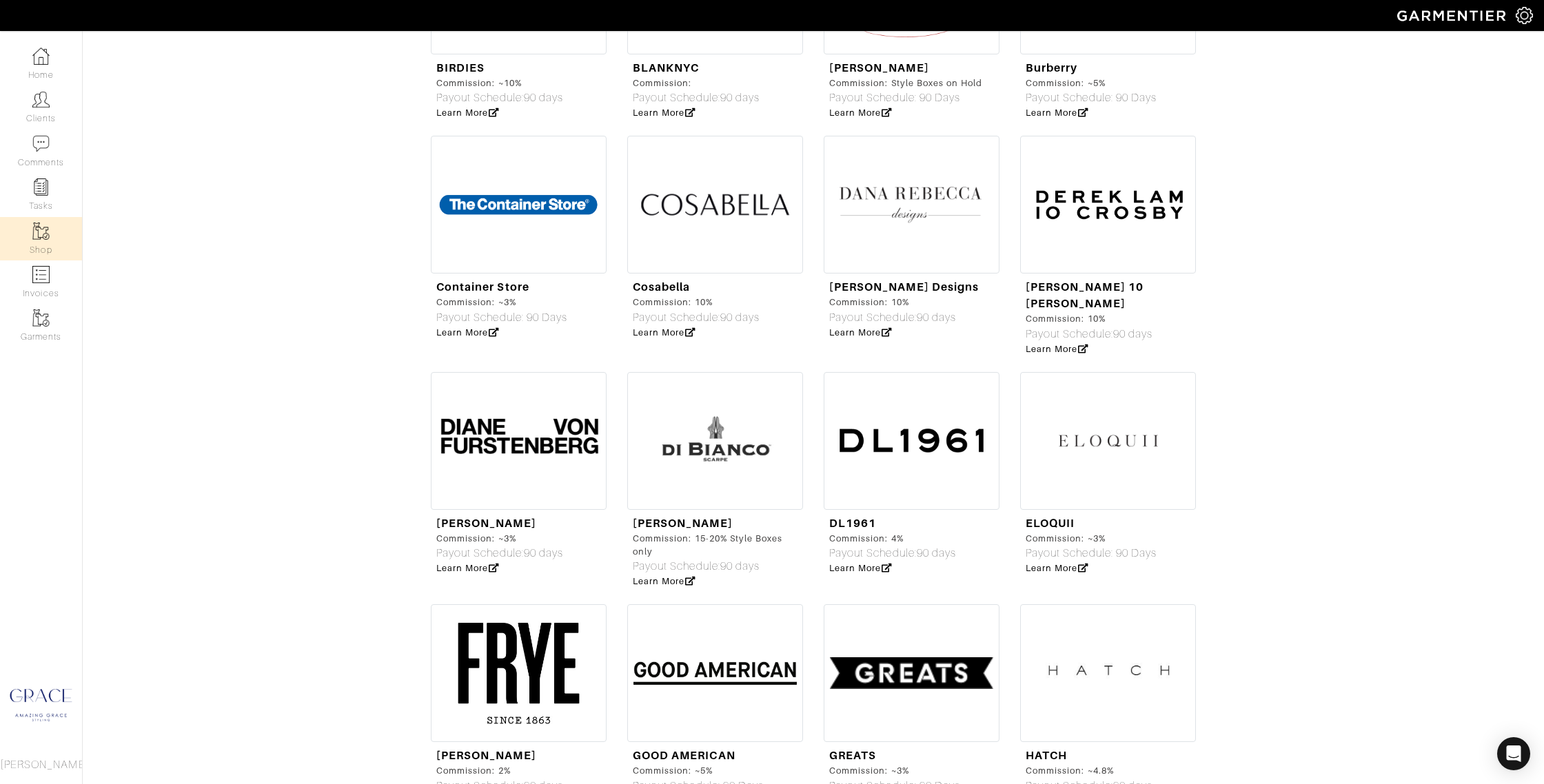
scroll to position [1844, 0]
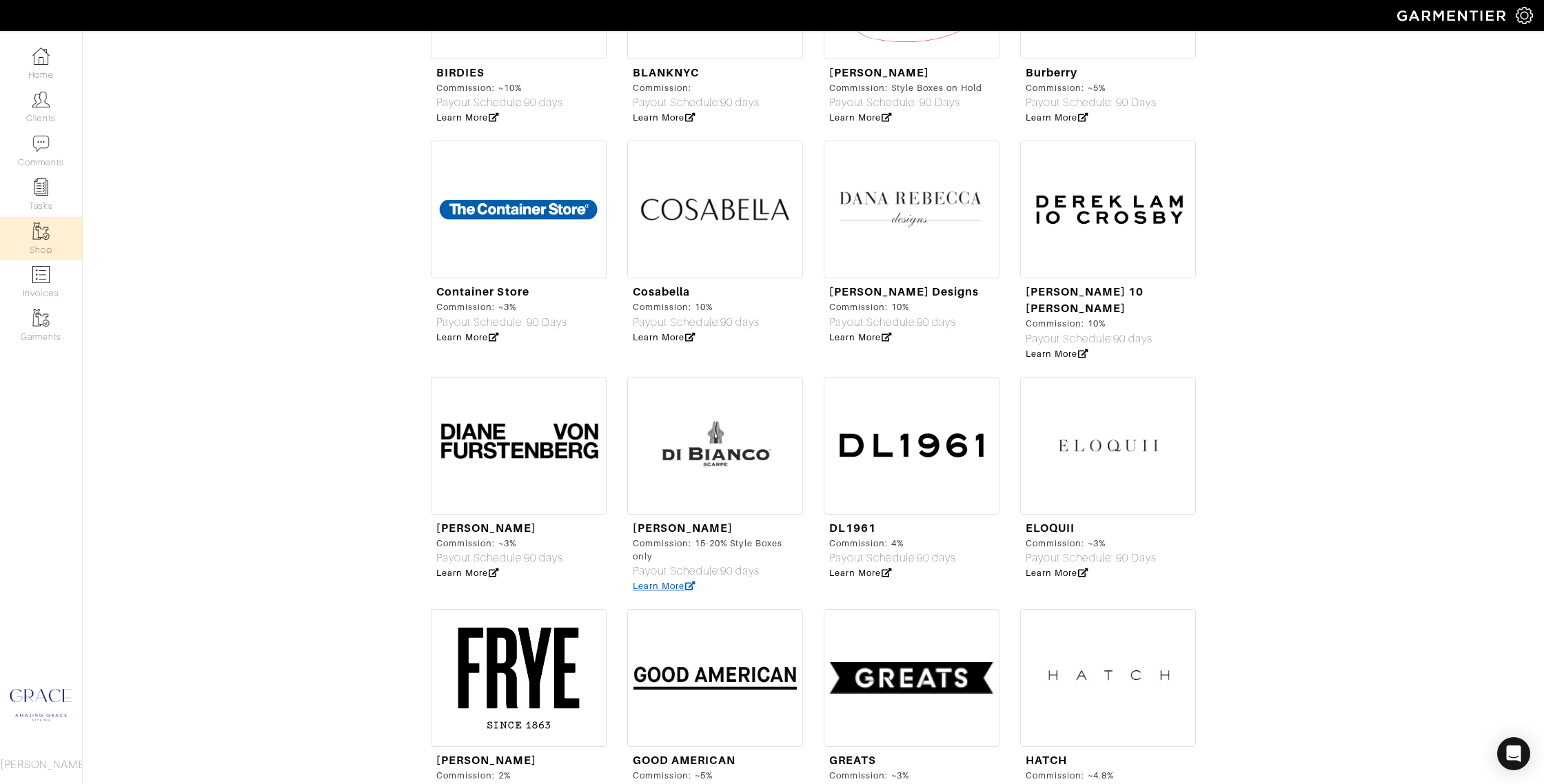
click at [672, 581] on link "Learn More" at bounding box center [664, 586] width 63 height 10
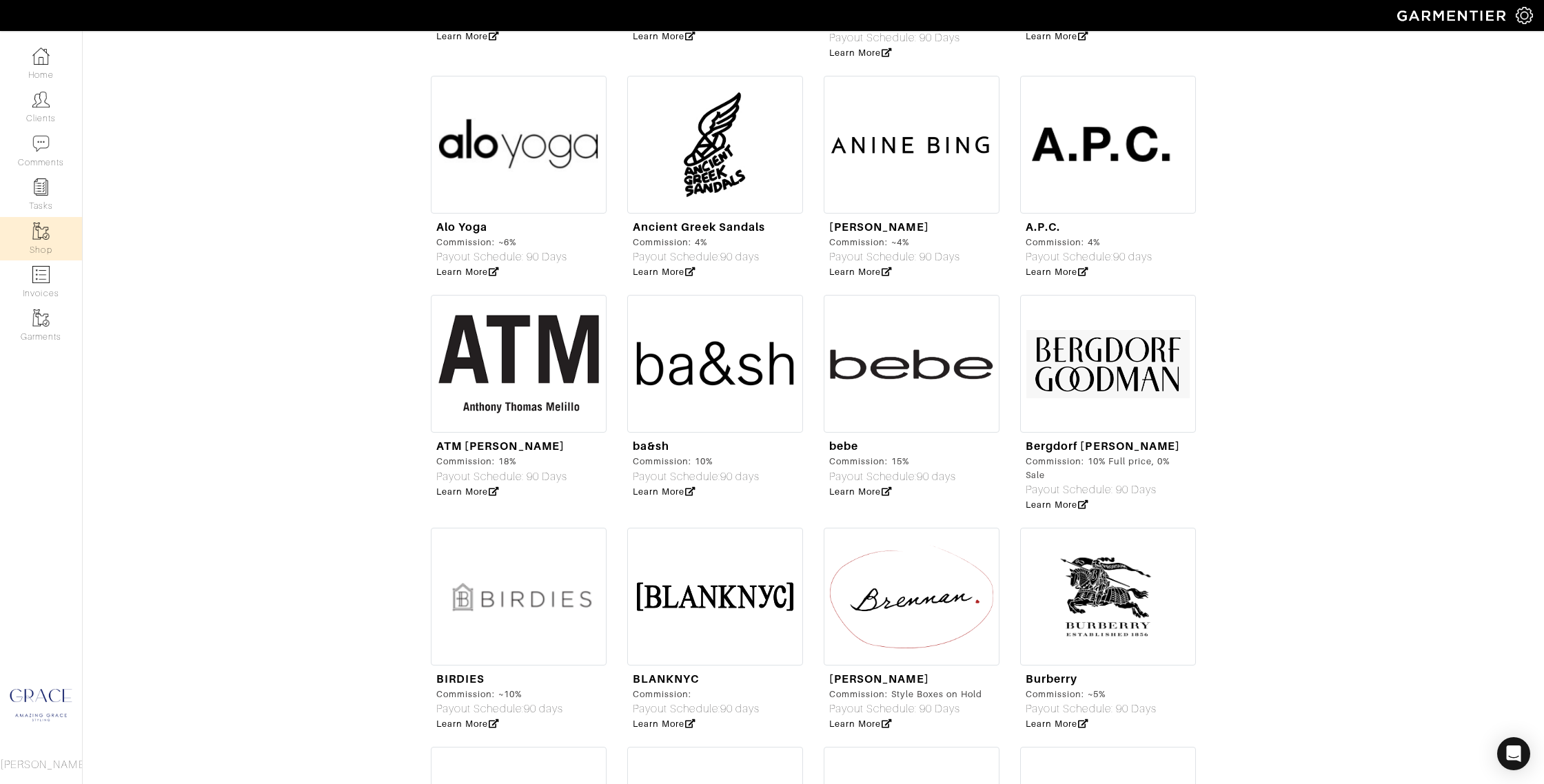
scroll to position [1236, 0]
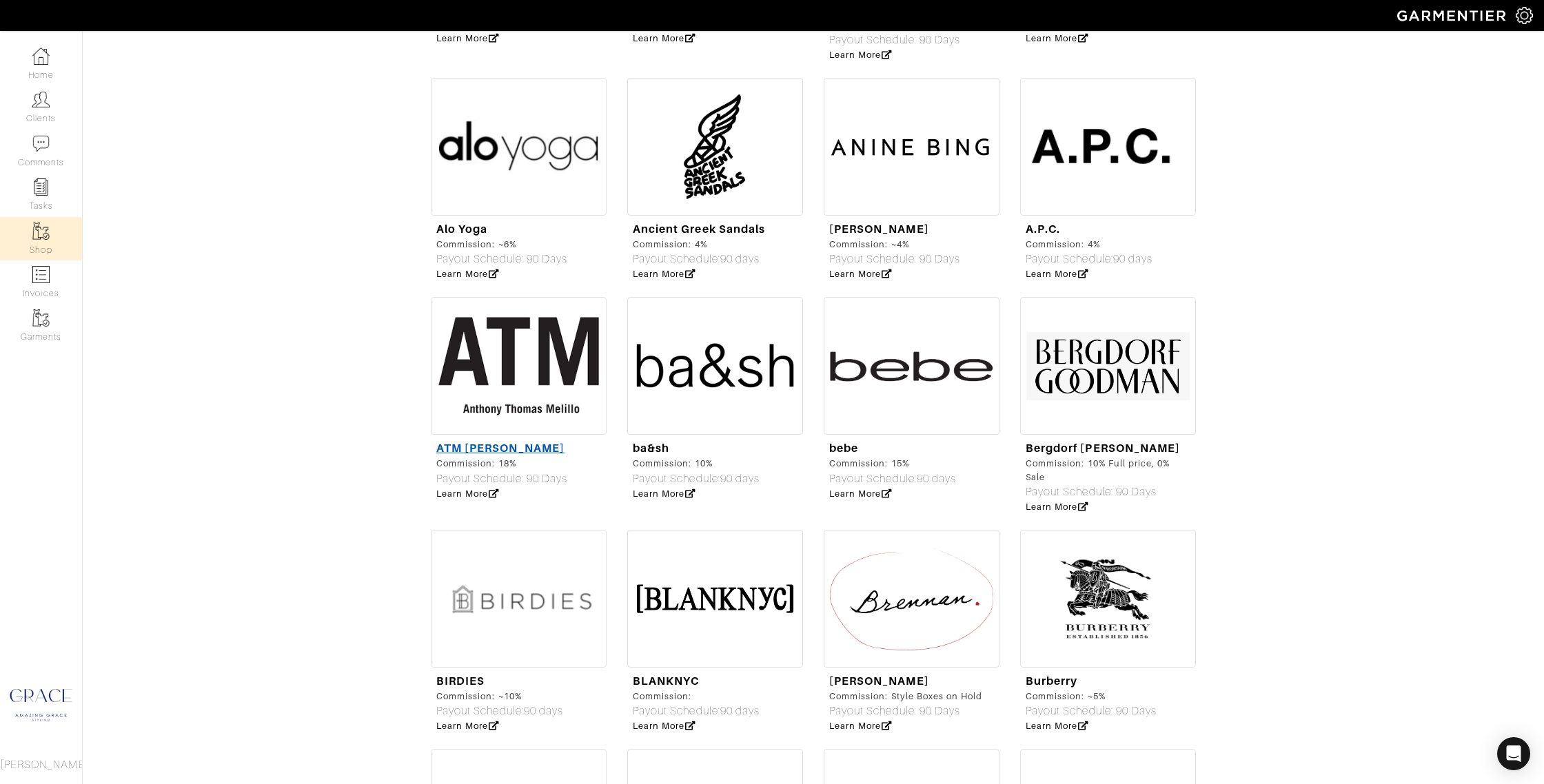
click at [475, 442] on link "ATM [PERSON_NAME]" at bounding box center [500, 448] width 128 height 13
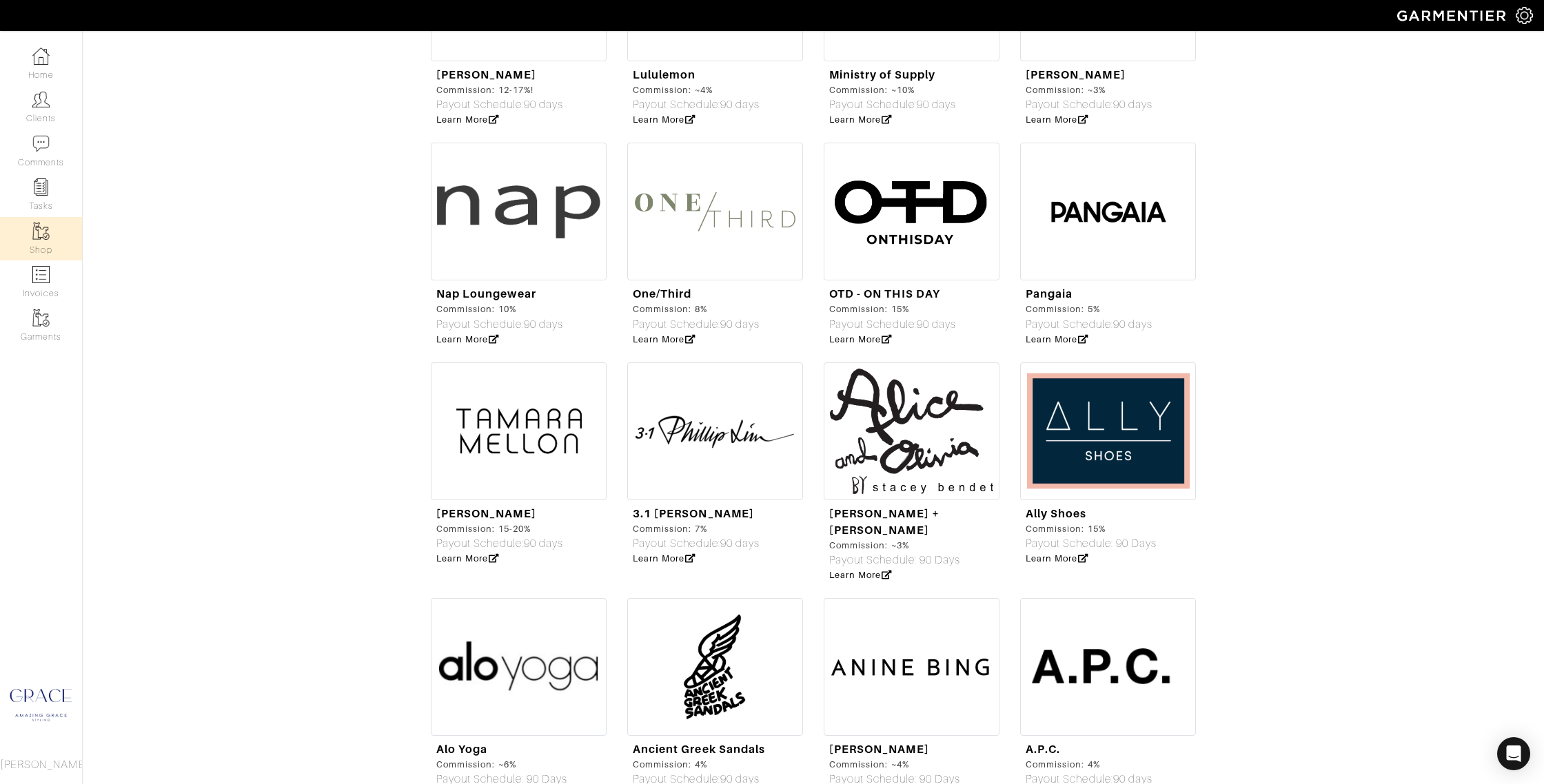
scroll to position [715, 0]
click at [895, 246] on img at bounding box center [911, 213] width 175 height 138
click at [673, 340] on link "Learn More" at bounding box center [664, 340] width 63 height 10
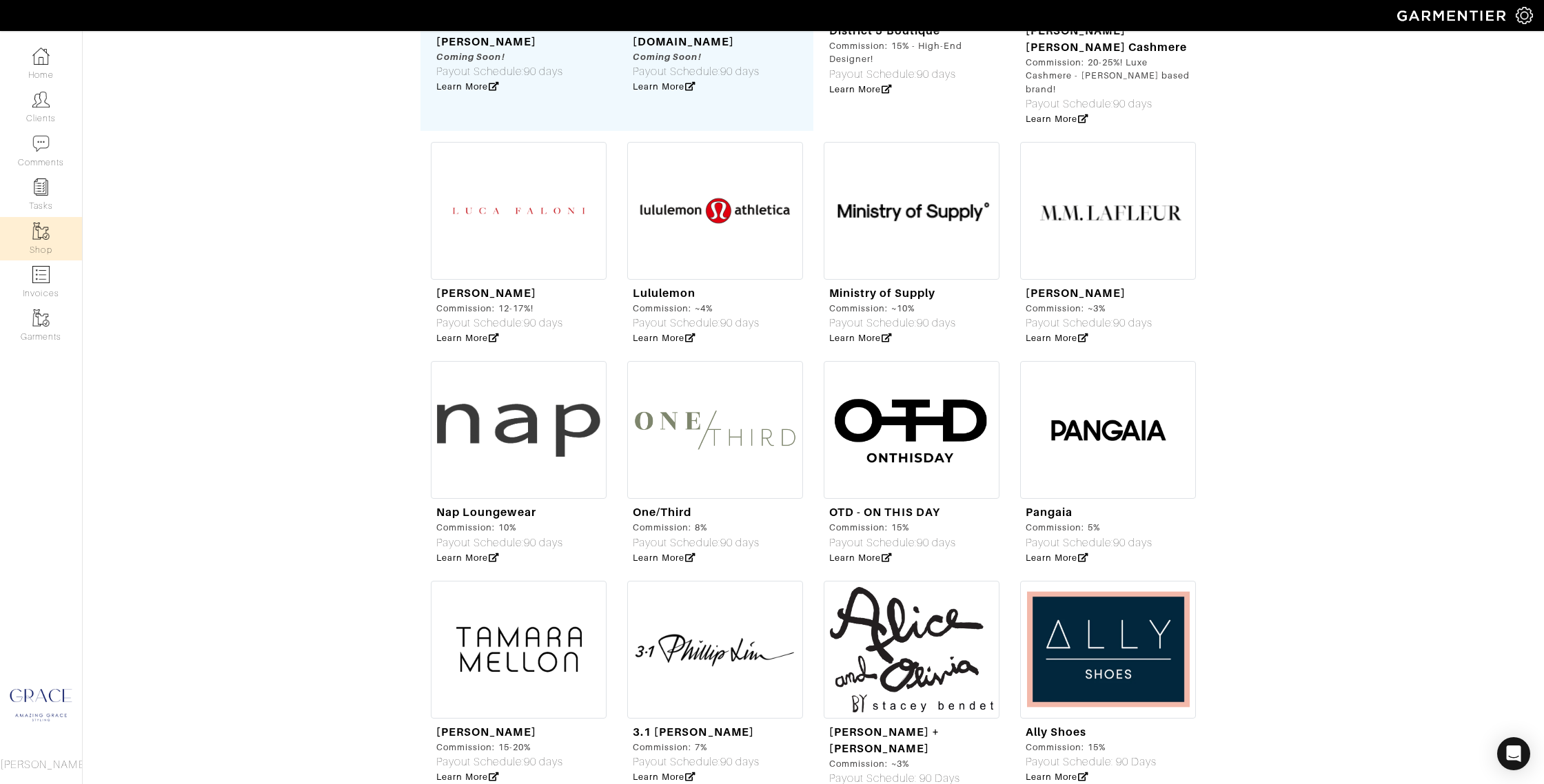
scroll to position [492, 0]
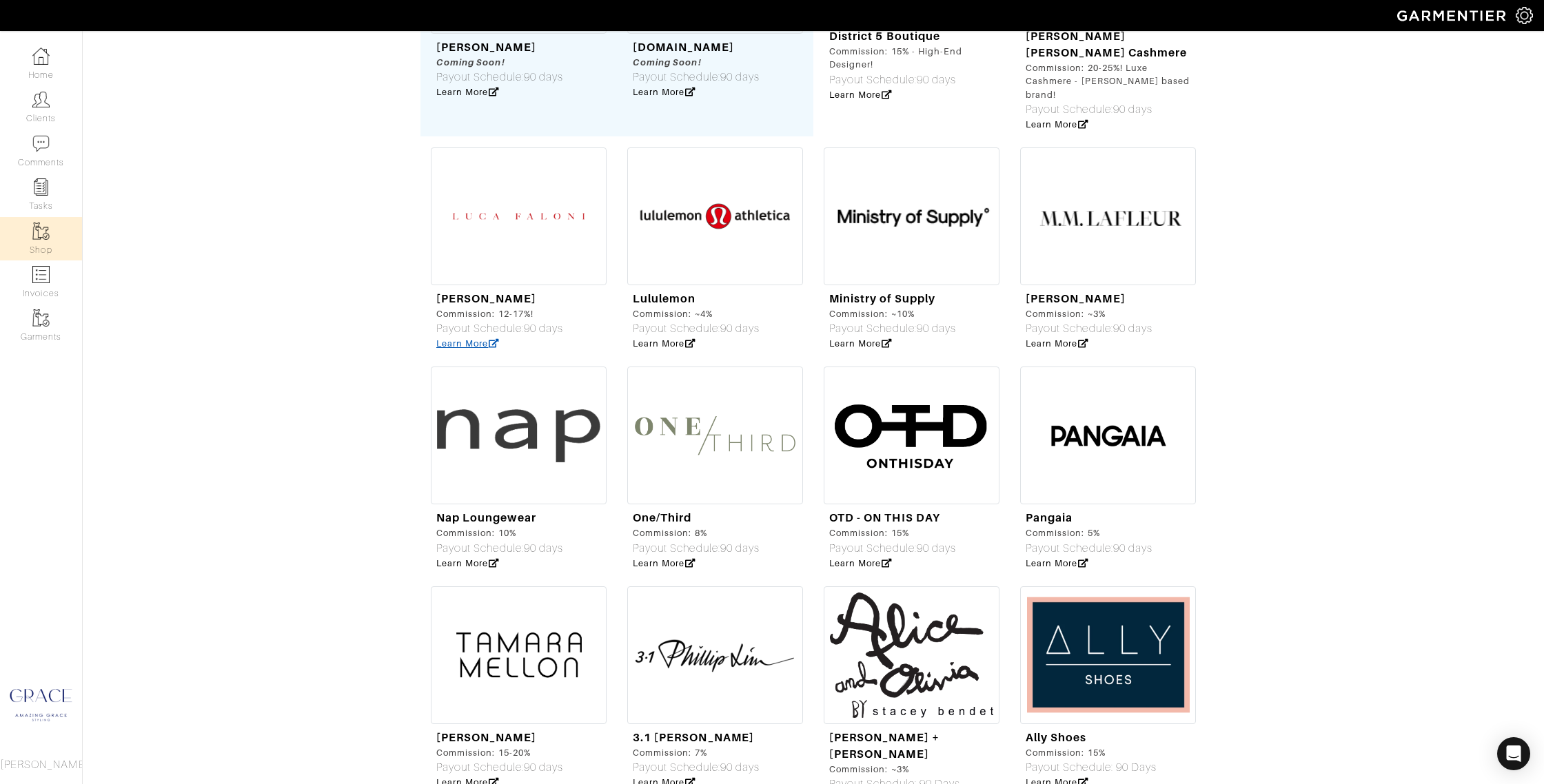
click at [476, 344] on link "Learn More" at bounding box center [468, 343] width 63 height 10
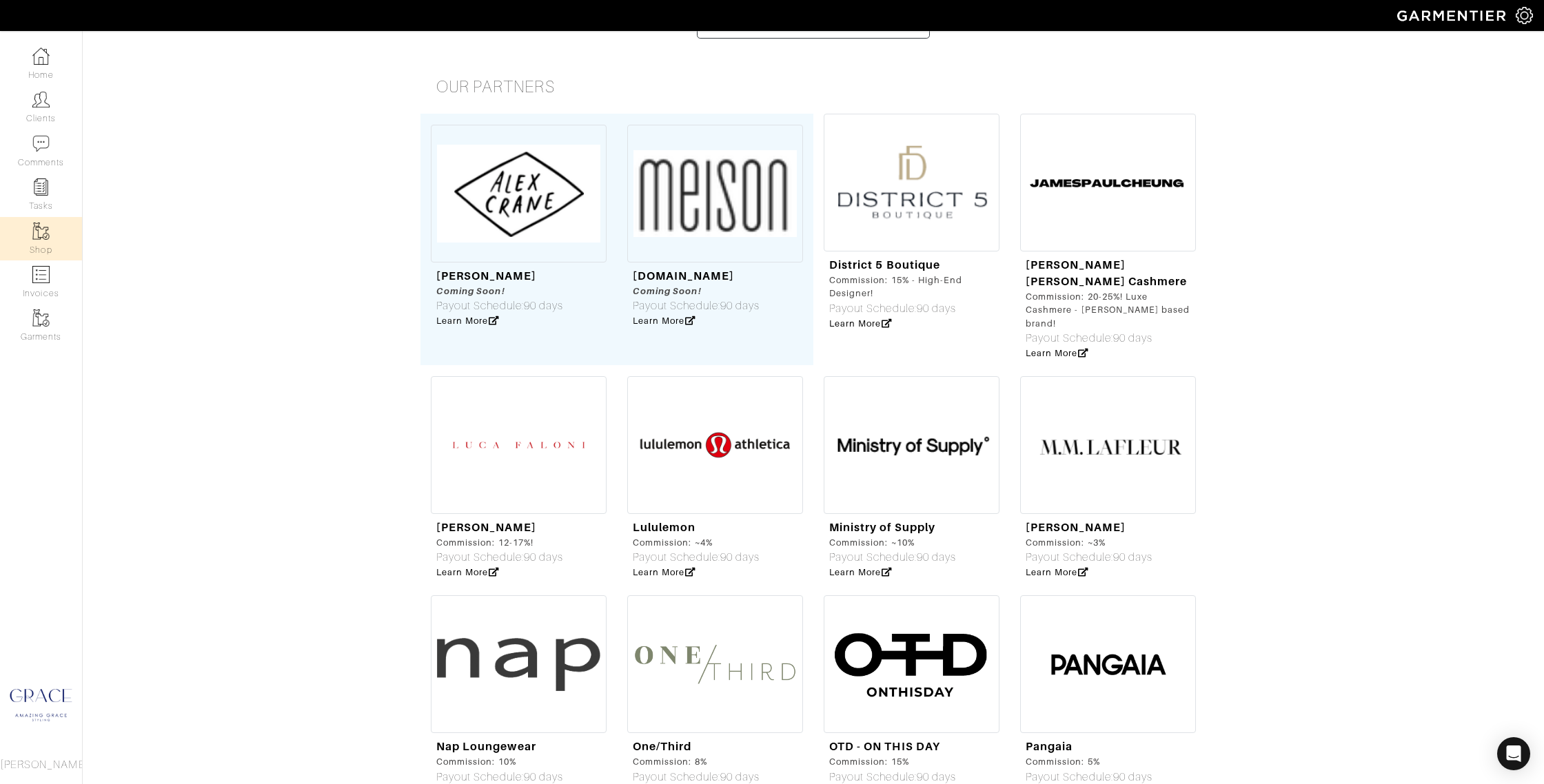
scroll to position [248, 0]
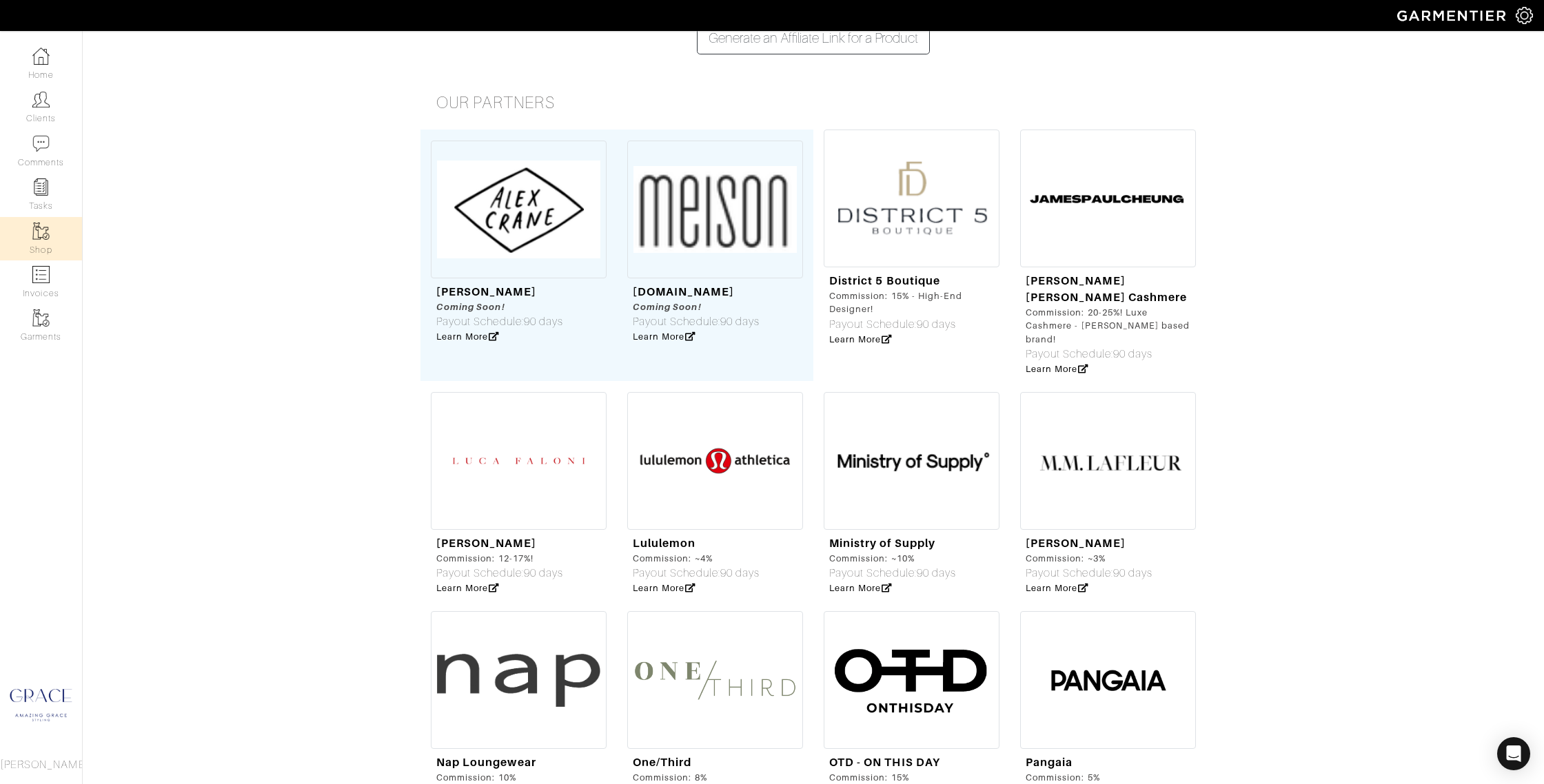
click at [876, 233] on img at bounding box center [911, 198] width 175 height 138
click at [1066, 369] on link "Learn More" at bounding box center [1057, 368] width 63 height 10
click at [1074, 158] on img at bounding box center [1107, 198] width 175 height 138
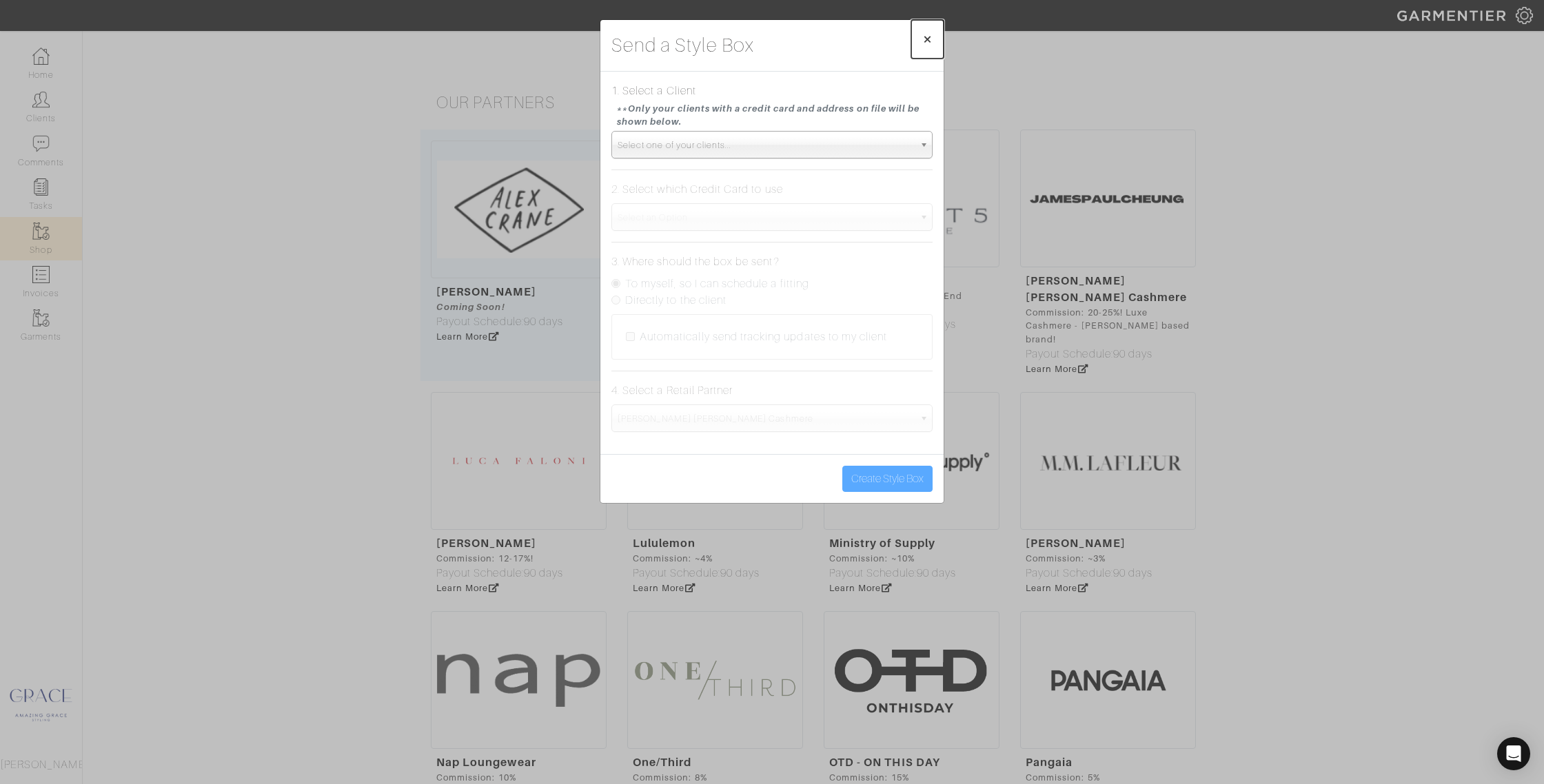
click at [928, 35] on span "×" at bounding box center [927, 38] width 10 height 18
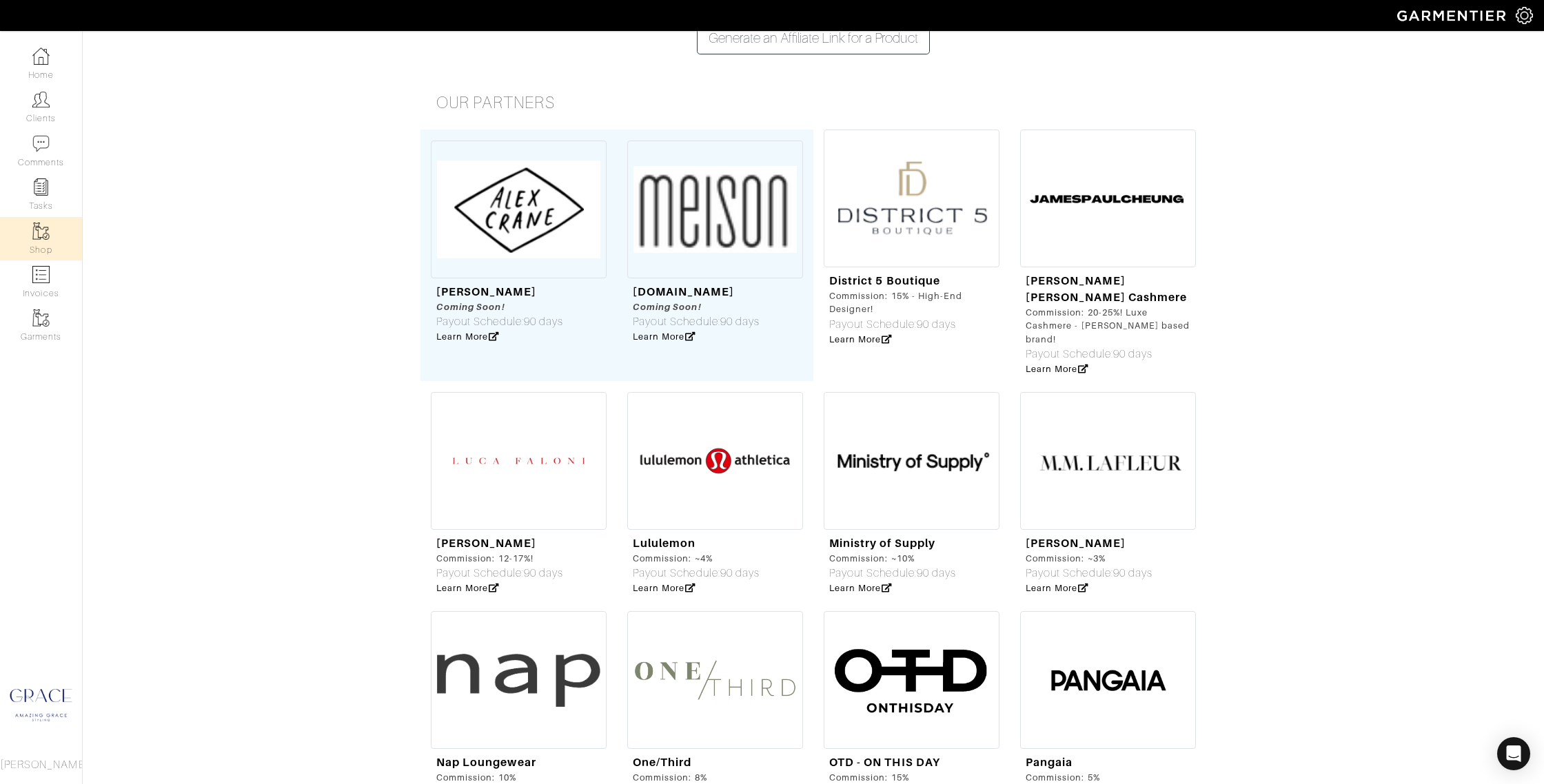
click at [1107, 178] on img at bounding box center [1107, 198] width 175 height 138
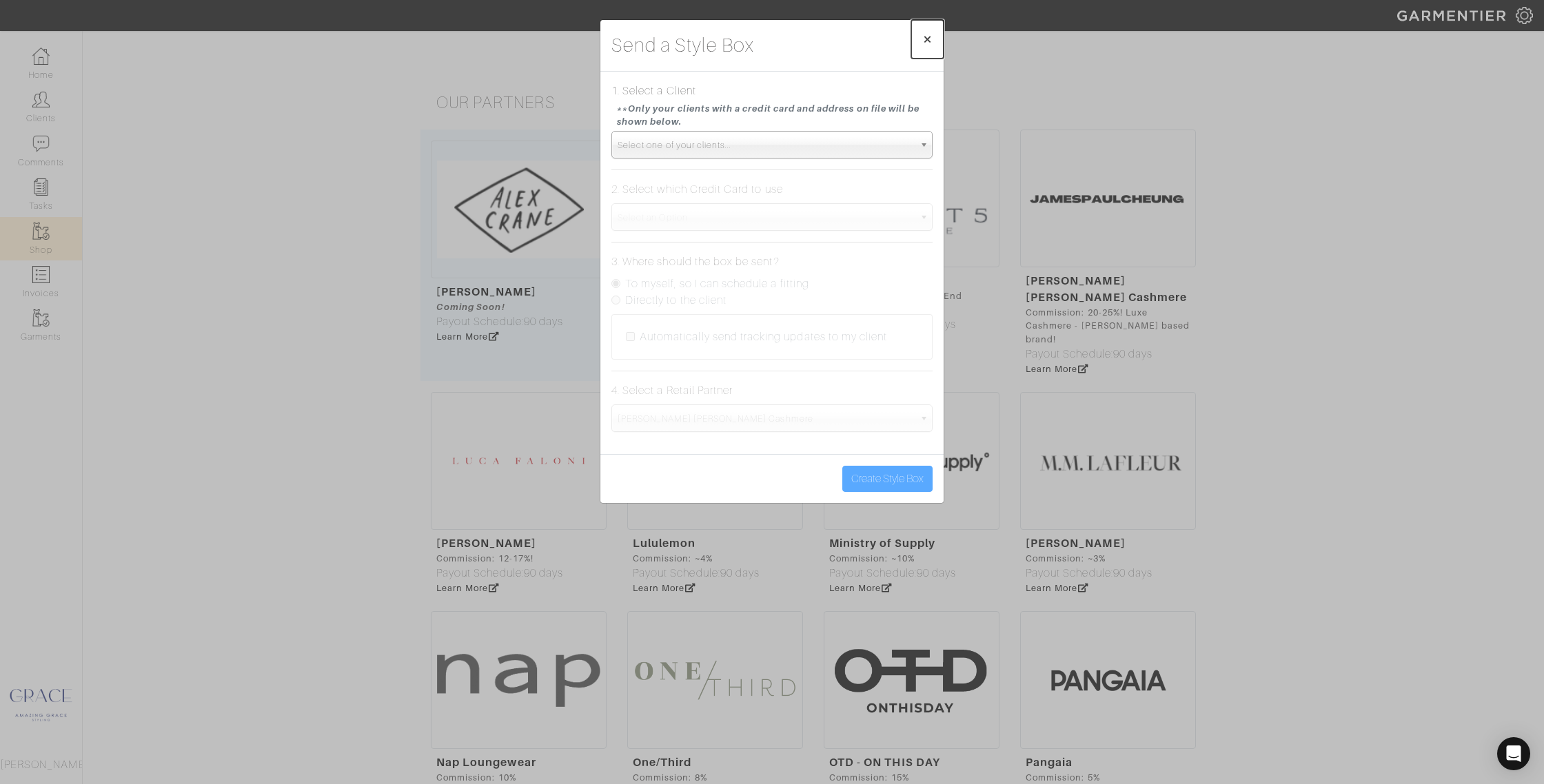
click at [931, 35] on span "×" at bounding box center [927, 38] width 10 height 18
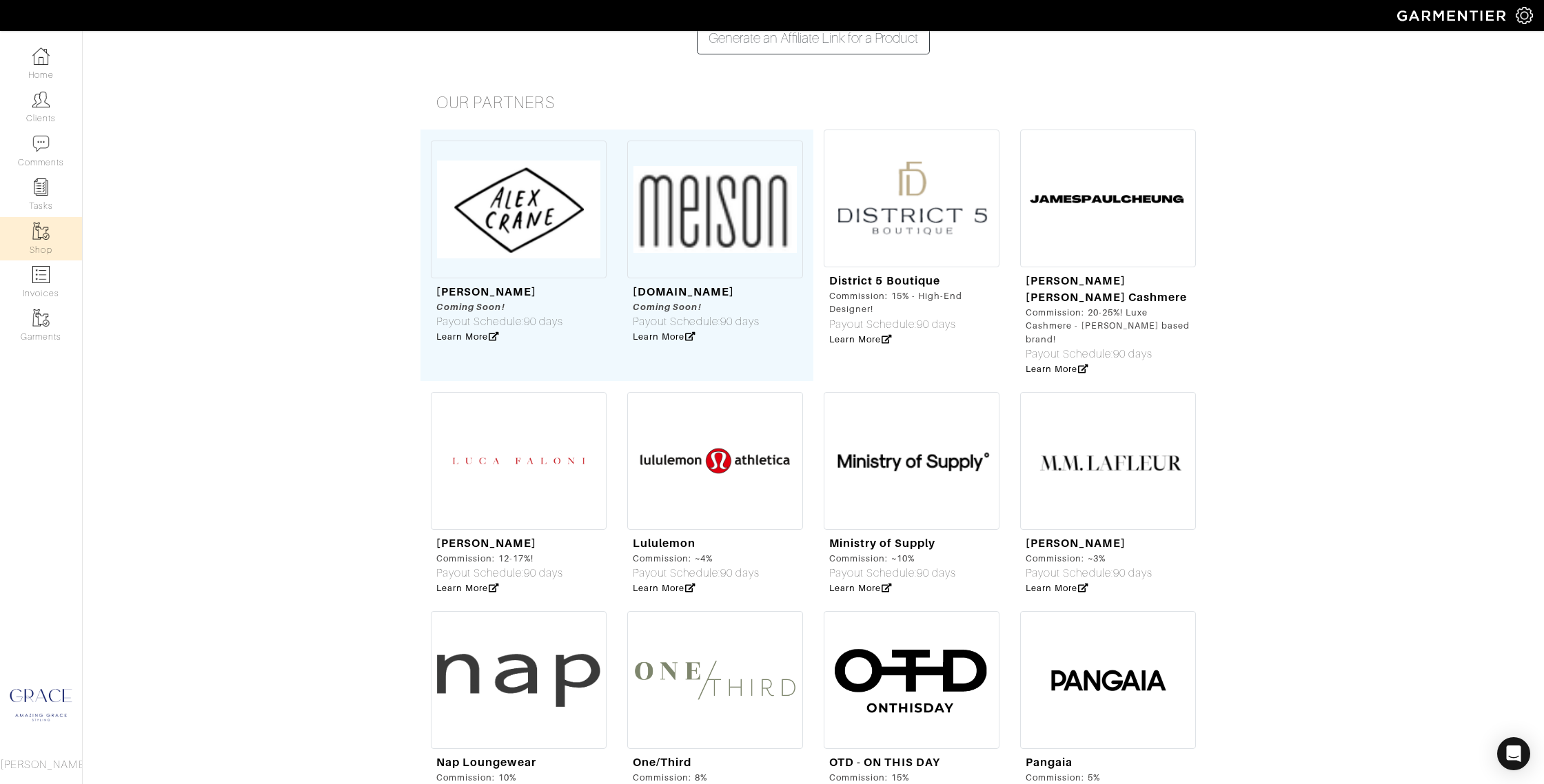
click at [1077, 171] on img at bounding box center [1107, 198] width 175 height 138
select select "7143"
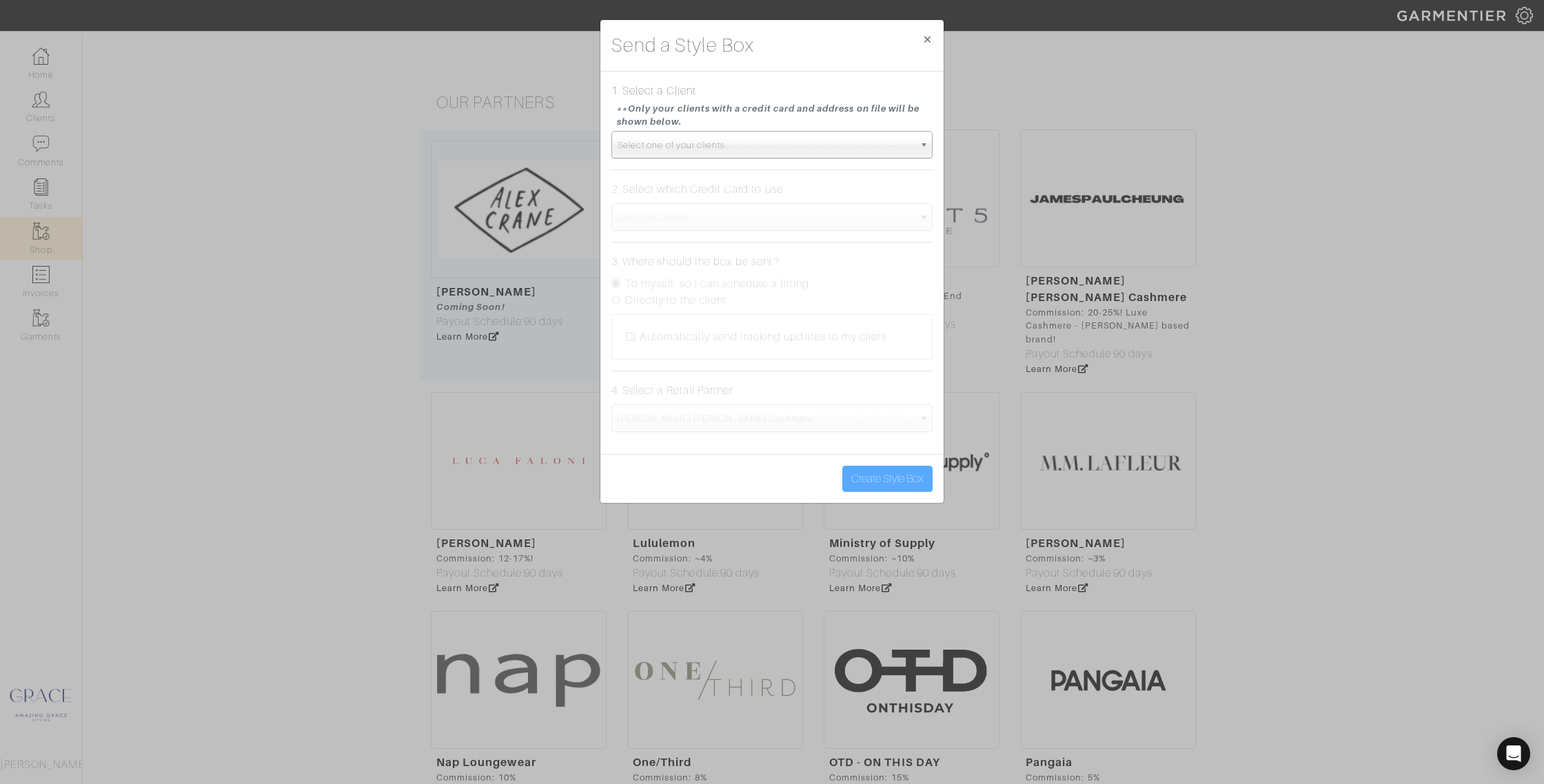
click at [812, 142] on span "Select one of your clients..." at bounding box center [765, 145] width 296 height 28
drag, startPoint x: 791, startPoint y: 309, endPoint x: 784, endPoint y: 300, distance: 11.4
click at [791, 309] on li "[PERSON_NAME]" at bounding box center [772, 309] width 314 height 17
select select "patty-terpkosh"
click at [686, 284] on label "To myself, so I can schedule a fitting" at bounding box center [717, 283] width 184 height 17
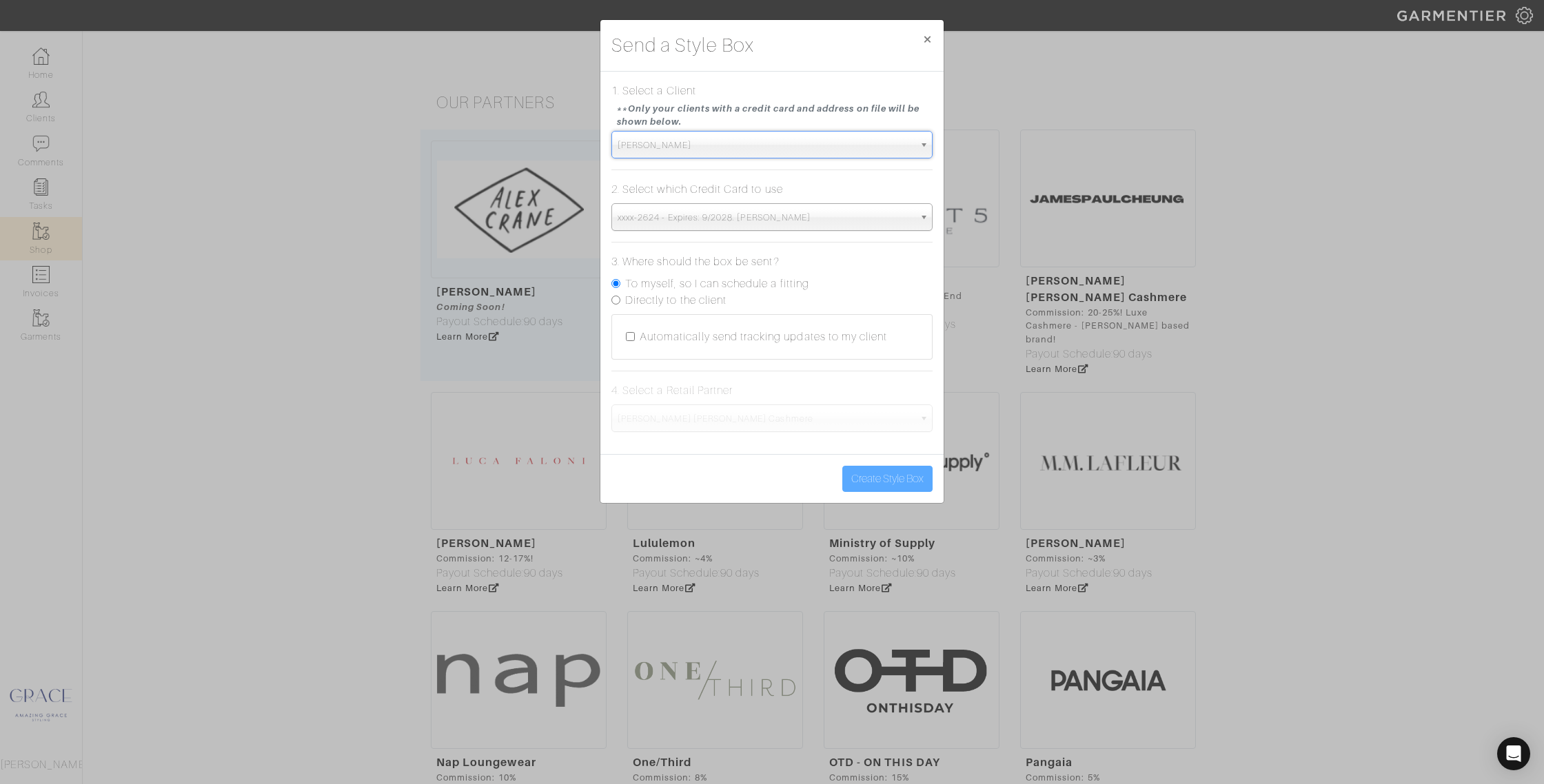
click at [620, 284] on input "To myself, so I can schedule a fitting" at bounding box center [615, 283] width 9 height 9
radio input "true"
click at [691, 413] on span "[PERSON_NAME] [PERSON_NAME] Cashmere" at bounding box center [765, 419] width 296 height 28
click at [718, 422] on span "[PERSON_NAME] [PERSON_NAME] Cashmere" at bounding box center [765, 419] width 296 height 28
drag, startPoint x: 898, startPoint y: 421, endPoint x: 906, endPoint y: 420, distance: 8.1
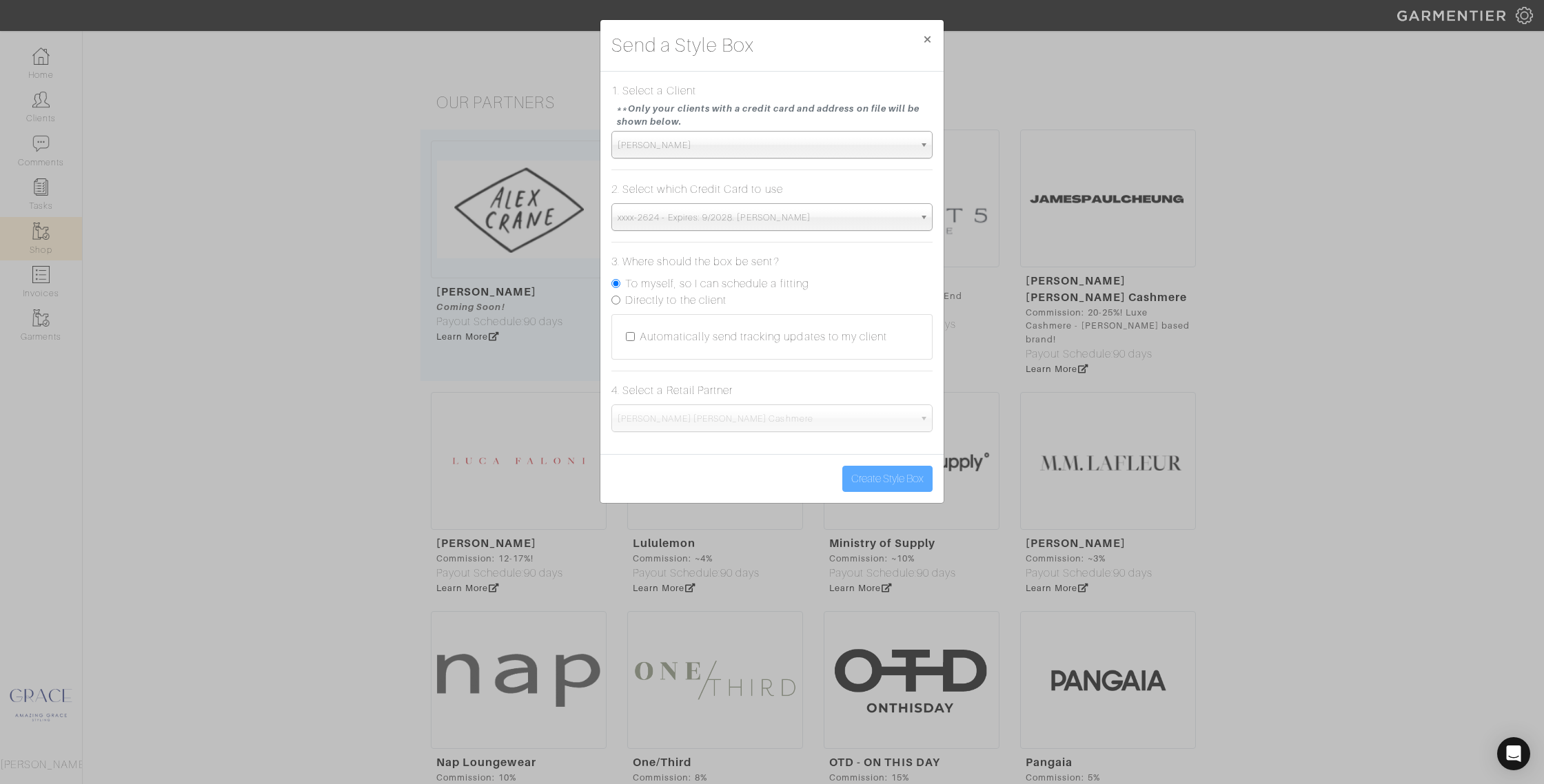
click at [898, 421] on span "[PERSON_NAME] [PERSON_NAME] Cashmere" at bounding box center [765, 419] width 296 height 28
click at [911, 425] on span "[PERSON_NAME] [PERSON_NAME] Cashmere" at bounding box center [765, 419] width 296 height 28
click at [924, 30] on span "×" at bounding box center [927, 38] width 10 height 18
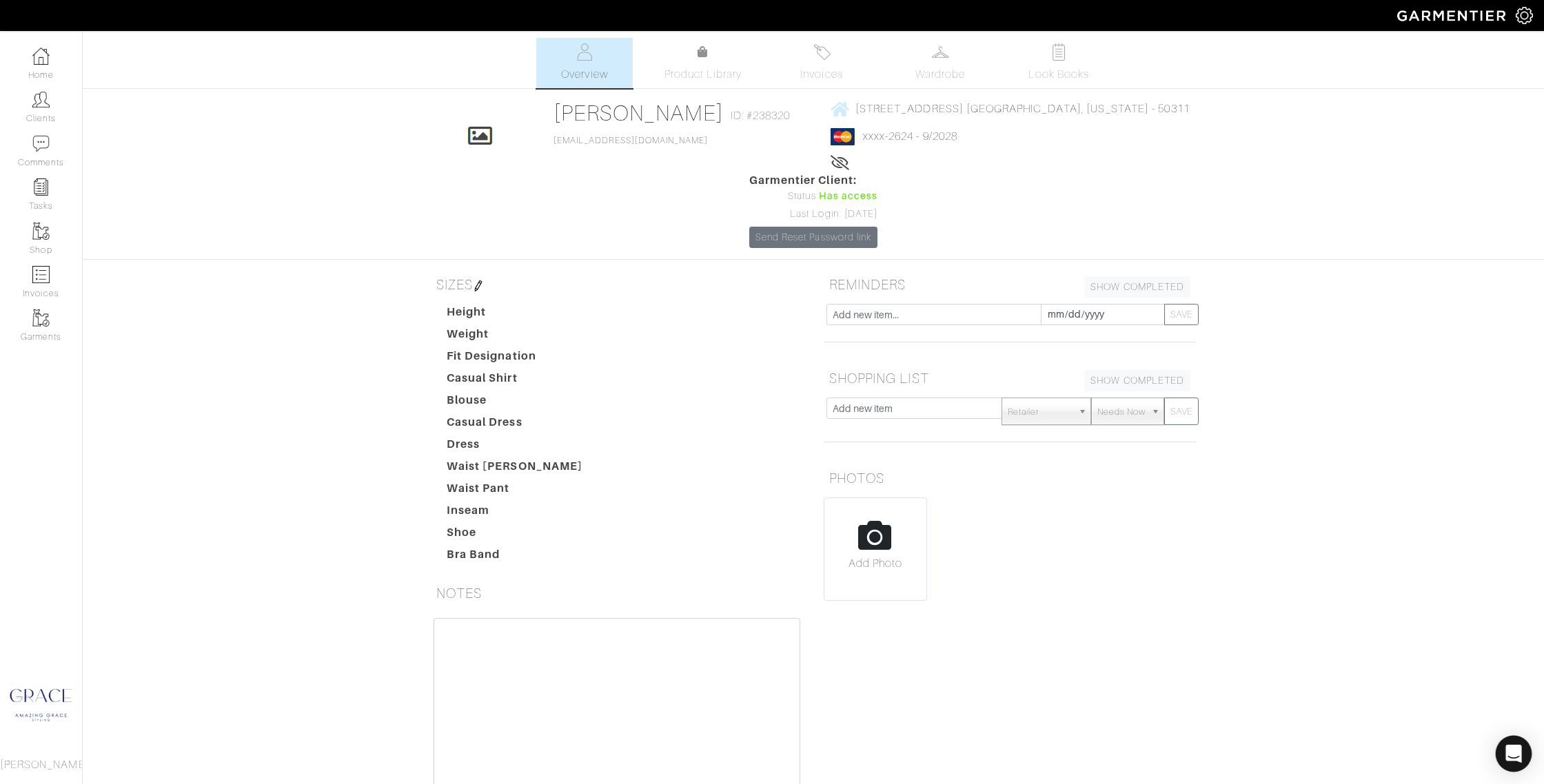
click at [1517, 756] on icon "Open Intercom Messenger" at bounding box center [1513, 754] width 18 height 18
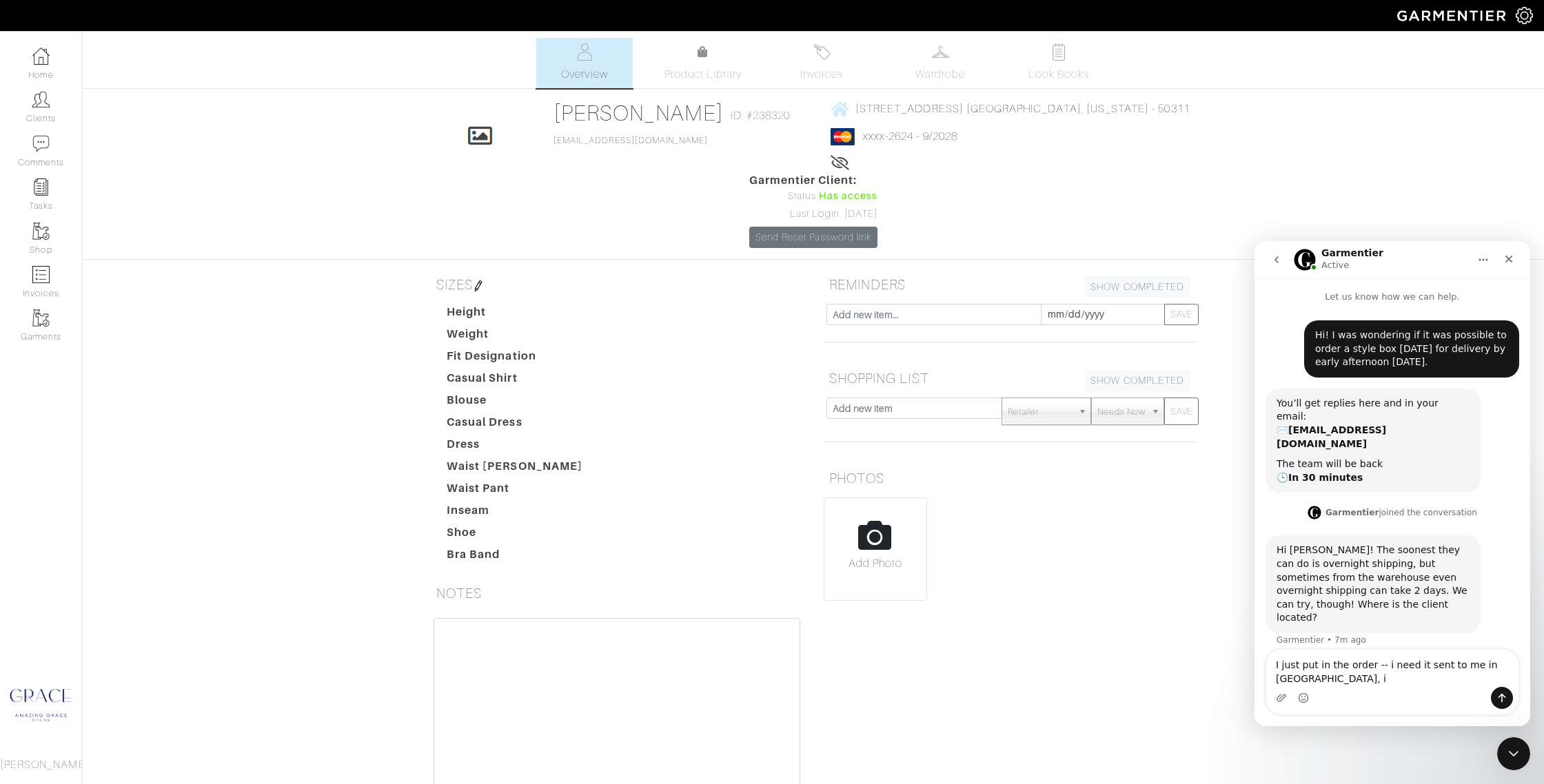
type textarea "I just put in the order -- i need it sent to me in des moines, ia"
